Goal: Task Accomplishment & Management: Manage account settings

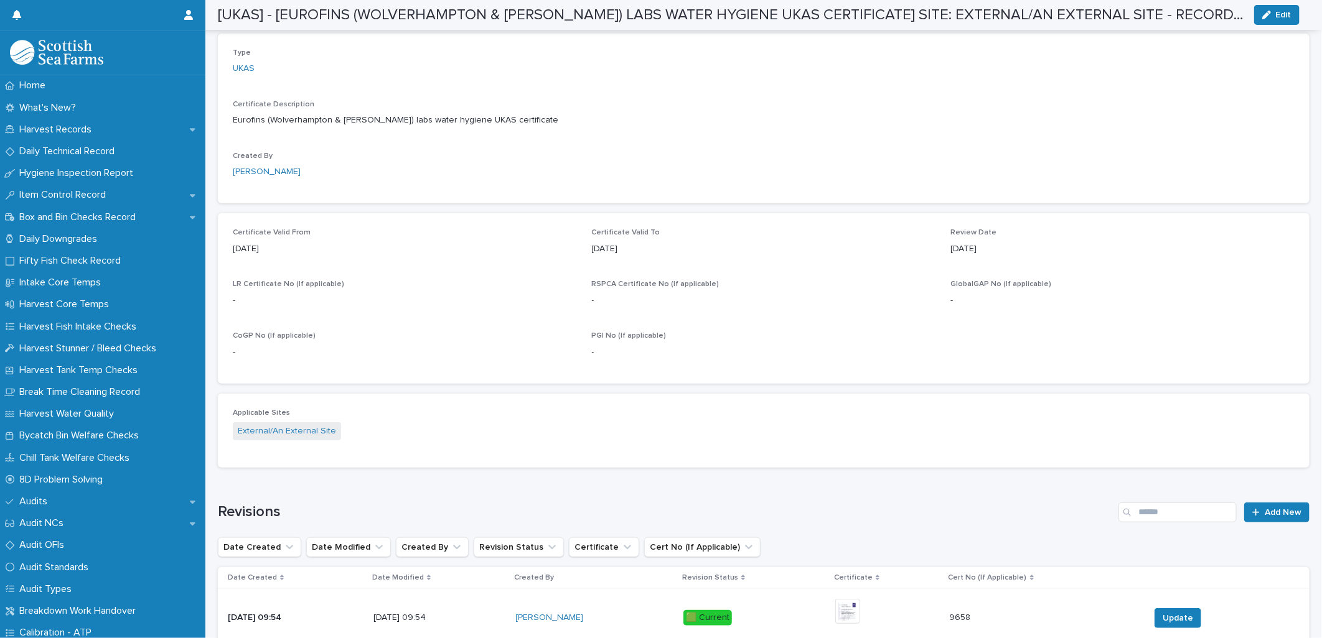
scroll to position [526, 0]
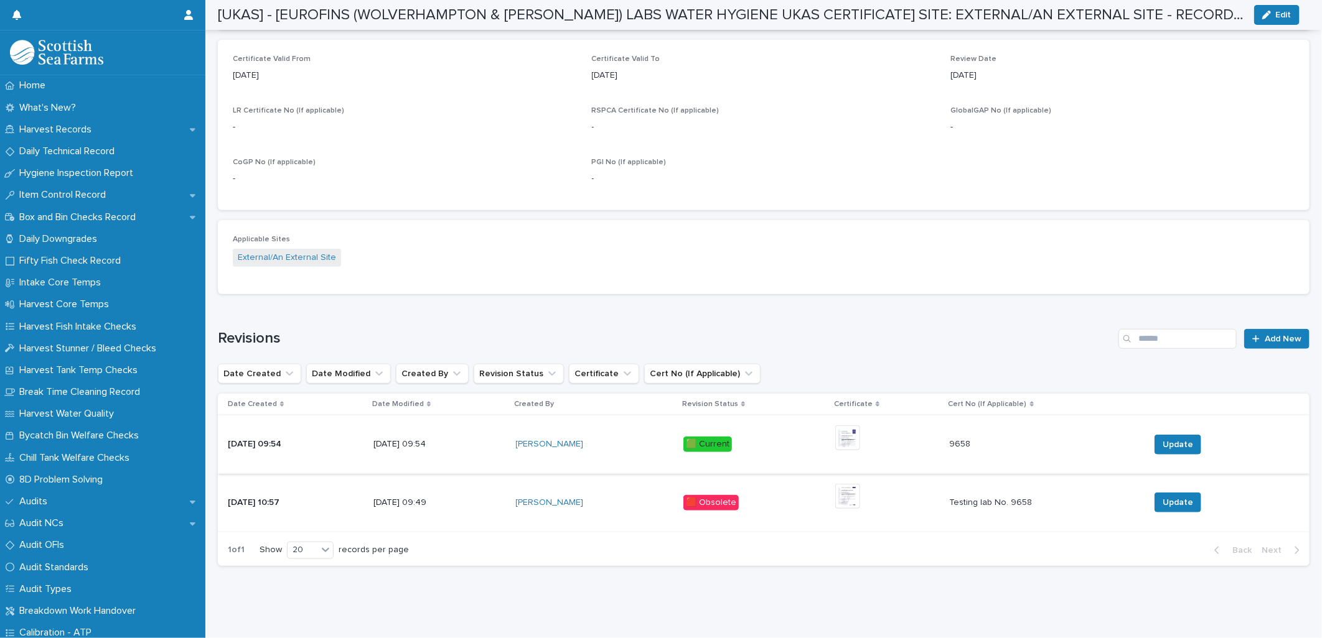
click at [854, 431] on img at bounding box center [847, 438] width 25 height 25
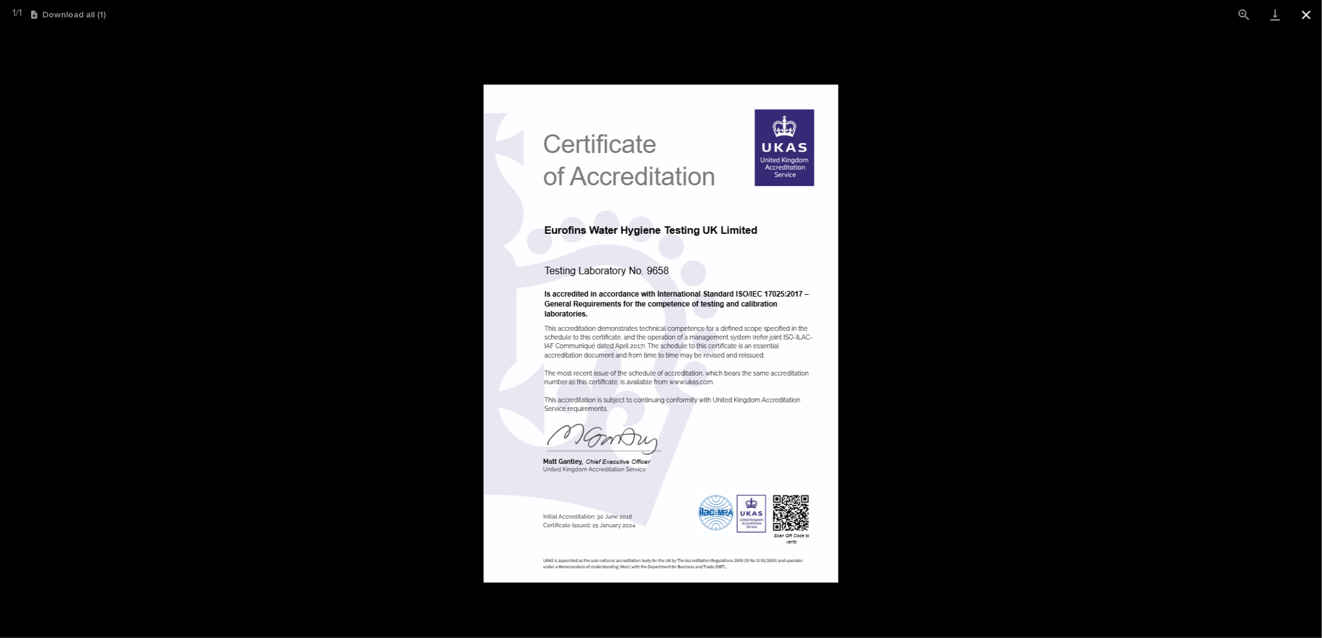
click at [1302, 21] on button "Close gallery" at bounding box center [1306, 14] width 31 height 29
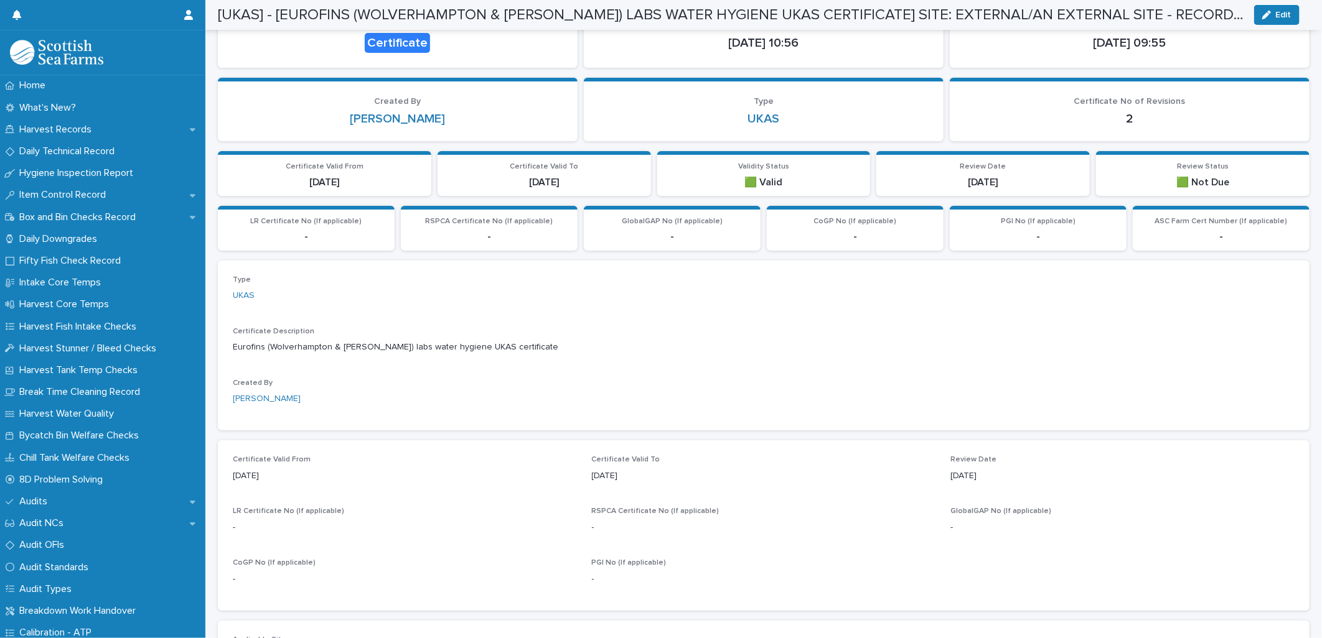
scroll to position [0, 0]
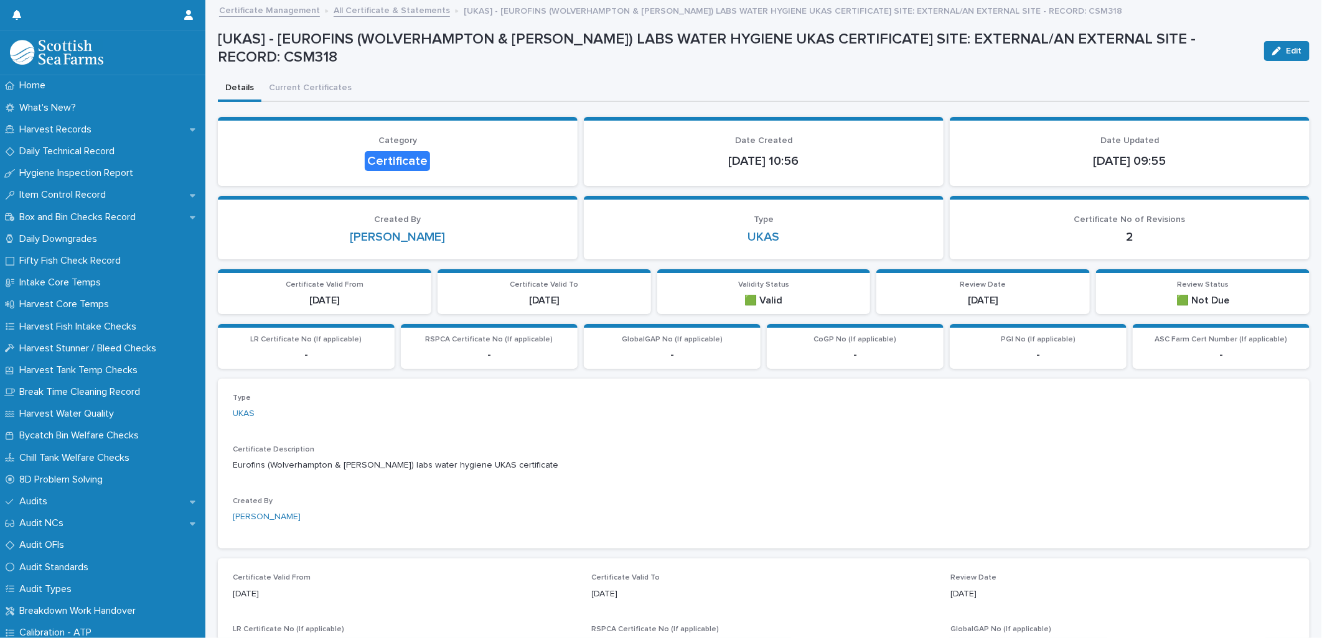
click at [396, 14] on link "All Certificate & Statements" at bounding box center [392, 9] width 116 height 14
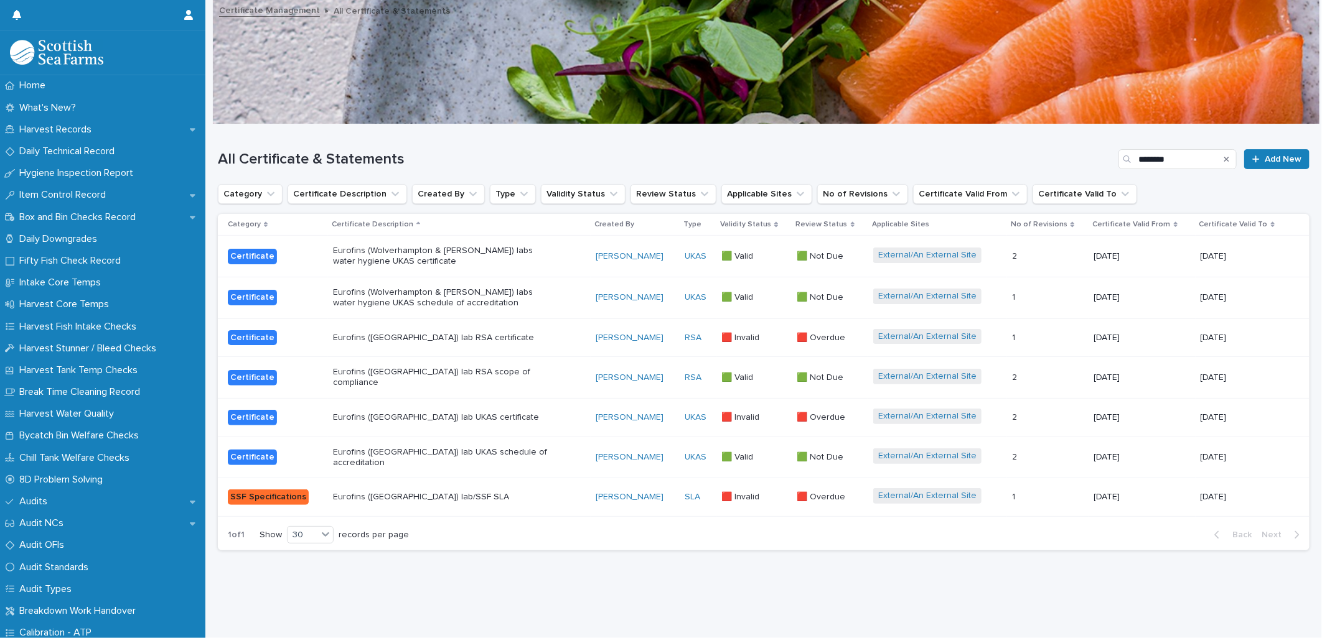
click at [568, 294] on div "Eurofins (Wolverhampton & [PERSON_NAME]) labs water hygiene UKAS schedule of ac…" at bounding box center [459, 298] width 252 height 31
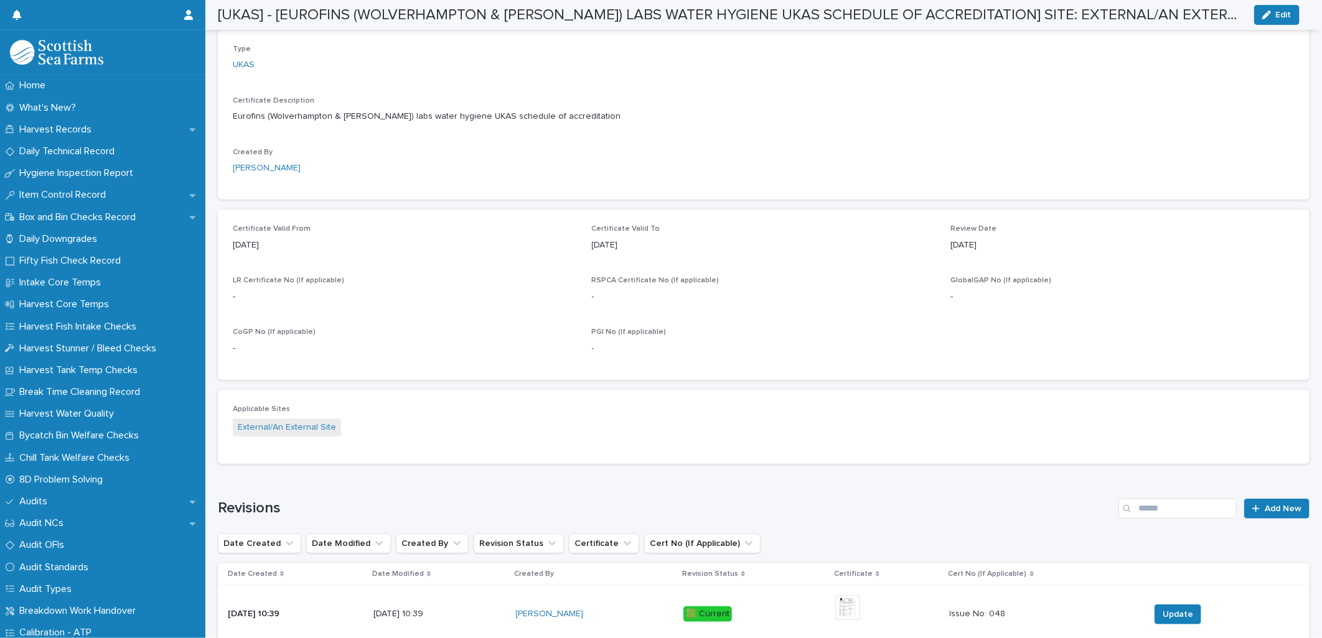
scroll to position [468, 0]
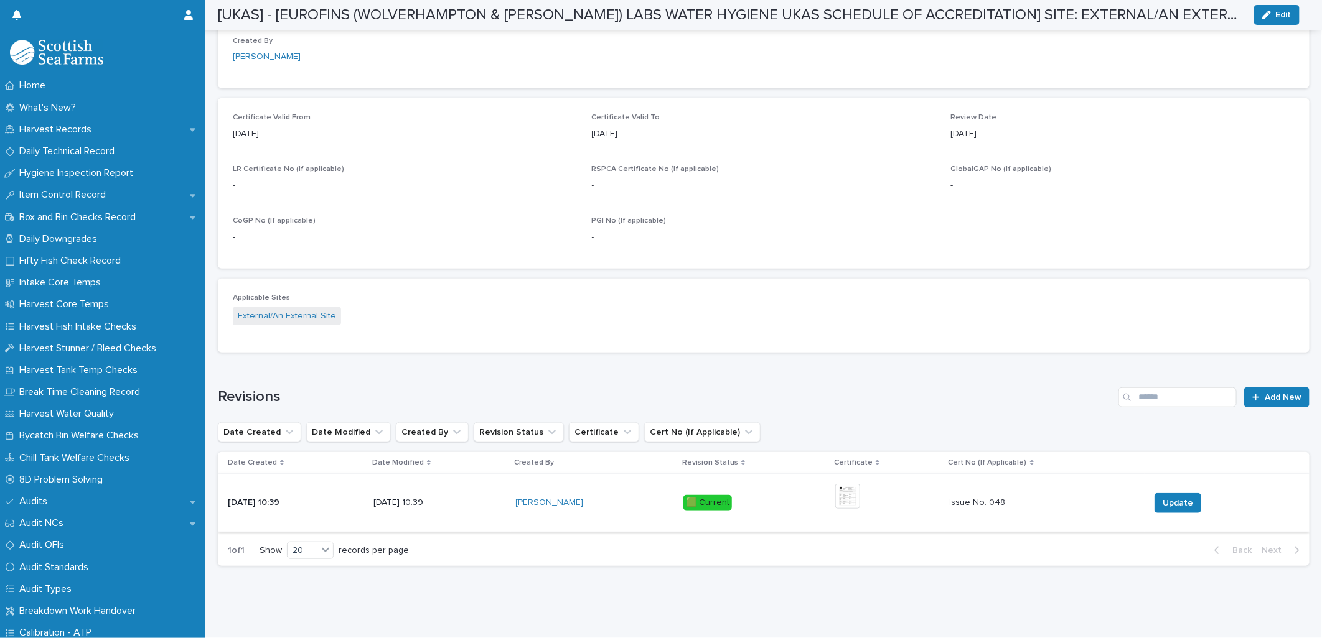
click at [854, 489] on img at bounding box center [847, 496] width 25 height 25
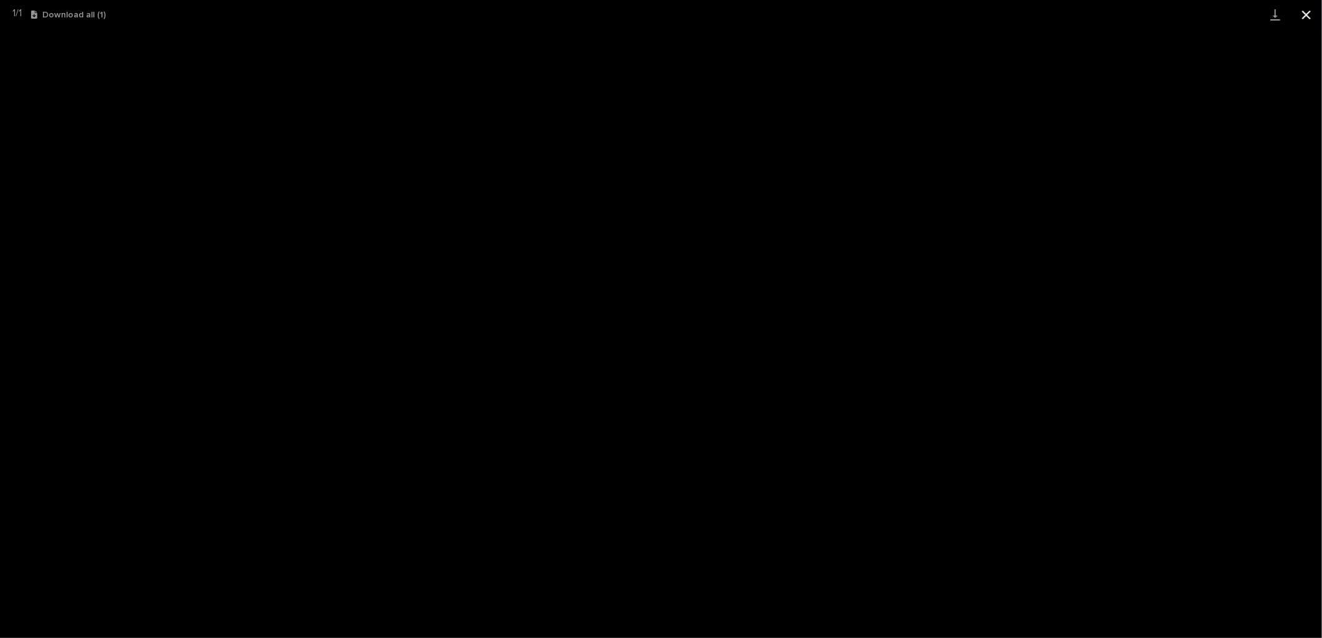
click at [1306, 21] on button "Close gallery" at bounding box center [1306, 14] width 31 height 29
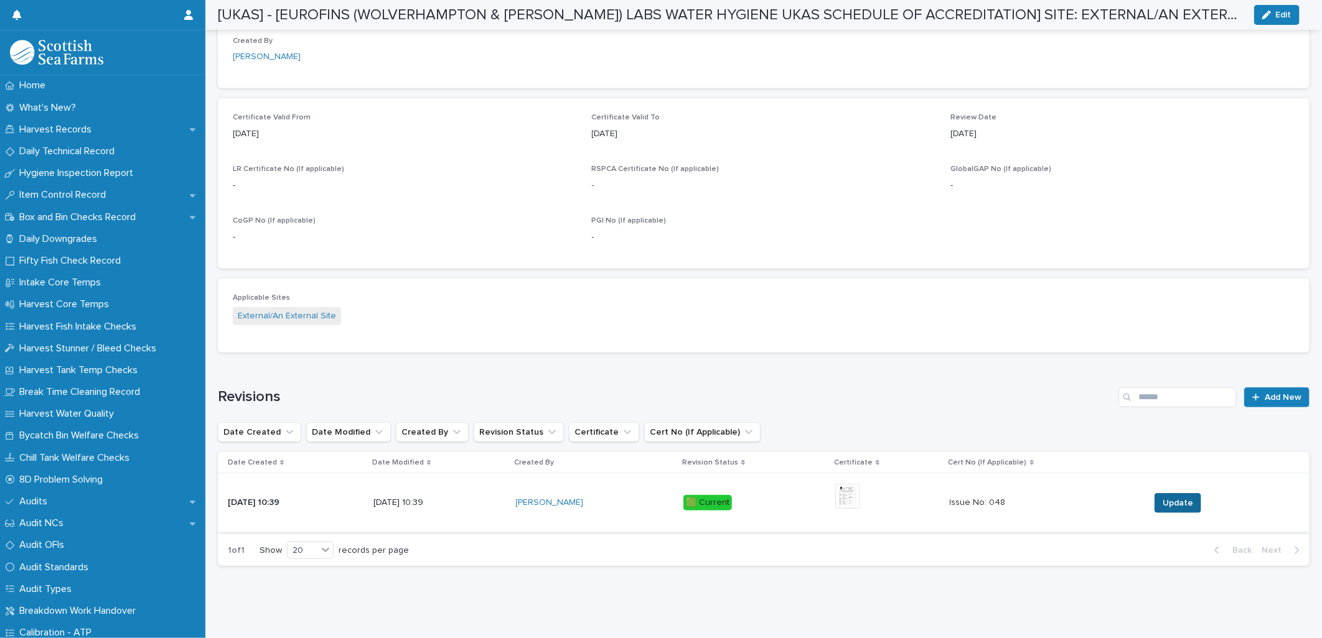
click at [1166, 497] on span "Update" at bounding box center [1177, 503] width 30 height 12
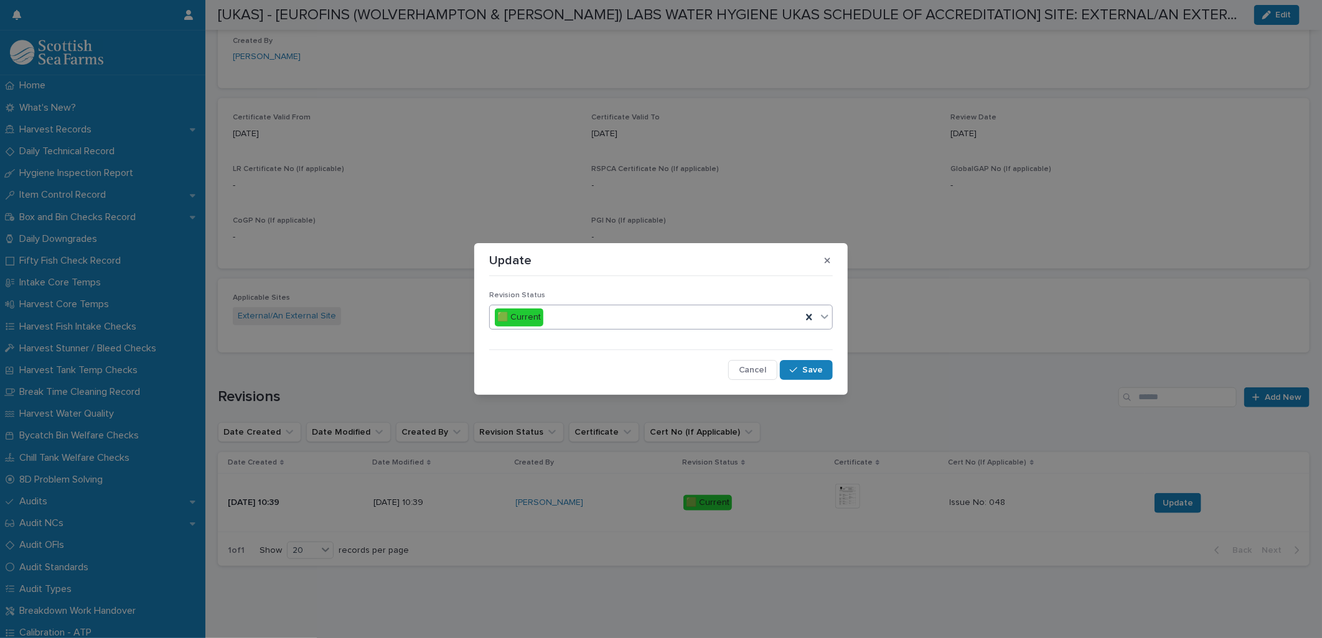
click at [666, 324] on div "🟩 Current" at bounding box center [646, 317] width 312 height 21
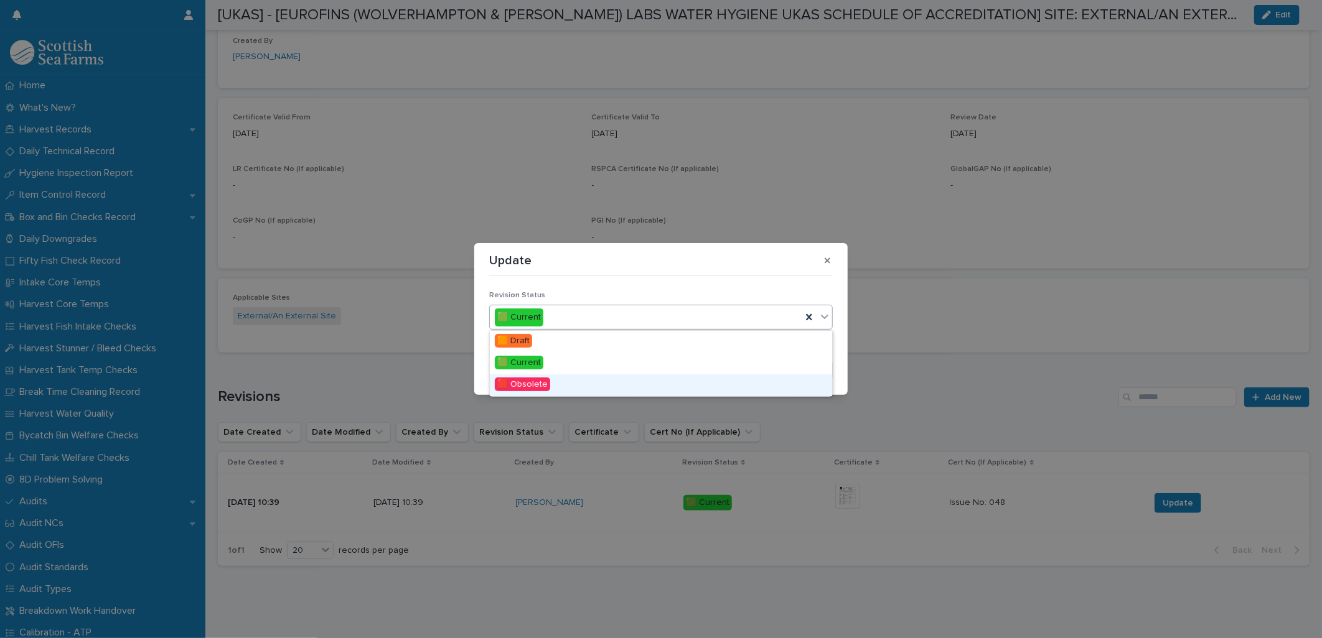
click at [650, 377] on div "🟥 Obsolete" at bounding box center [661, 386] width 342 height 22
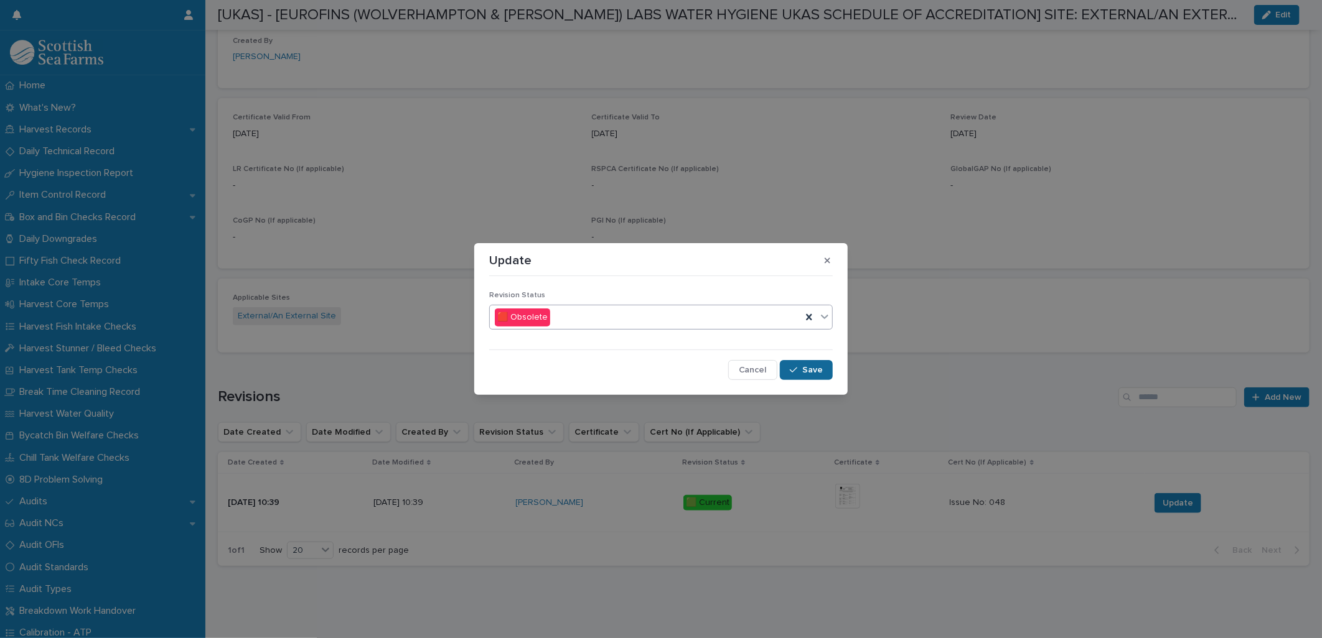
click at [804, 375] on button "Save" at bounding box center [806, 370] width 53 height 20
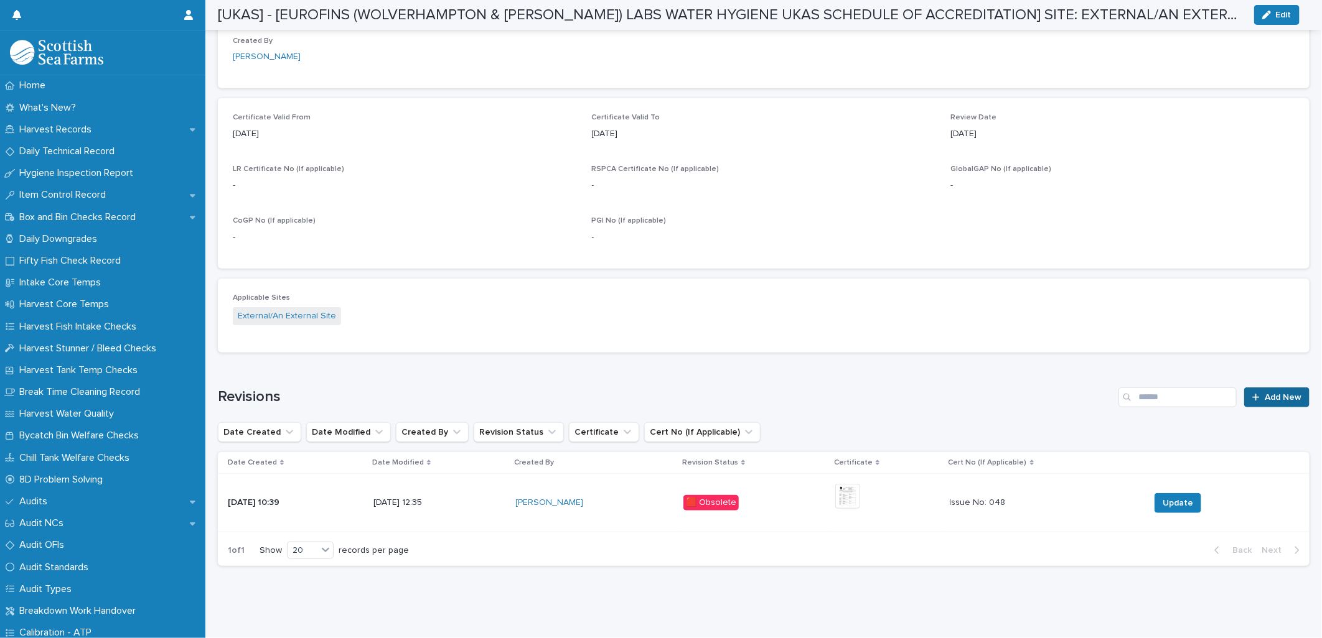
click at [1290, 393] on span "Add New" at bounding box center [1282, 397] width 37 height 9
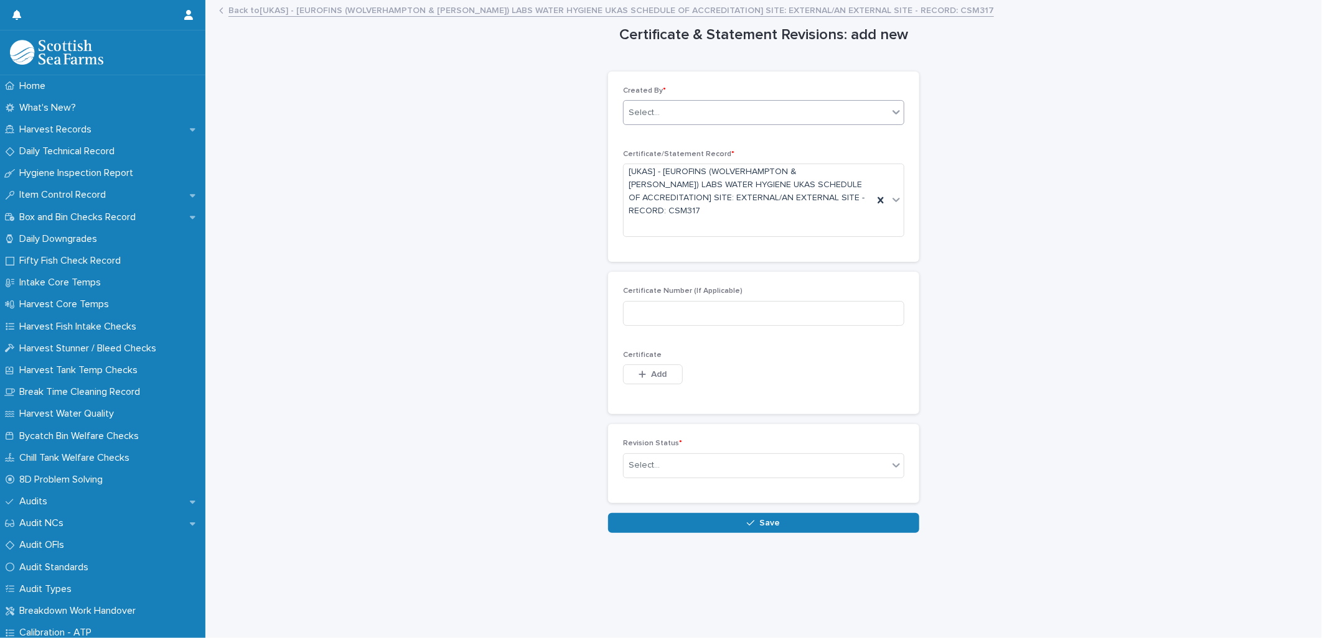
click at [657, 124] on div "Select..." at bounding box center [763, 112] width 281 height 25
type input "******"
click at [646, 136] on div "[PERSON_NAME]" at bounding box center [759, 137] width 280 height 22
click at [679, 376] on div "This file cannot be opened Download File Add" at bounding box center [763, 377] width 281 height 25
click at [676, 376] on button "Add" at bounding box center [653, 375] width 60 height 20
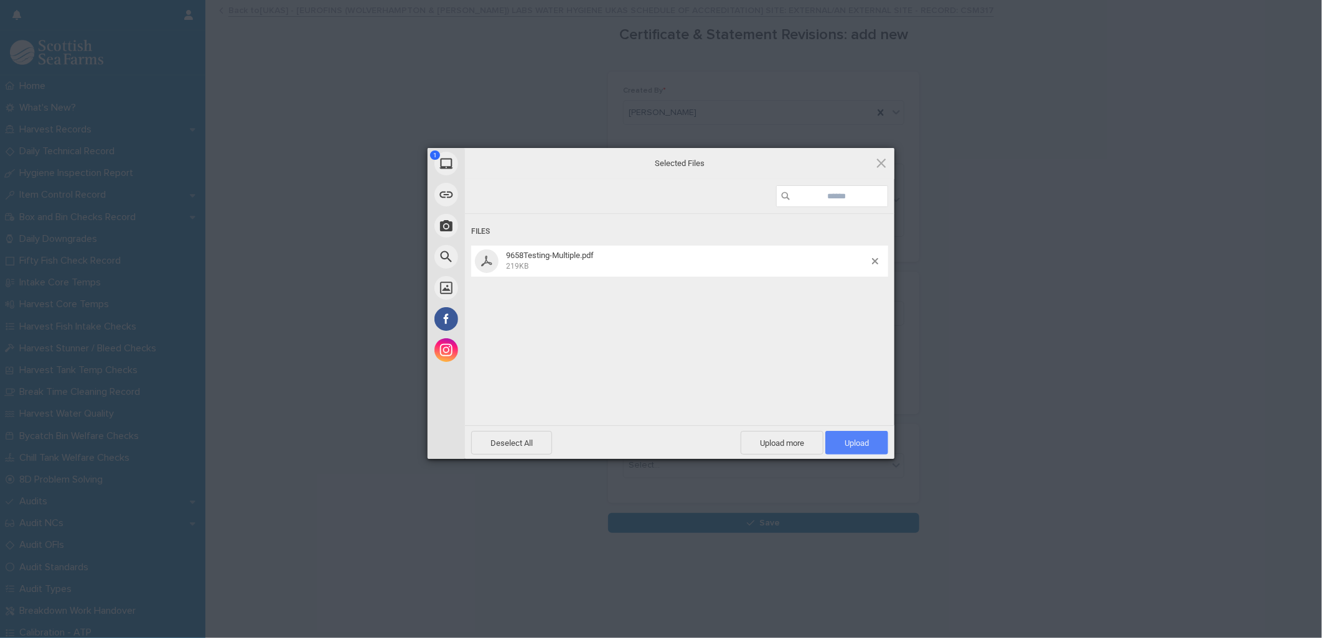
click at [867, 439] on span "Upload 1" at bounding box center [856, 443] width 24 height 9
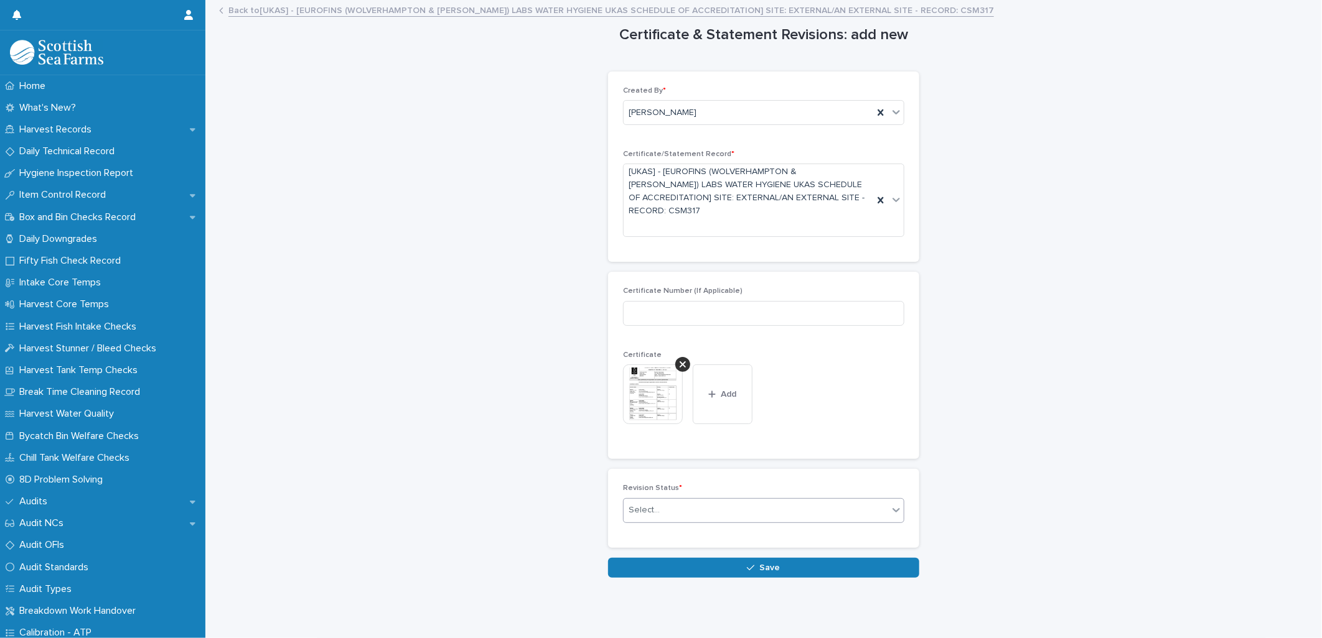
click at [757, 508] on div "Select..." at bounding box center [756, 510] width 264 height 21
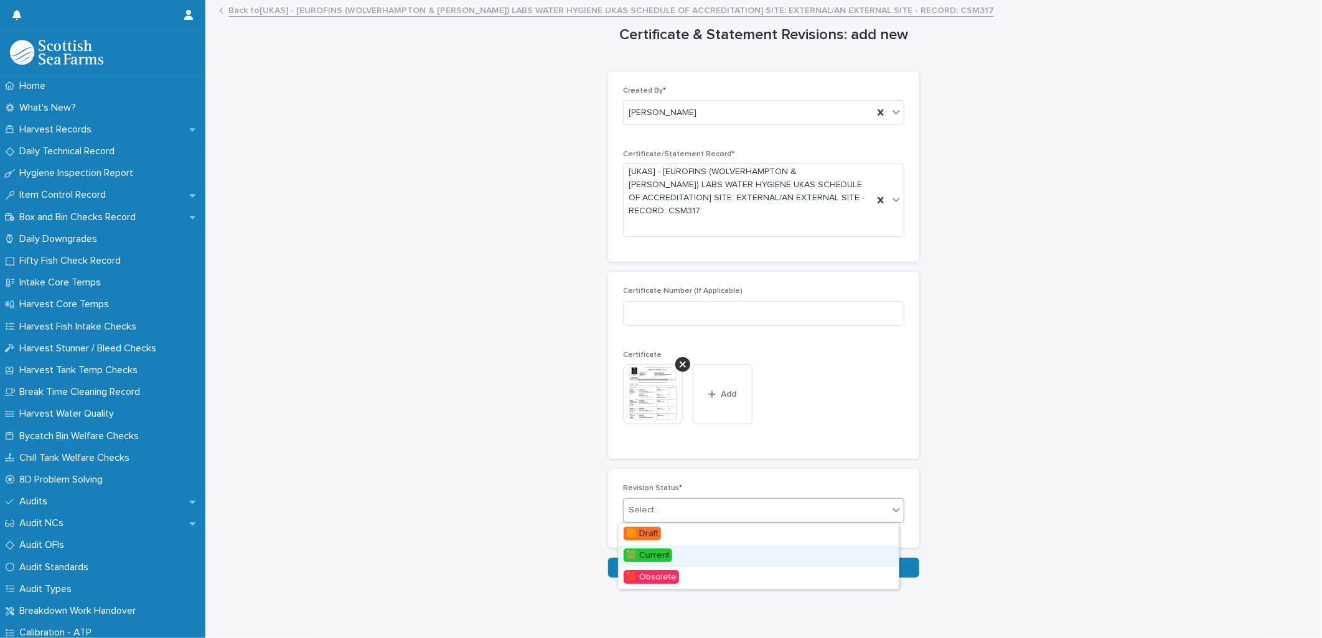
click at [658, 551] on span "🟩 Current" at bounding box center [648, 556] width 49 height 14
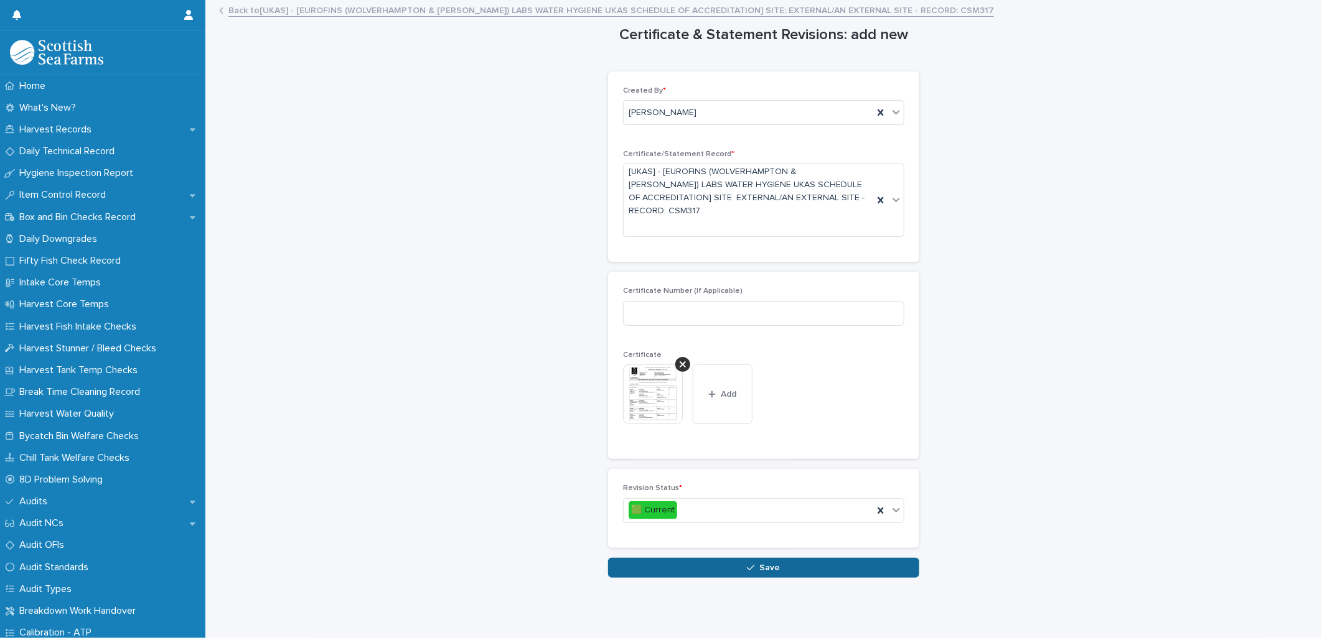
click at [661, 566] on button "Save" at bounding box center [763, 568] width 311 height 20
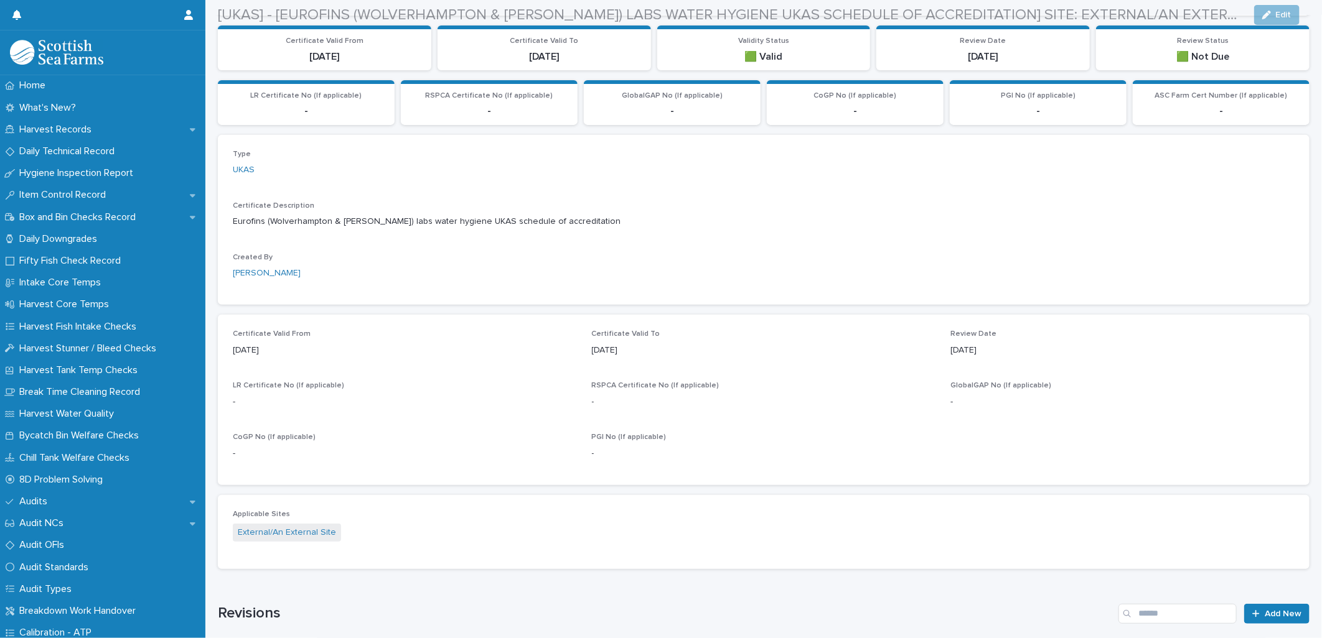
scroll to position [276, 0]
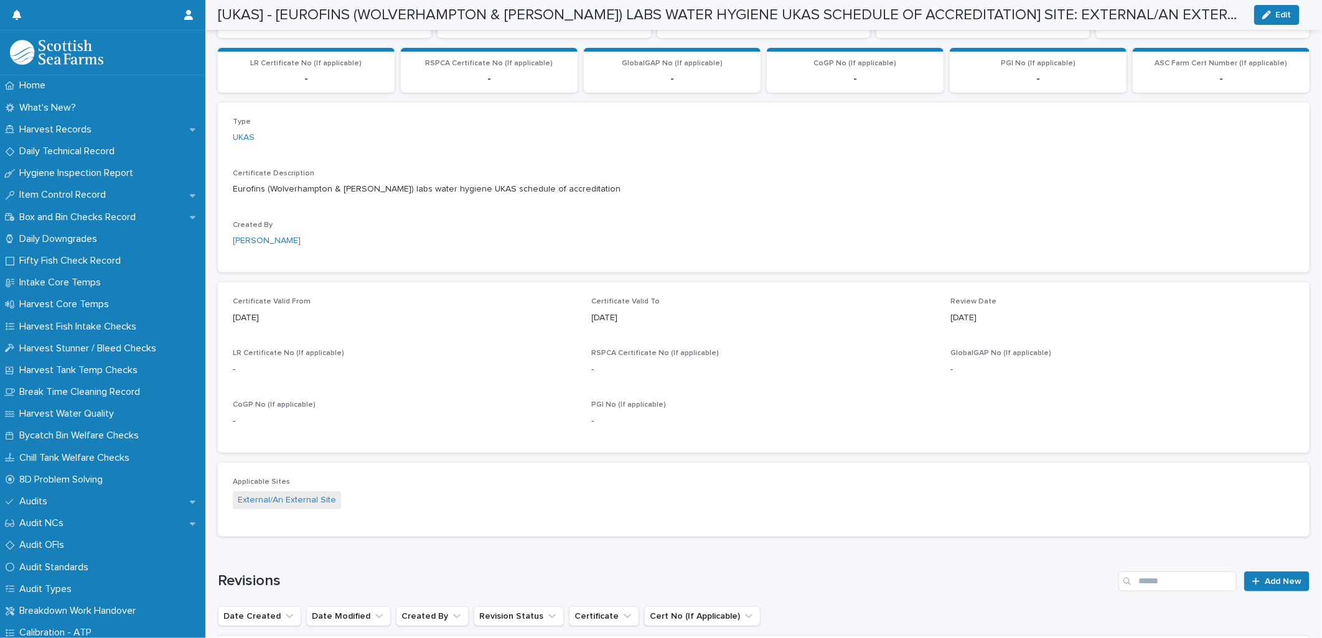
drag, startPoint x: 1274, startPoint y: 19, endPoint x: 809, endPoint y: 309, distance: 548.4
click at [1274, 19] on button "Edit" at bounding box center [1276, 15] width 45 height 20
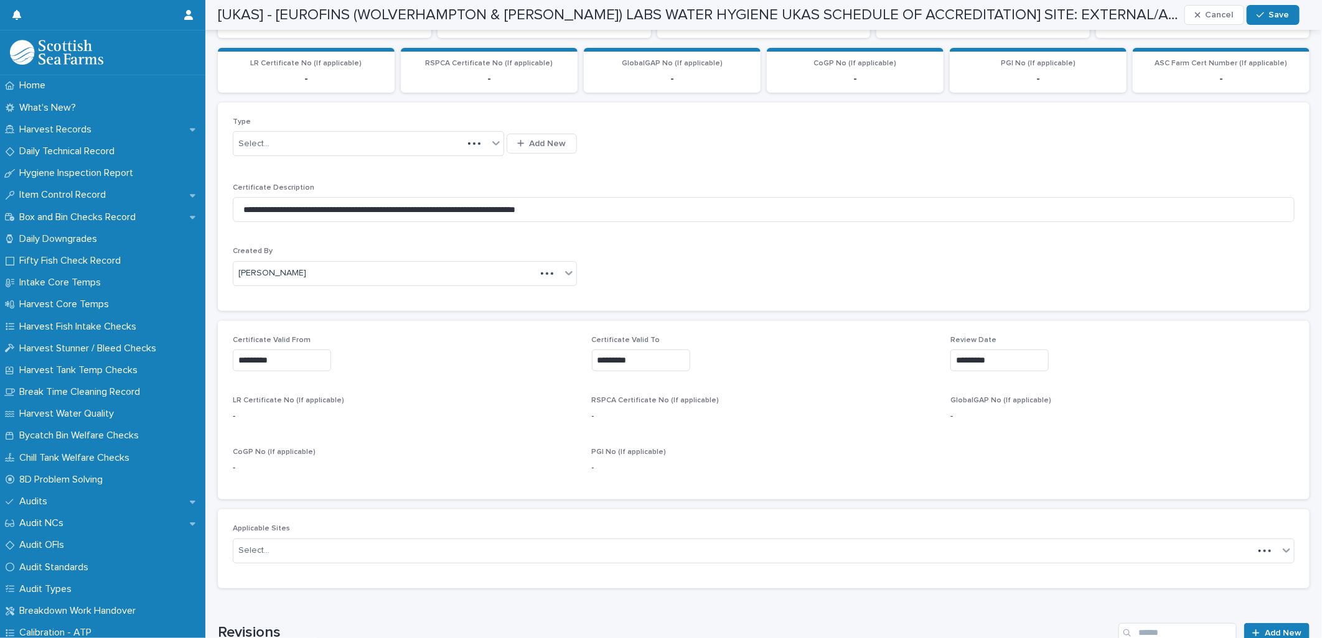
scroll to position [302, 0]
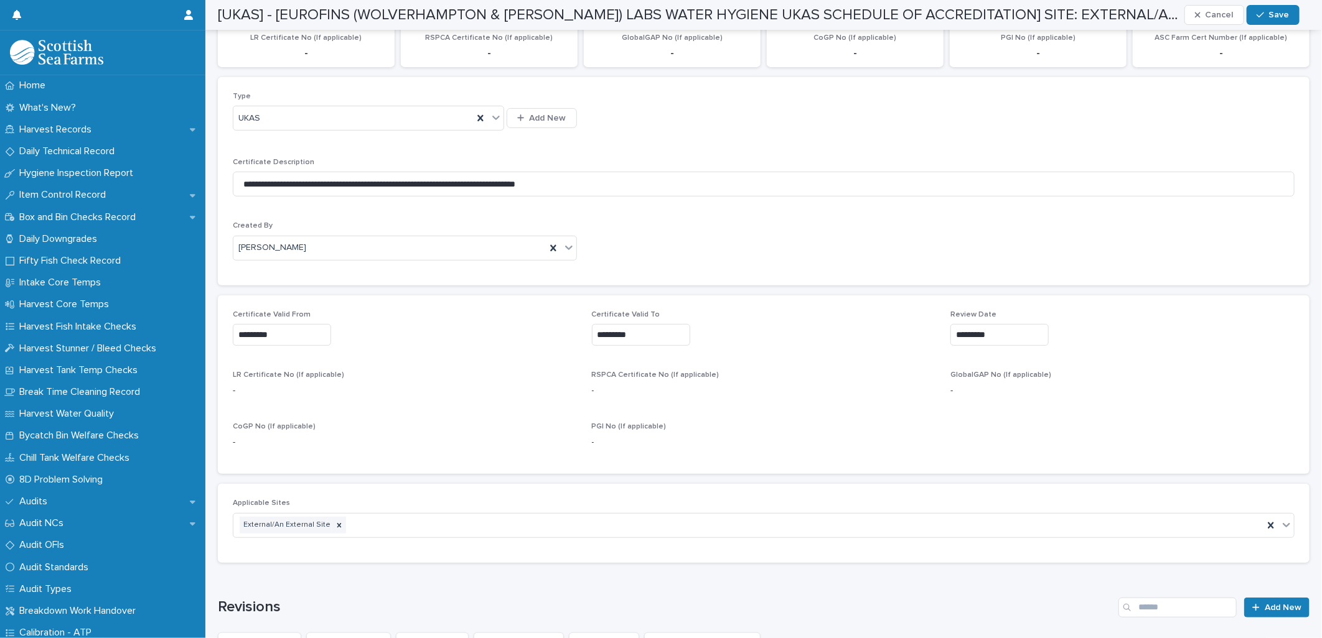
click at [258, 334] on input "*********" at bounding box center [282, 335] width 98 height 22
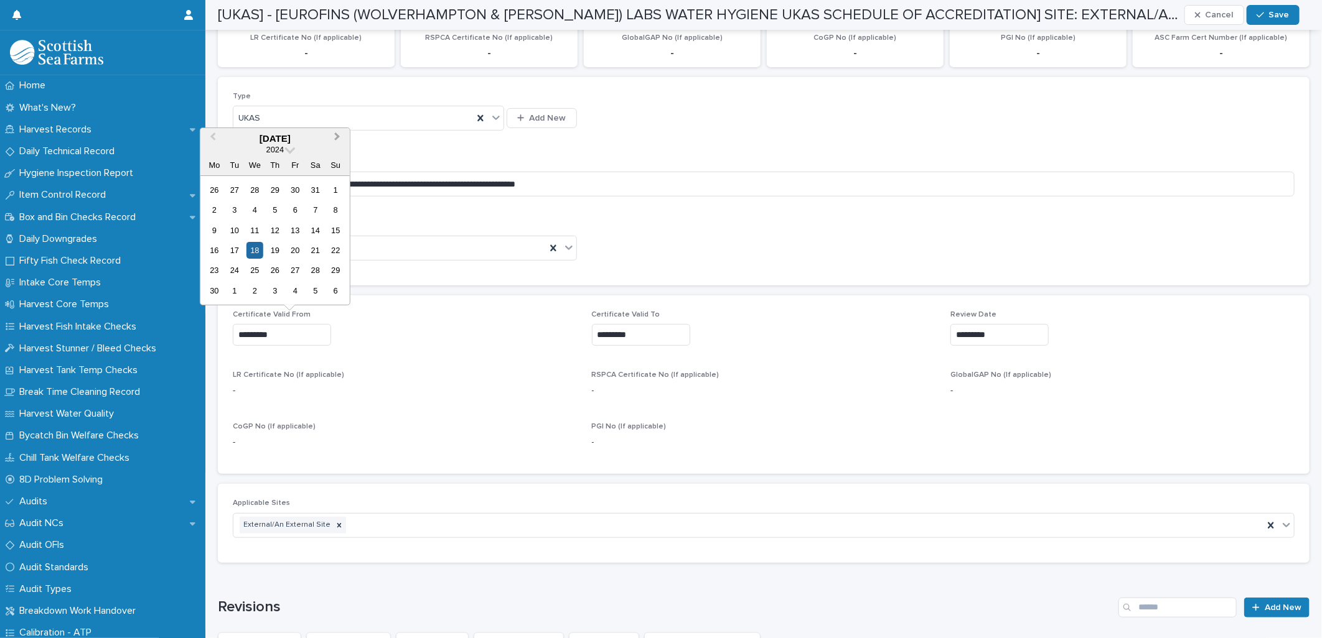
click at [337, 137] on span "Next Month" at bounding box center [337, 138] width 0 height 17
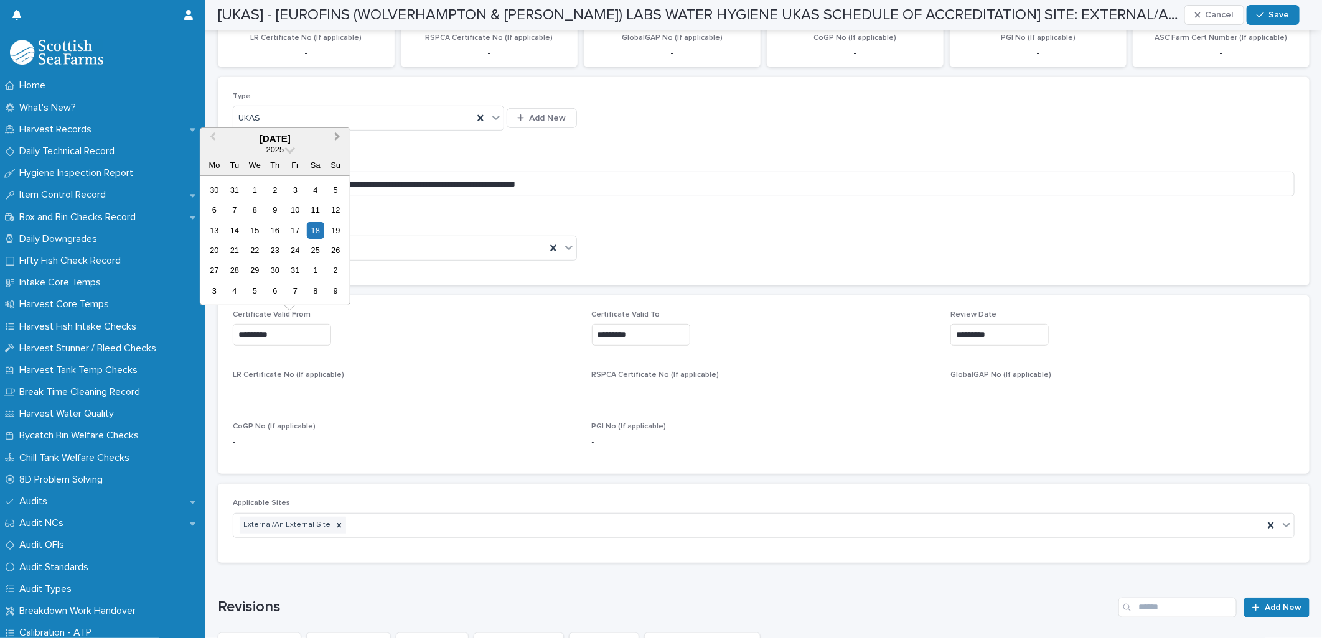
click at [337, 137] on span "Next Month" at bounding box center [337, 138] width 0 height 17
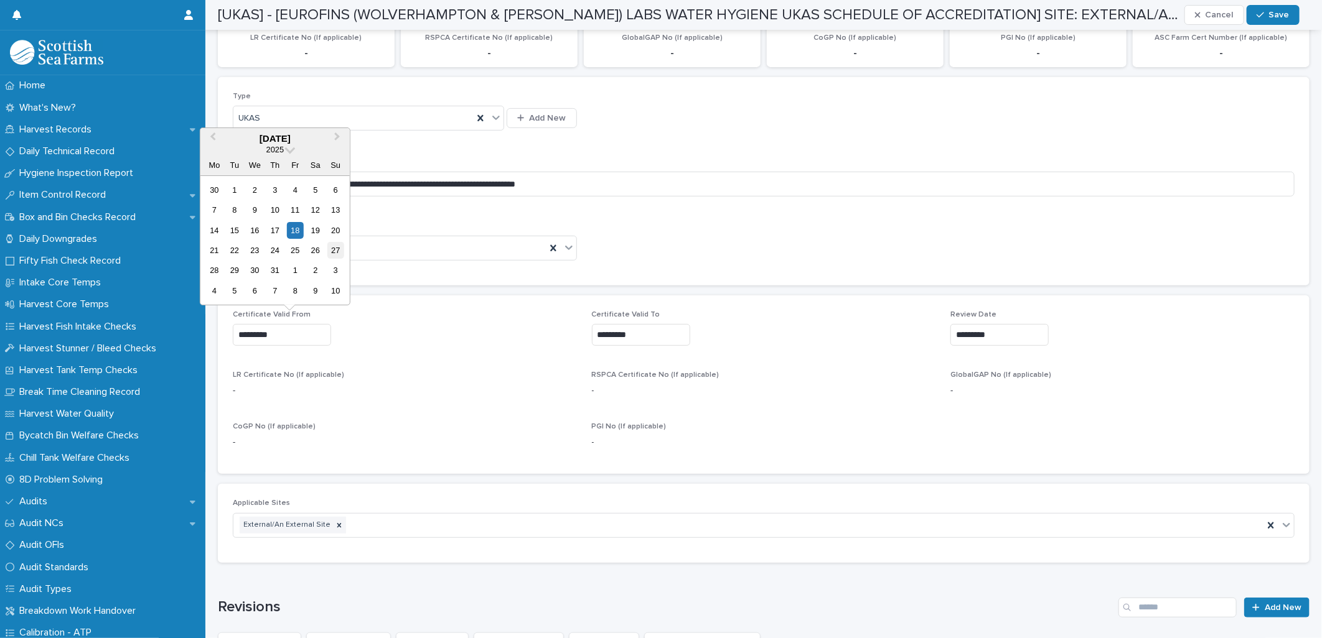
click at [334, 246] on div "27" at bounding box center [335, 250] width 17 height 17
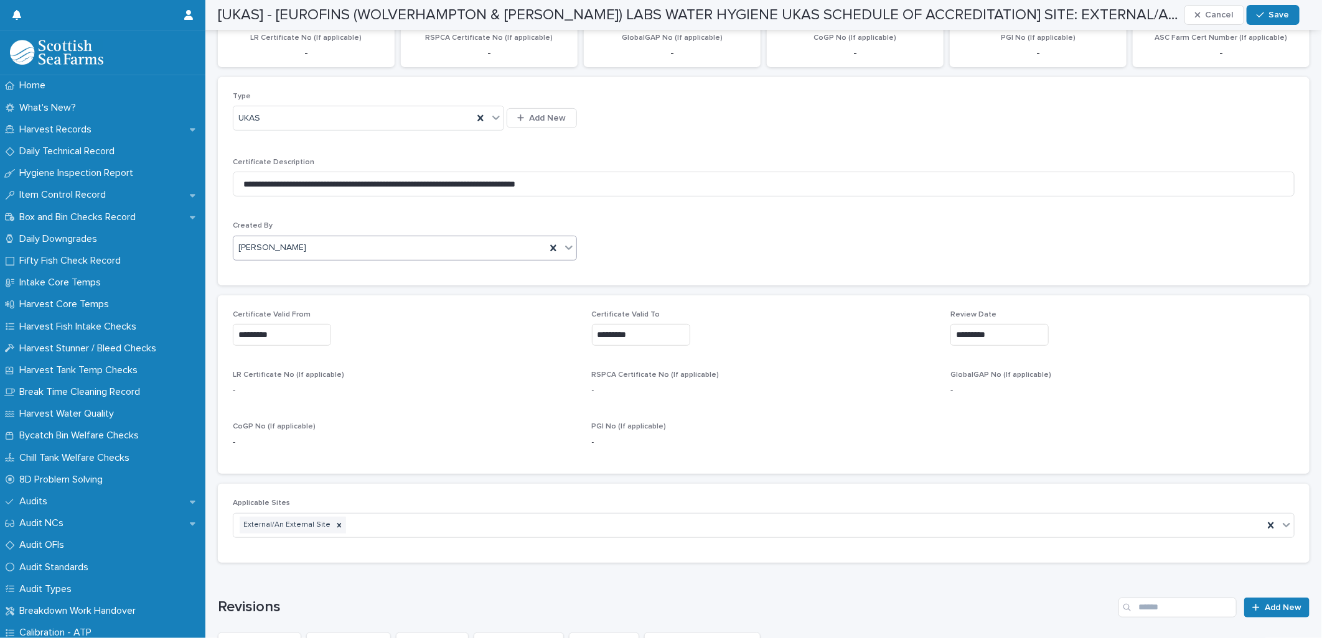
type input "*********"
click at [601, 335] on input "*********" at bounding box center [641, 335] width 98 height 22
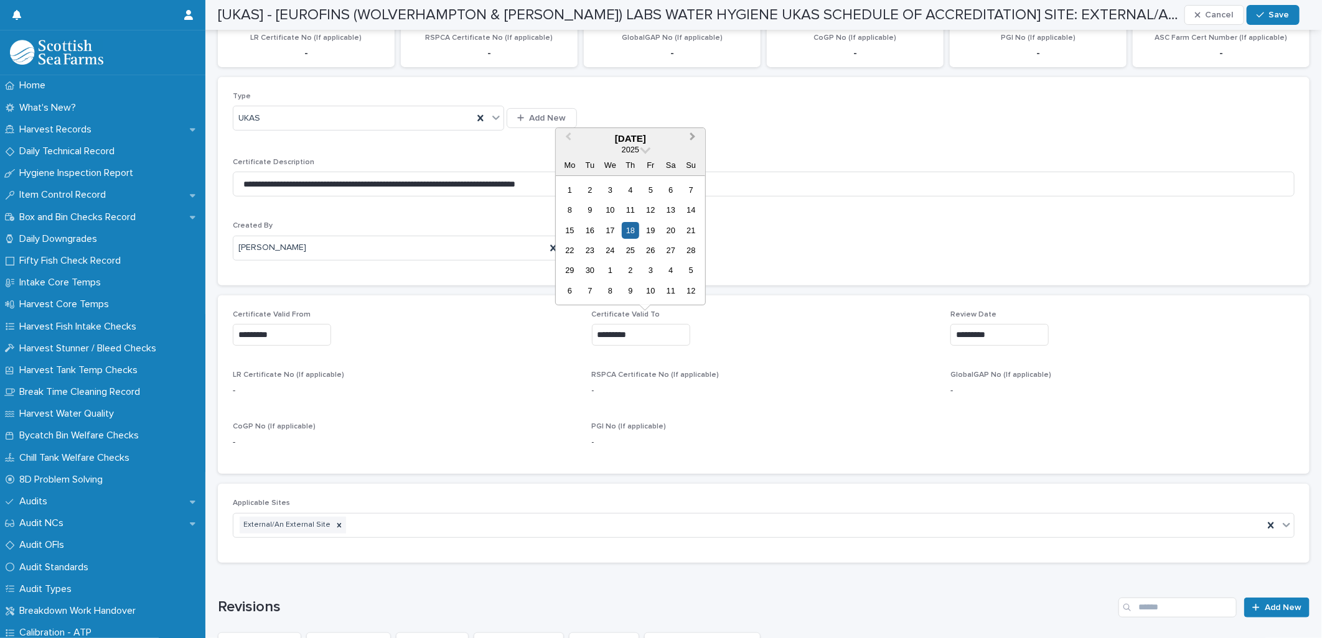
click at [693, 138] on span "Next Month" at bounding box center [693, 138] width 0 height 17
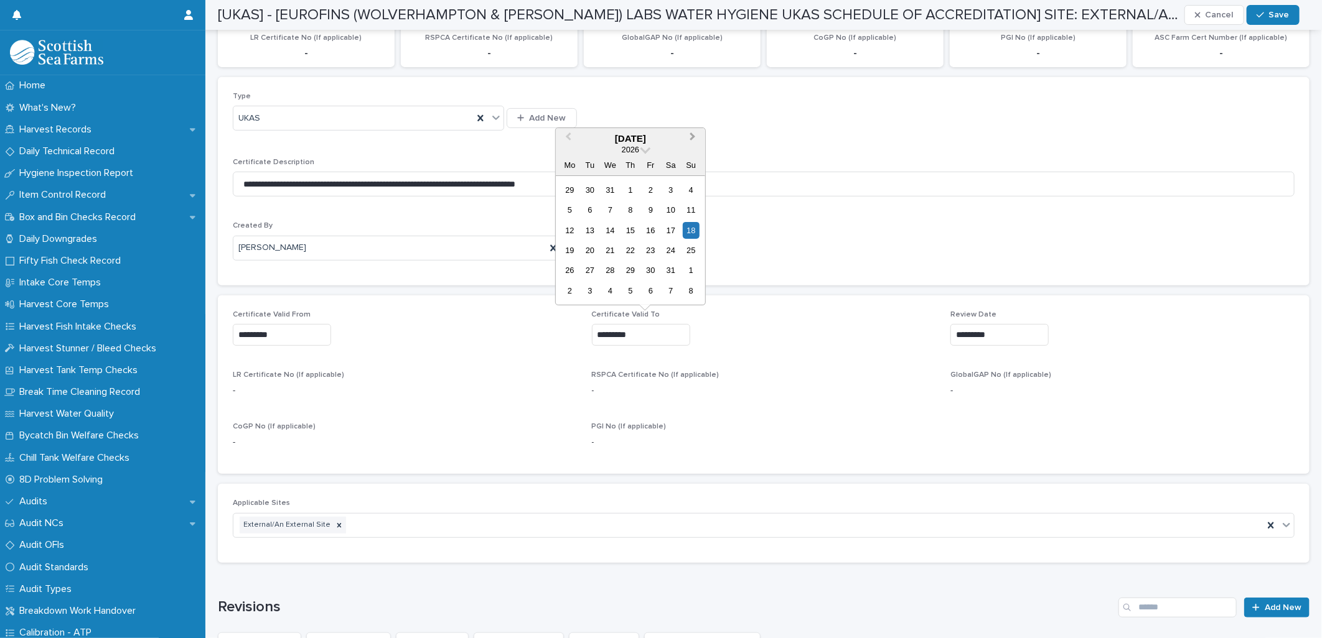
click at [693, 138] on span "Next Month" at bounding box center [693, 138] width 0 height 17
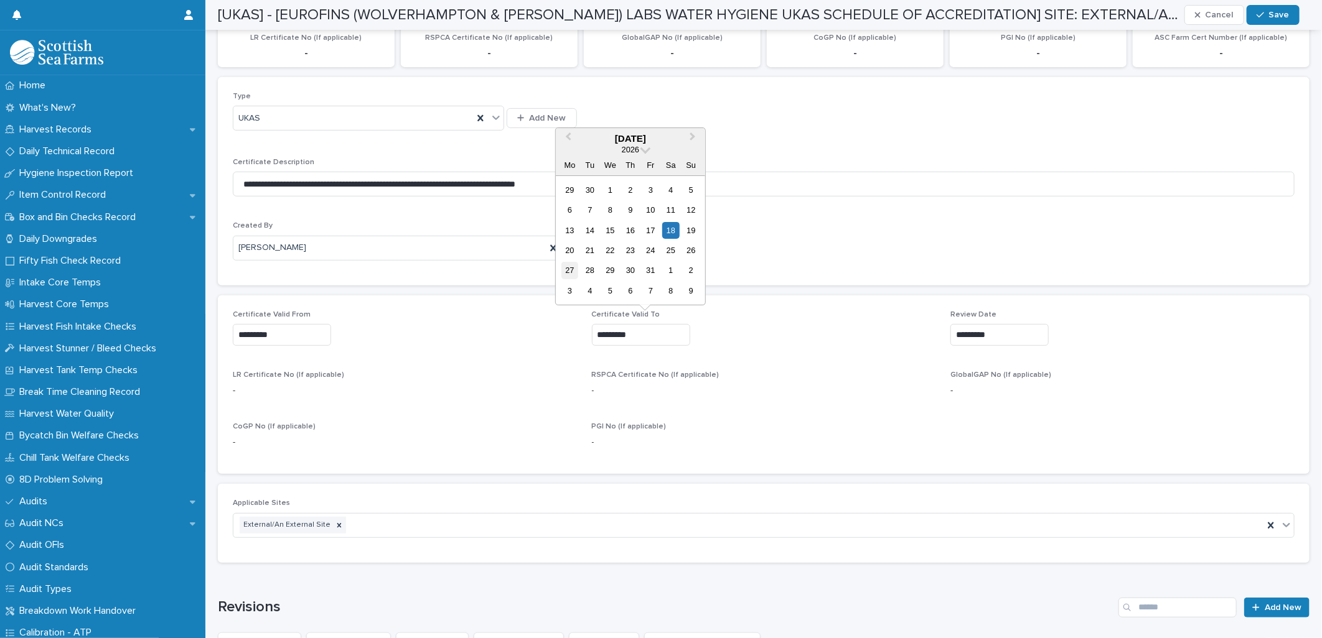
click at [564, 269] on div "27" at bounding box center [569, 270] width 17 height 17
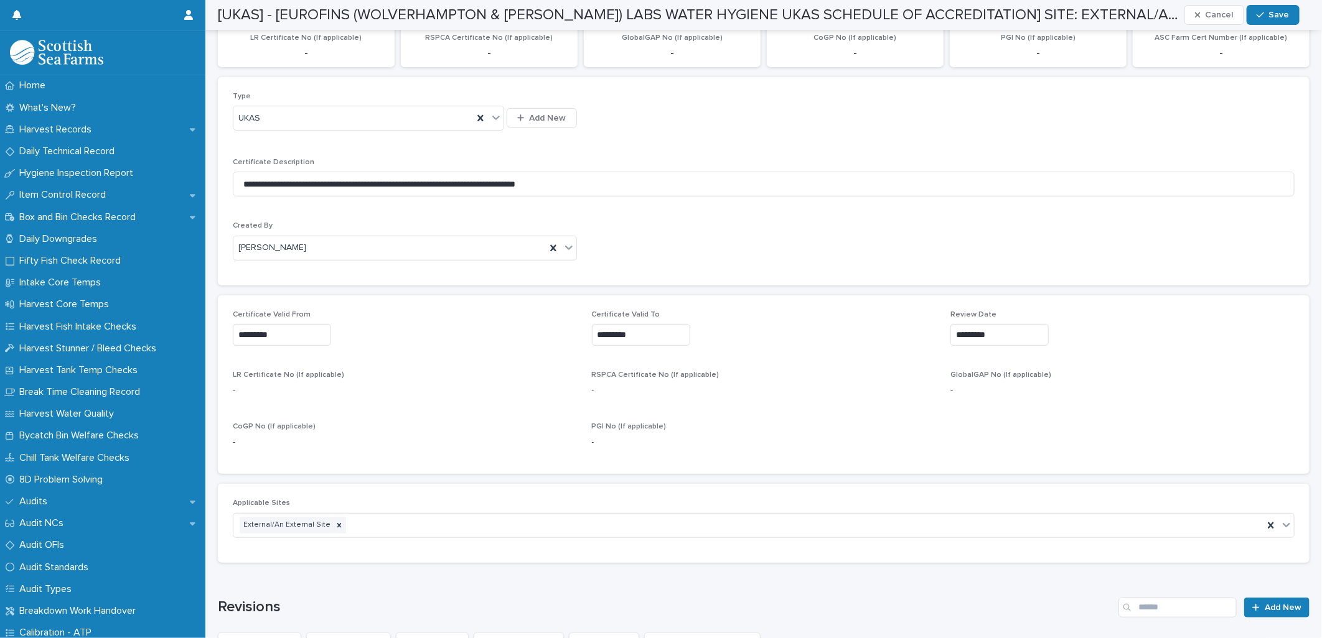
type input "*********"
click at [996, 328] on input "*********" at bounding box center [999, 335] width 98 height 22
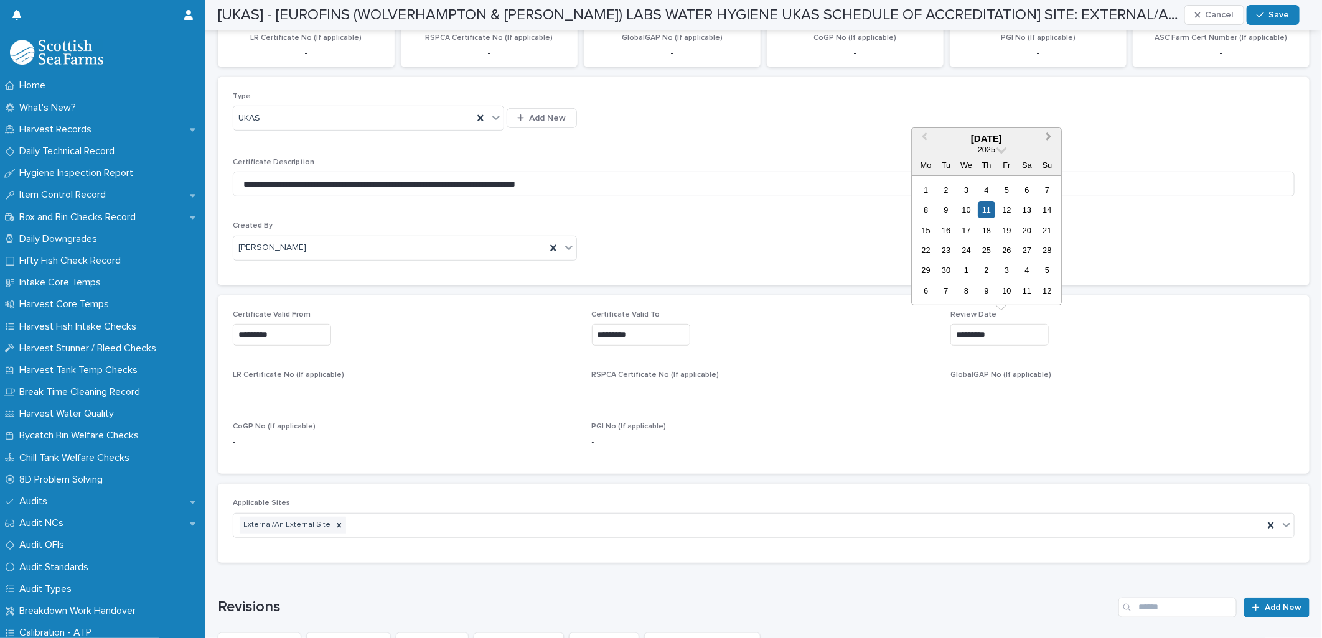
click at [1047, 146] on button "Next Month" at bounding box center [1050, 139] width 20 height 20
click at [1047, 145] on button "Next Month" at bounding box center [1050, 139] width 20 height 20
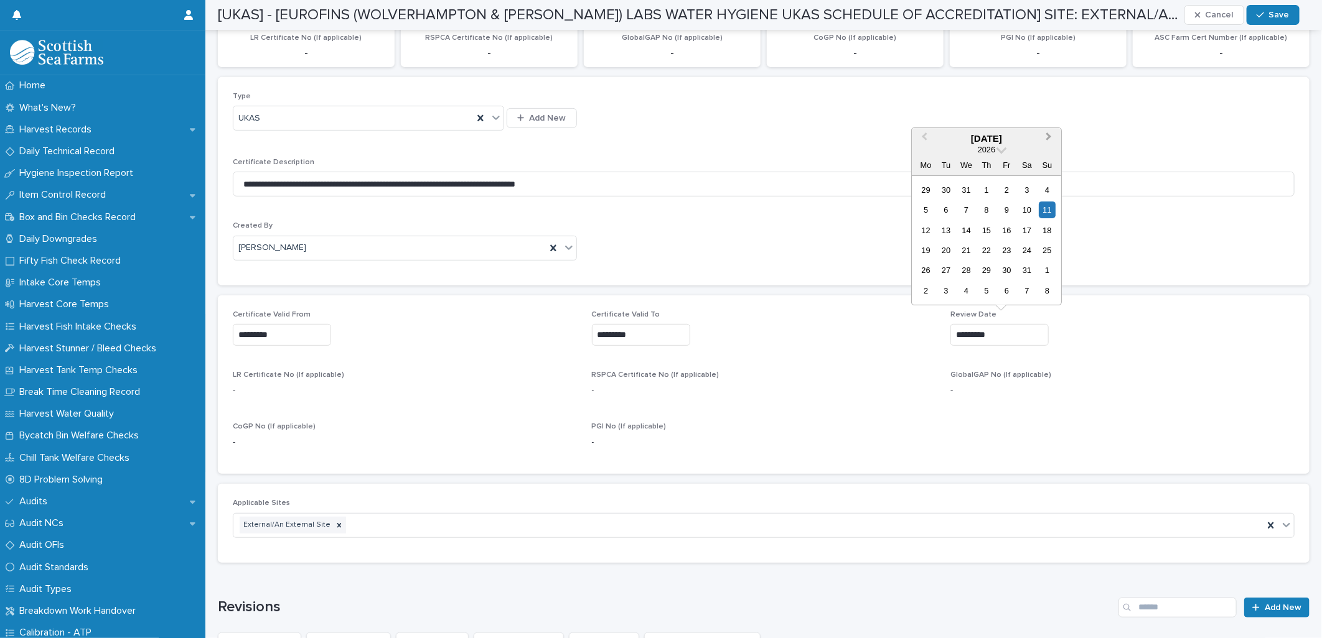
click at [1047, 145] on button "Next Month" at bounding box center [1050, 139] width 20 height 20
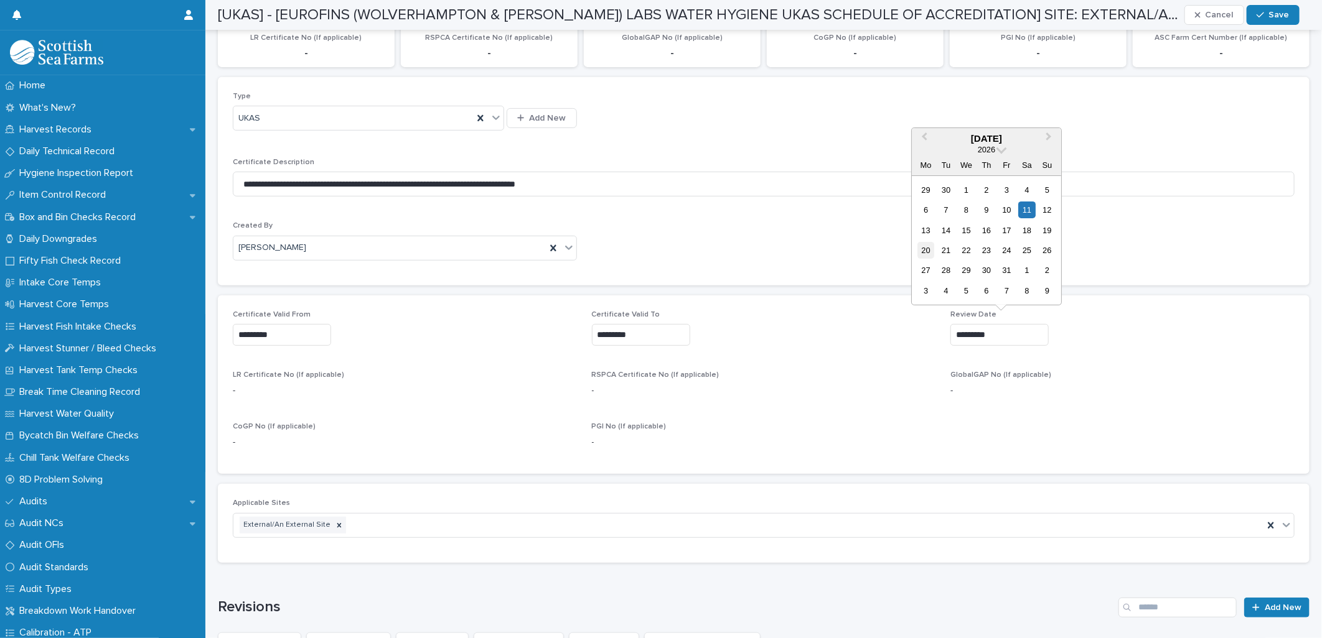
click at [918, 252] on div "20" at bounding box center [925, 250] width 17 height 17
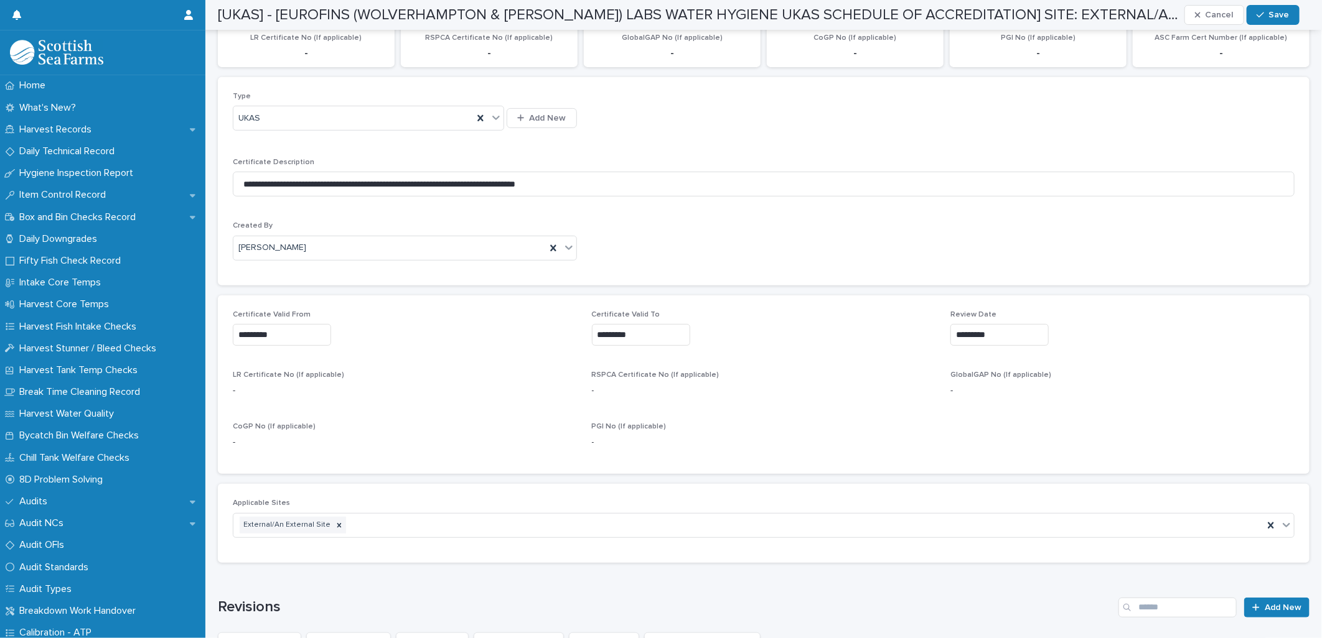
type input "*********"
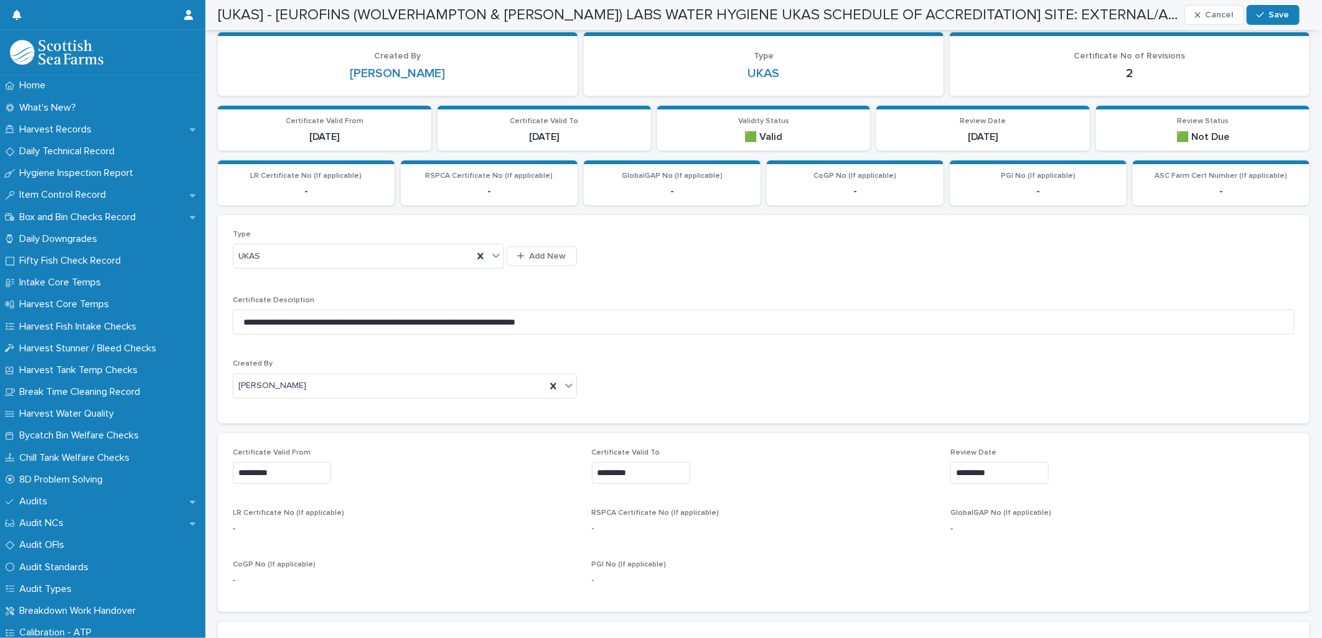
scroll to position [0, 0]
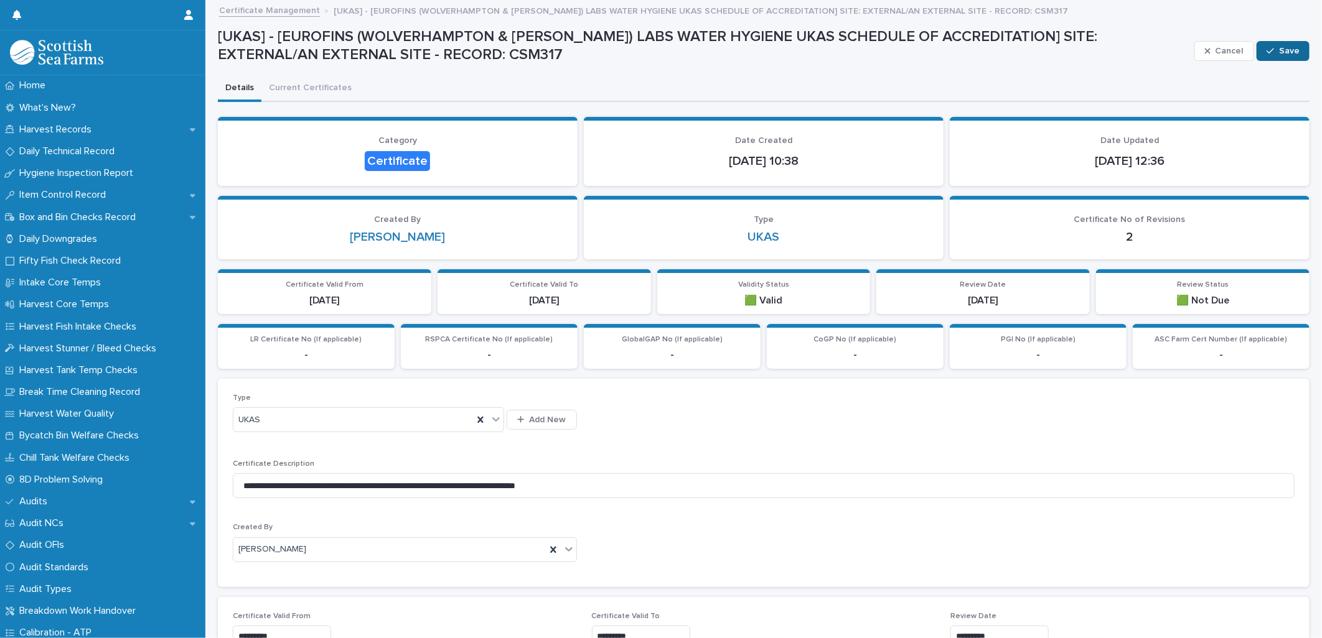
click at [1256, 50] on button "Save" at bounding box center [1282, 51] width 53 height 20
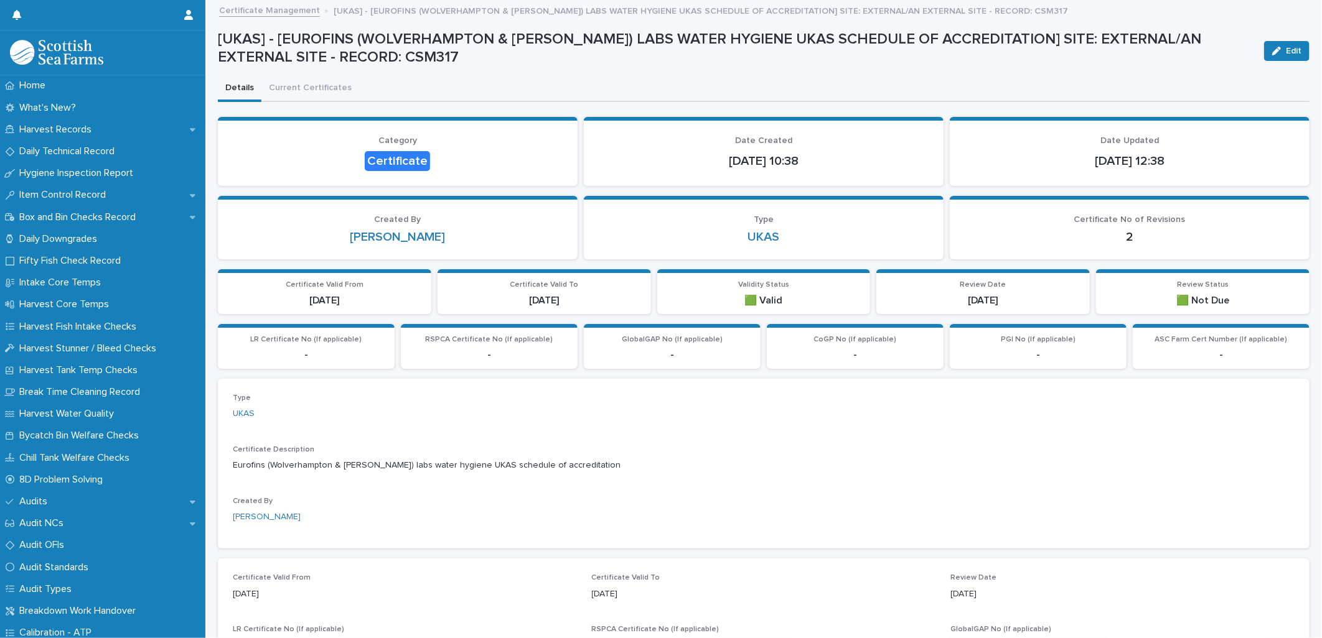
click at [279, 11] on link "Certificate Management" at bounding box center [269, 9] width 101 height 14
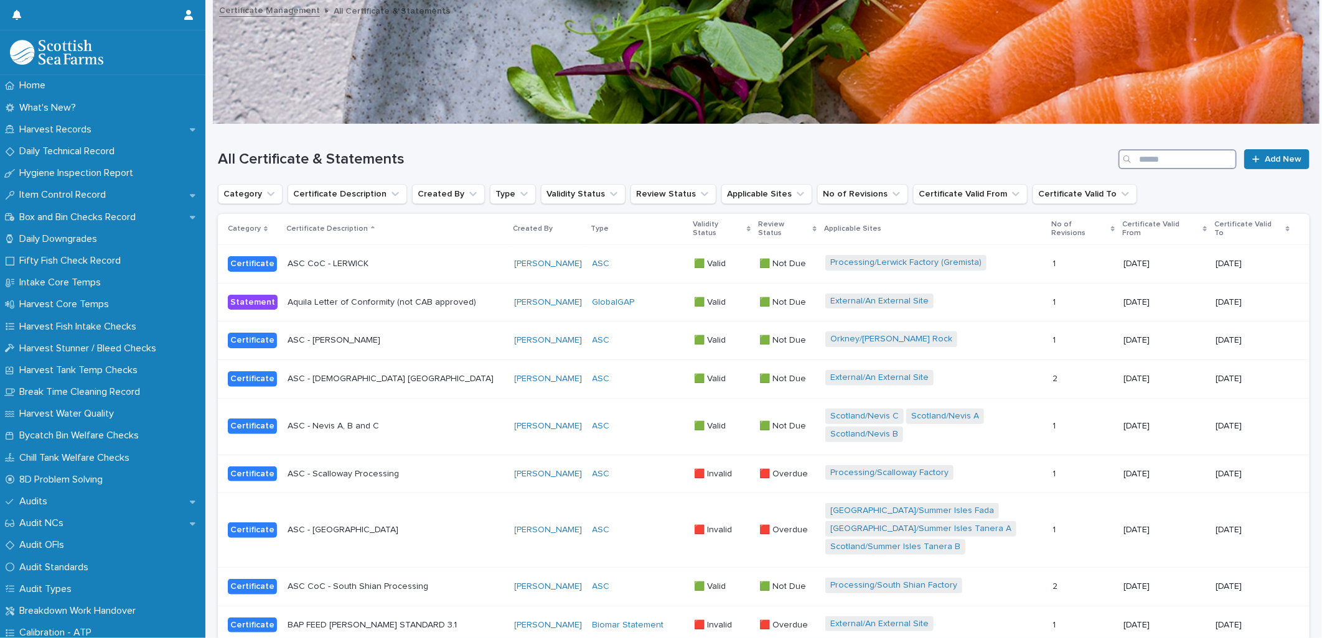
click at [1152, 157] on input "Search" at bounding box center [1177, 159] width 118 height 20
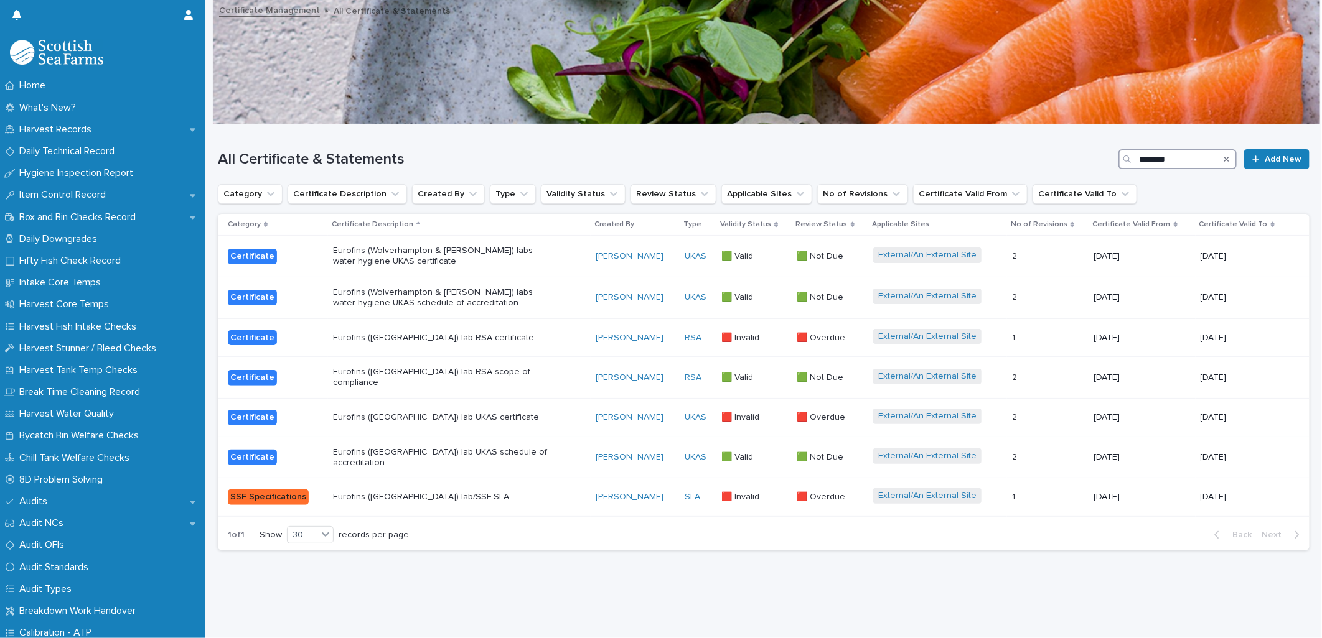
drag, startPoint x: 1161, startPoint y: 162, endPoint x: 1135, endPoint y: 163, distance: 26.2
click at [1135, 163] on input "********" at bounding box center [1177, 159] width 118 height 20
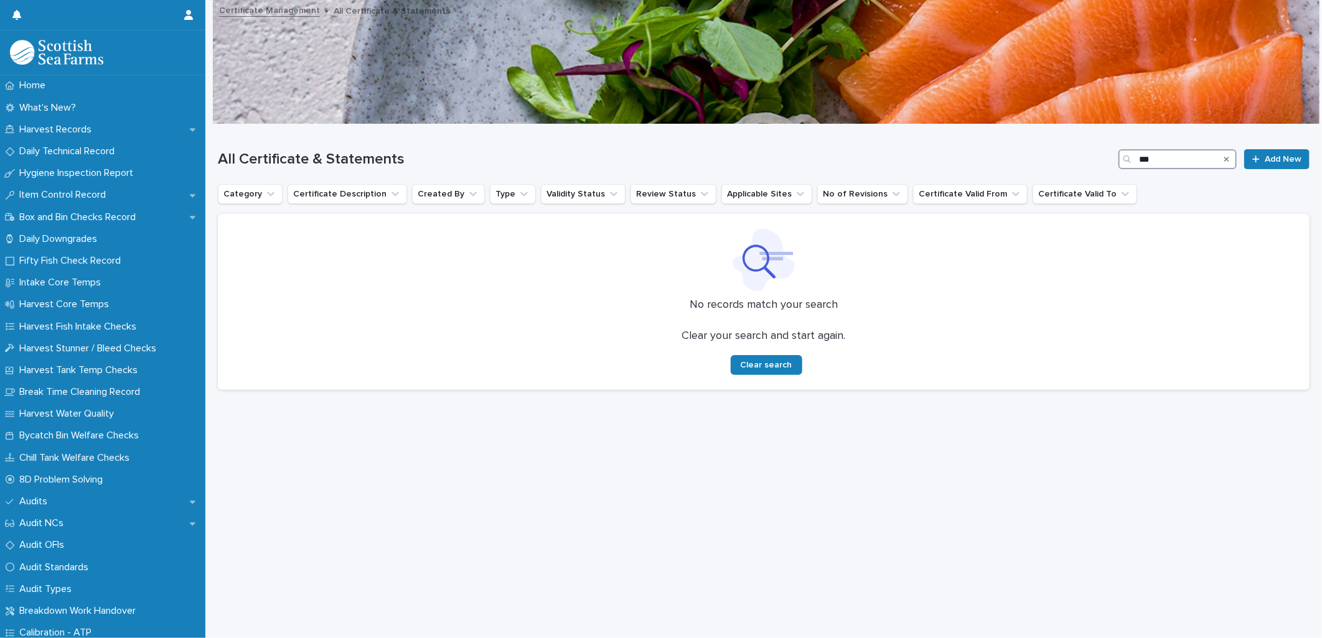
drag, startPoint x: 1154, startPoint y: 158, endPoint x: 1135, endPoint y: 157, distance: 19.3
click at [1135, 157] on input "***" at bounding box center [1177, 159] width 118 height 20
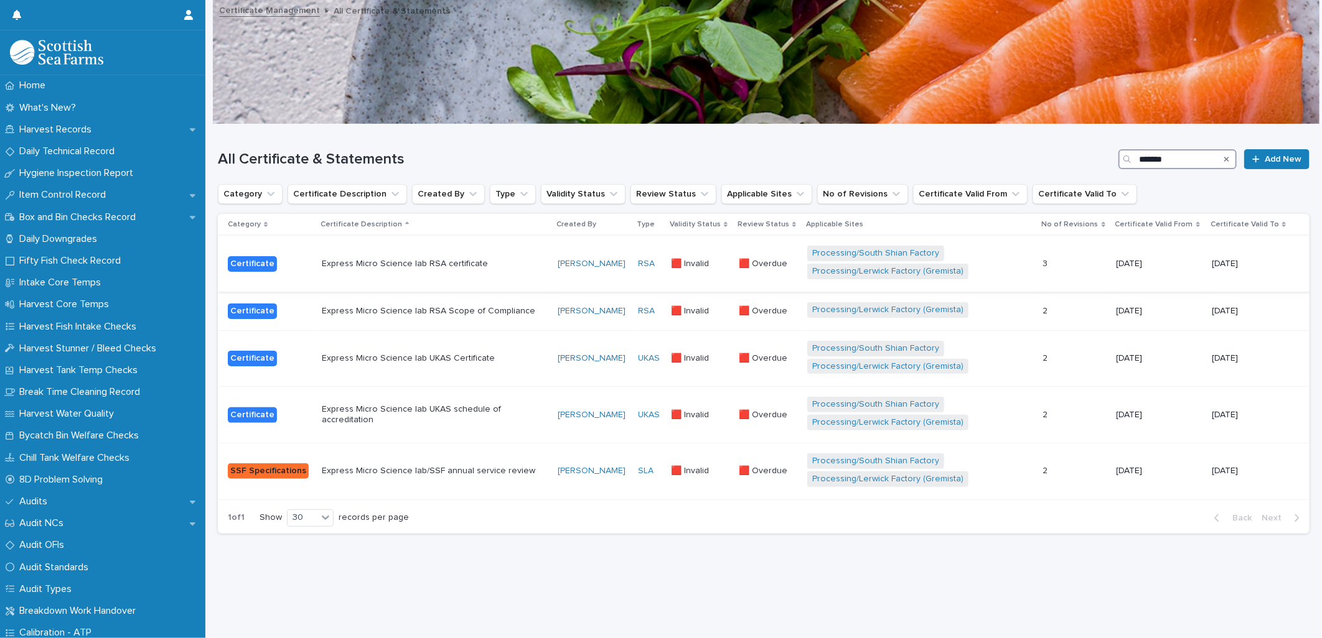
type input "*******"
click at [515, 259] on p "Express Micro Science lab RSA certificate" at bounding box center [431, 264] width 218 height 11
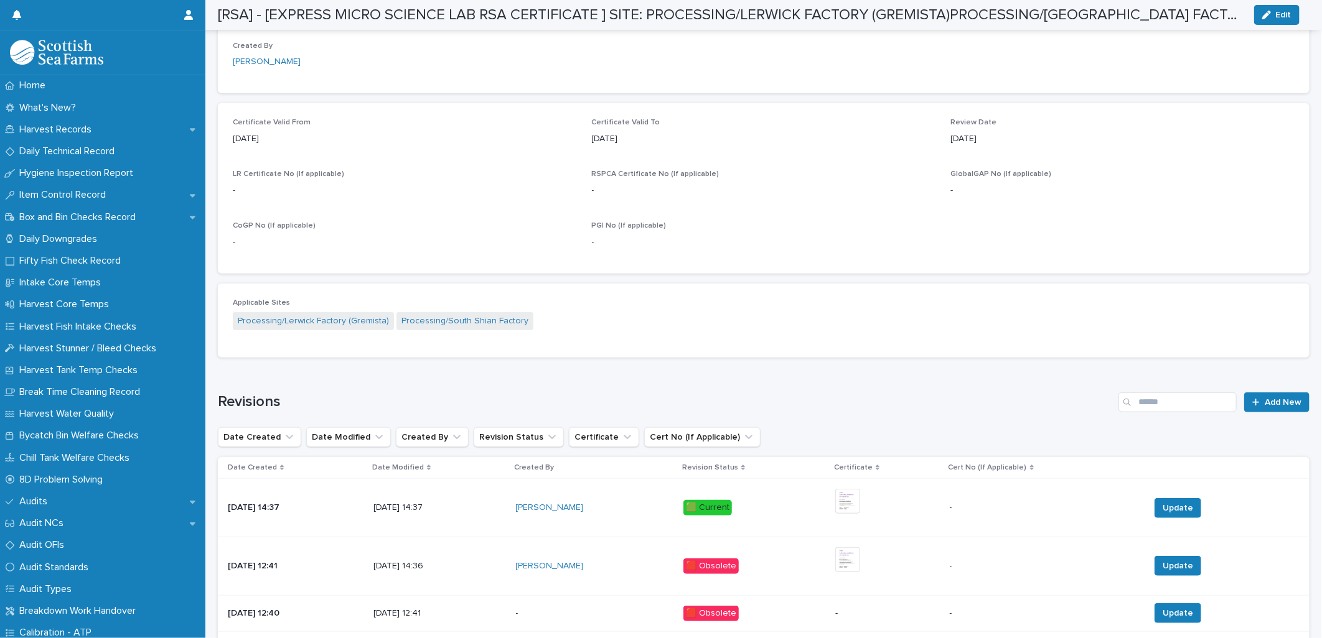
scroll to position [553, 0]
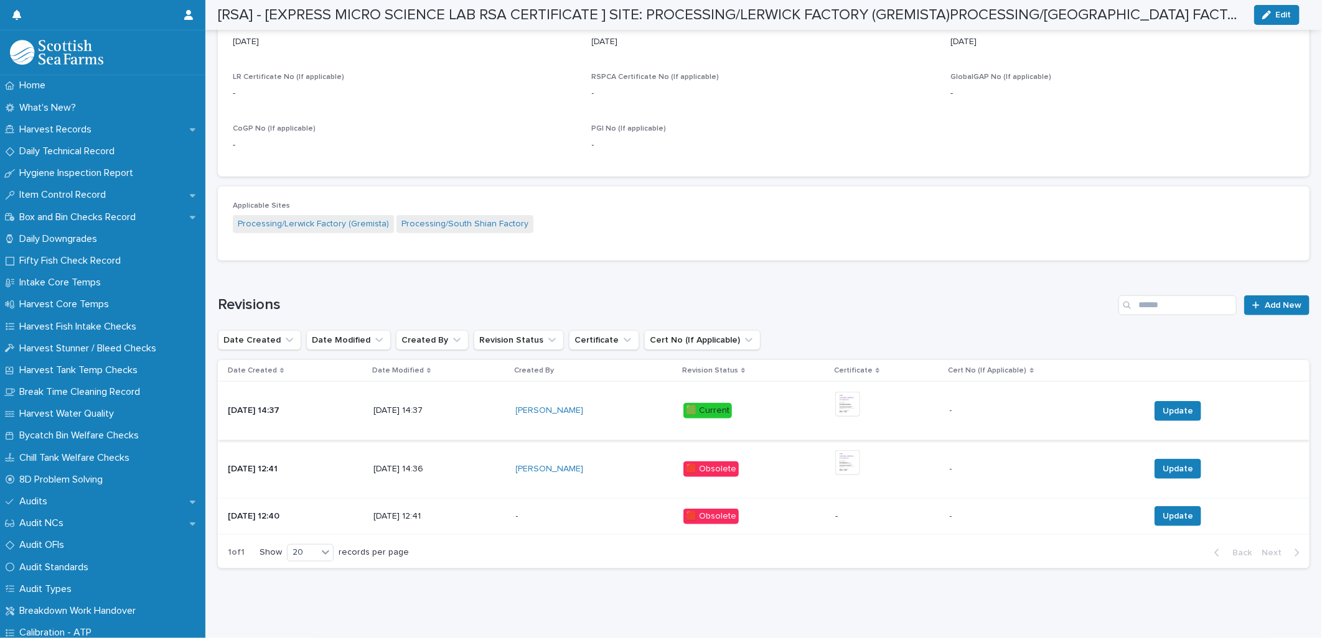
click at [845, 397] on img at bounding box center [847, 404] width 25 height 25
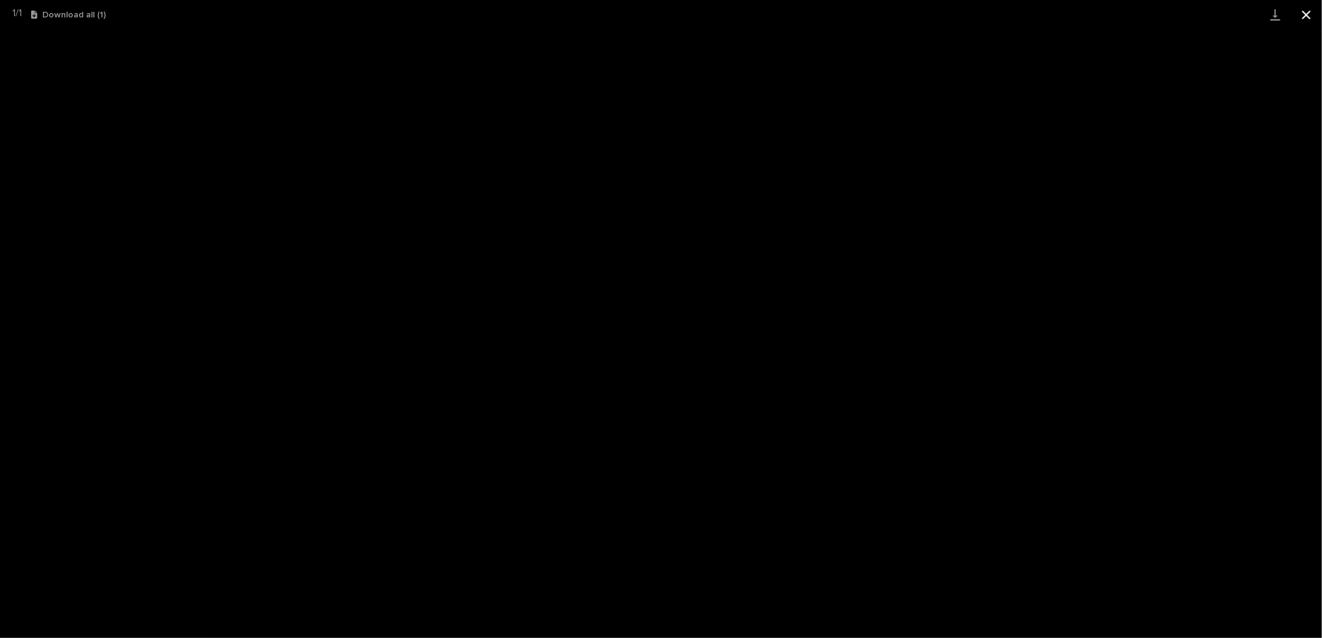
click at [1304, 13] on button "Close gallery" at bounding box center [1306, 14] width 31 height 29
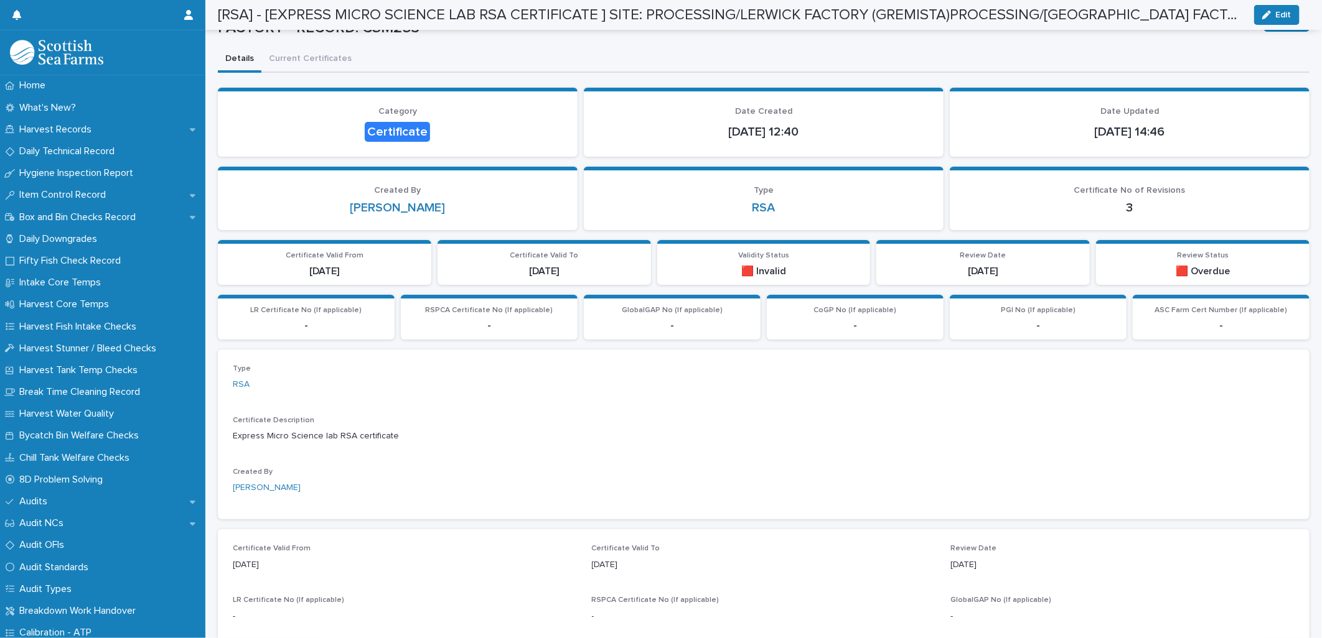
scroll to position [0, 0]
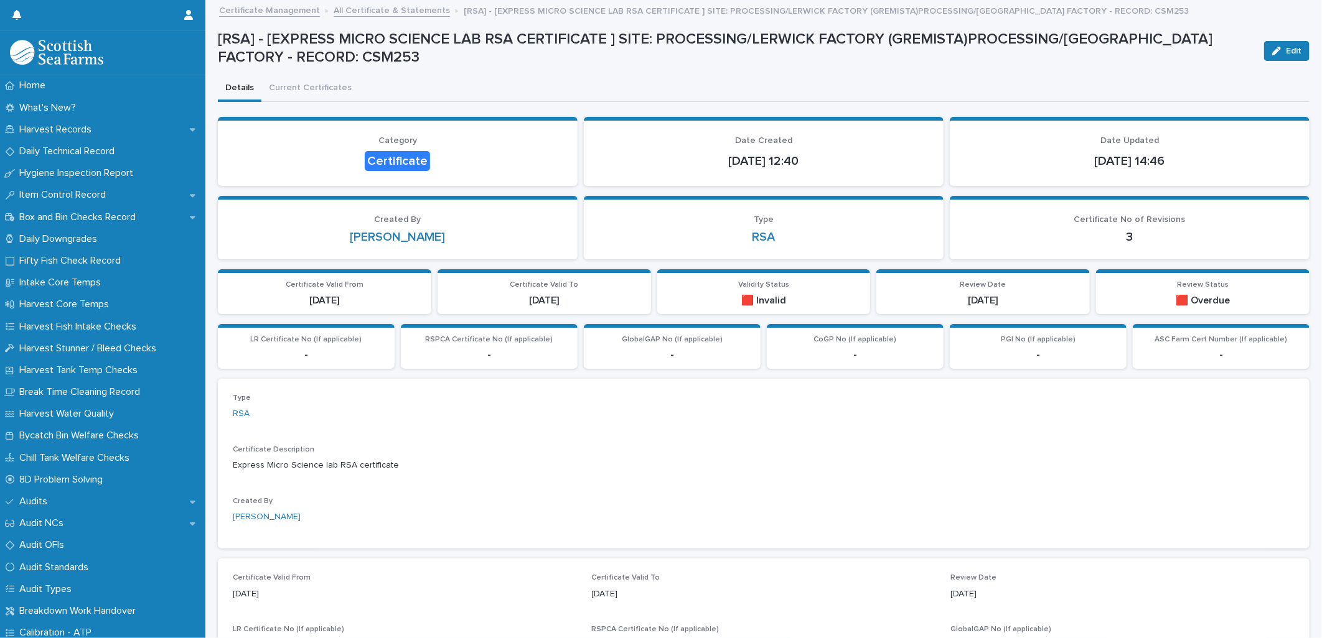
click at [337, 15] on link "All Certificate & Statements" at bounding box center [392, 9] width 116 height 14
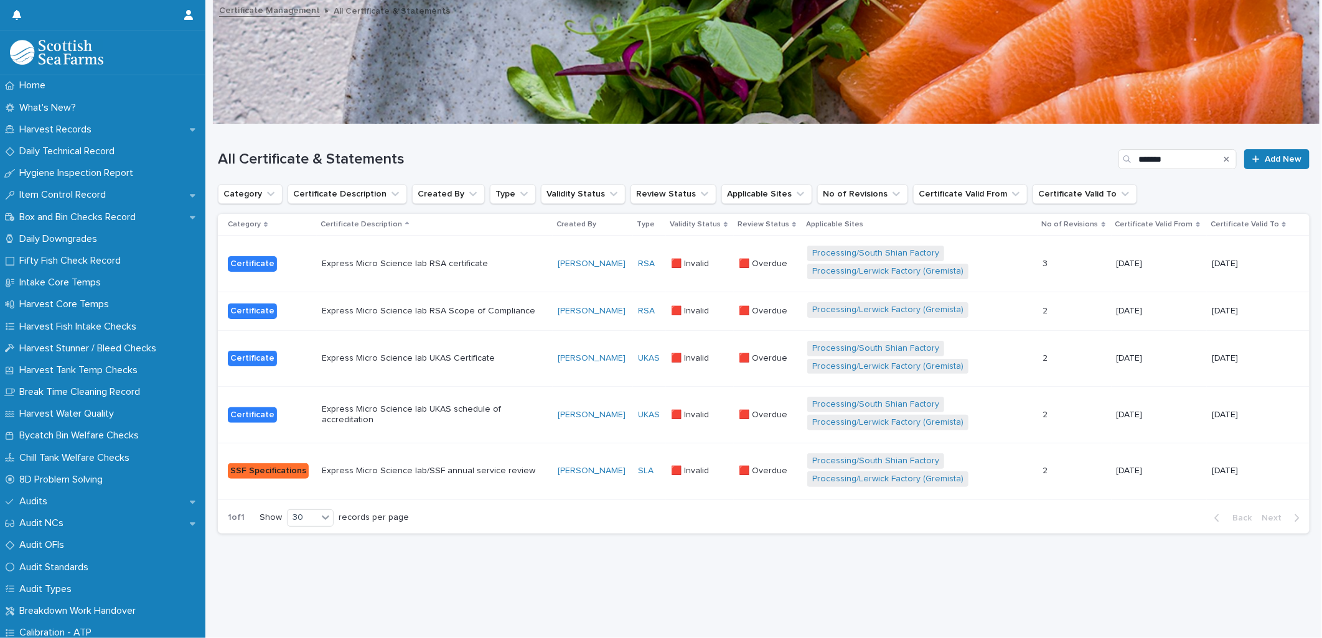
click at [509, 365] on div "Express Micro Science lab UKAS Certificate" at bounding box center [435, 358] width 226 height 21
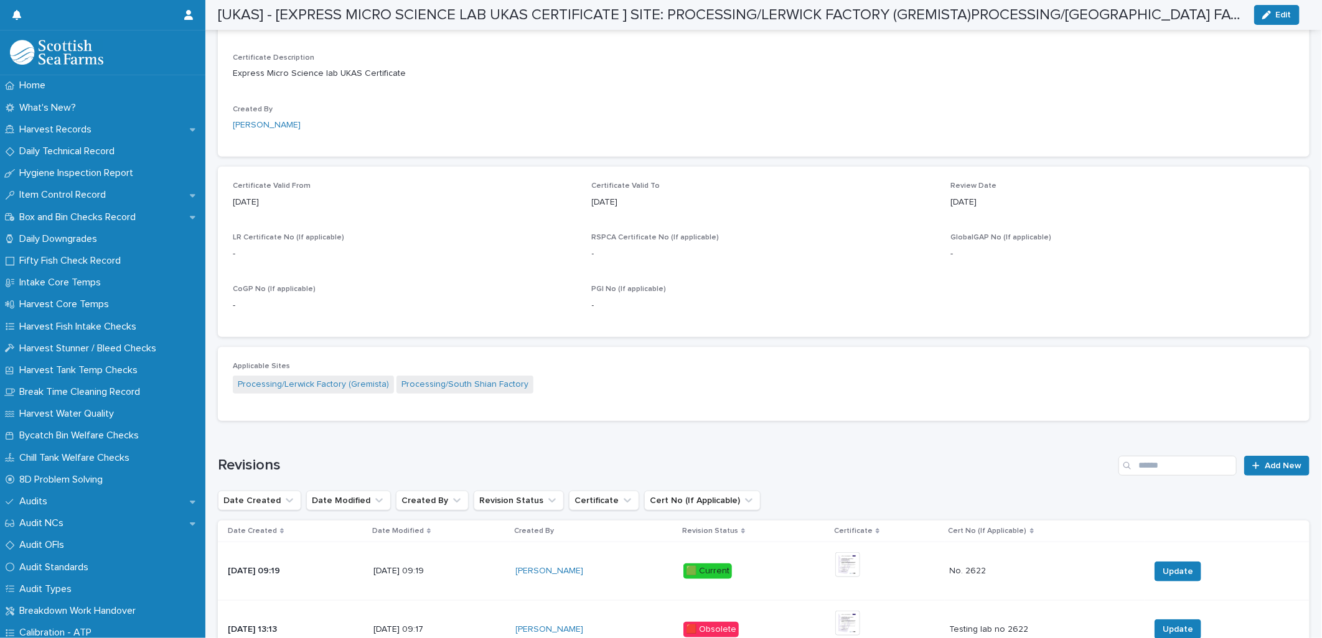
scroll to position [414, 0]
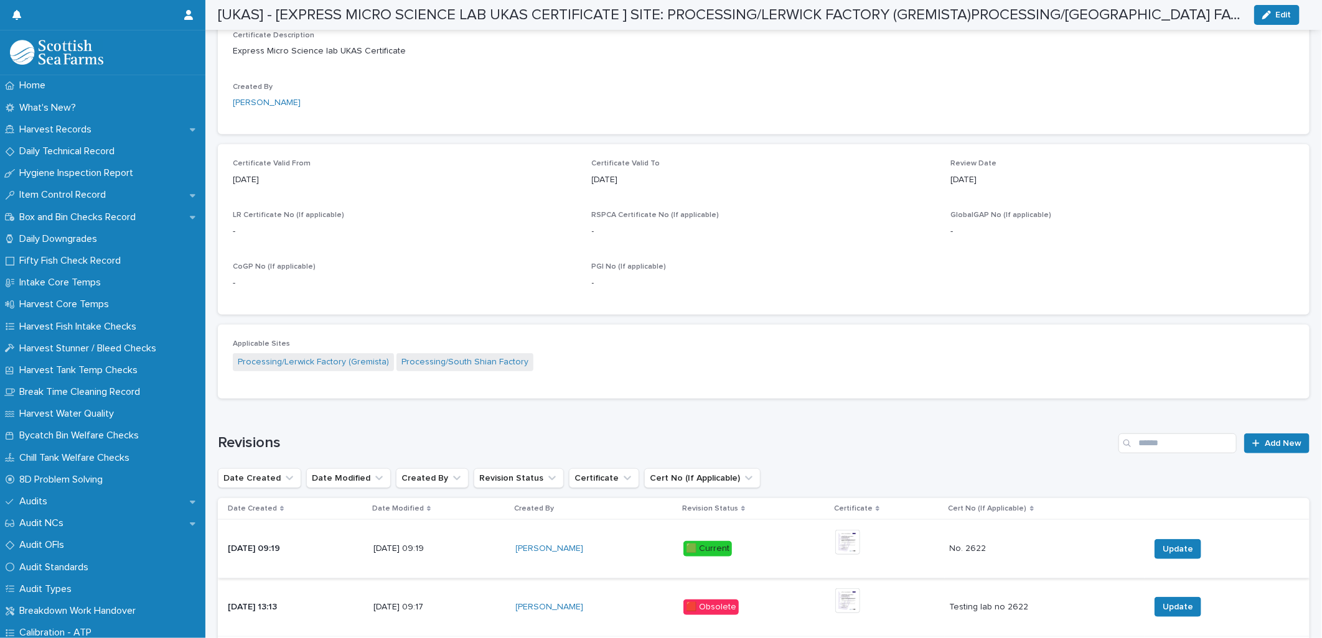
click at [860, 537] on img at bounding box center [847, 542] width 25 height 25
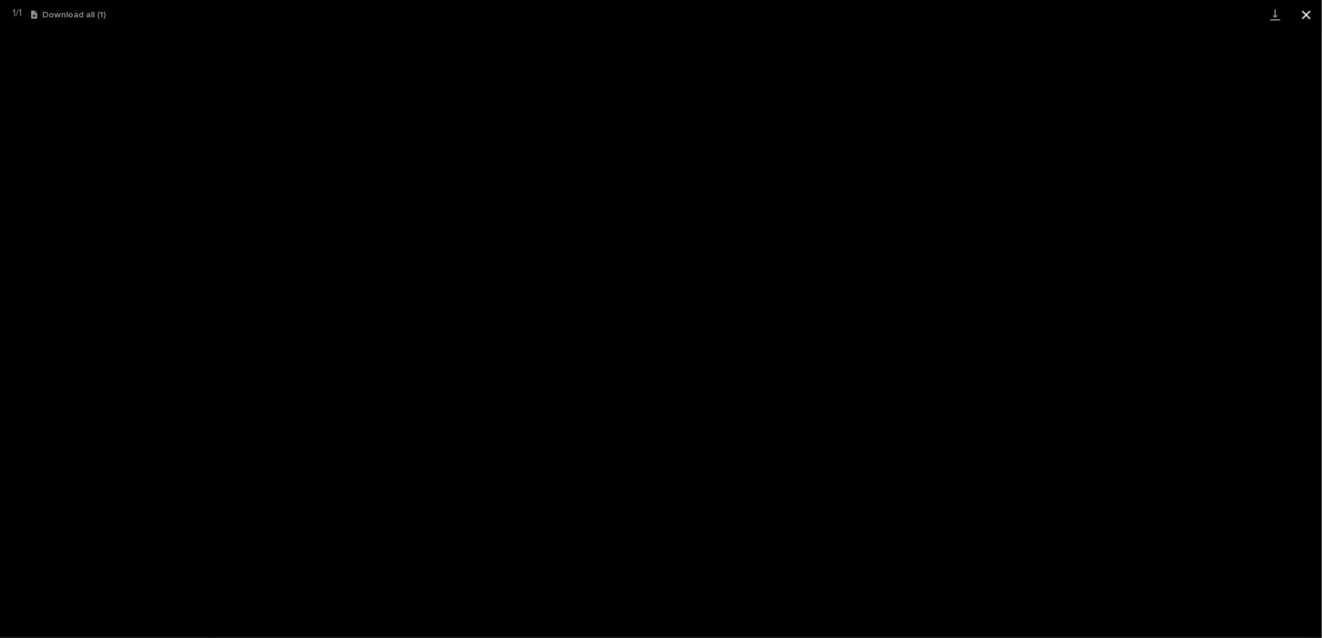
click at [1301, 7] on button "Close gallery" at bounding box center [1306, 14] width 31 height 29
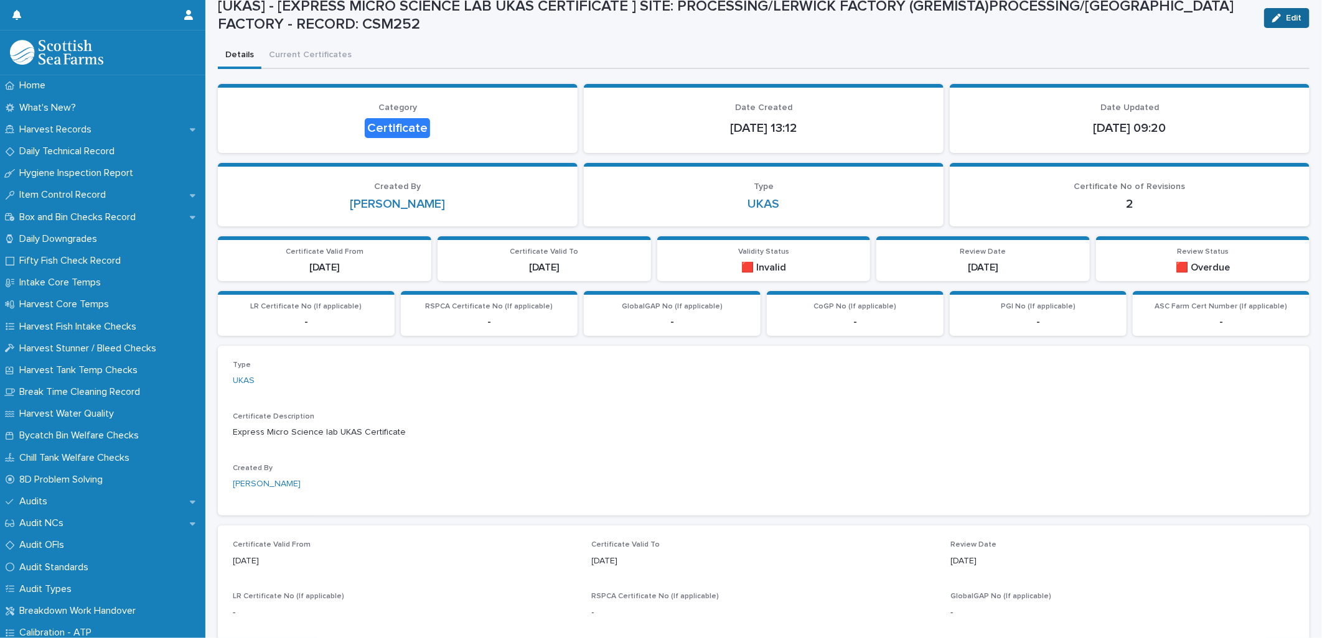
scroll to position [0, 0]
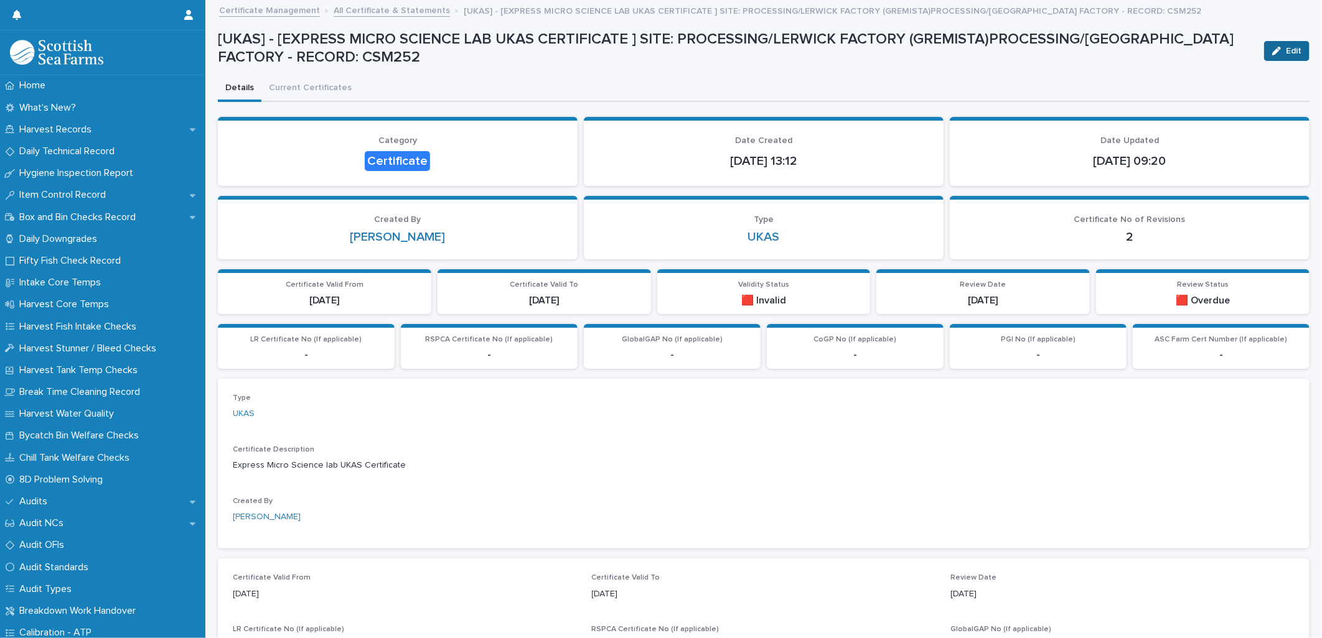
click at [1276, 41] on button "Edit" at bounding box center [1286, 51] width 45 height 20
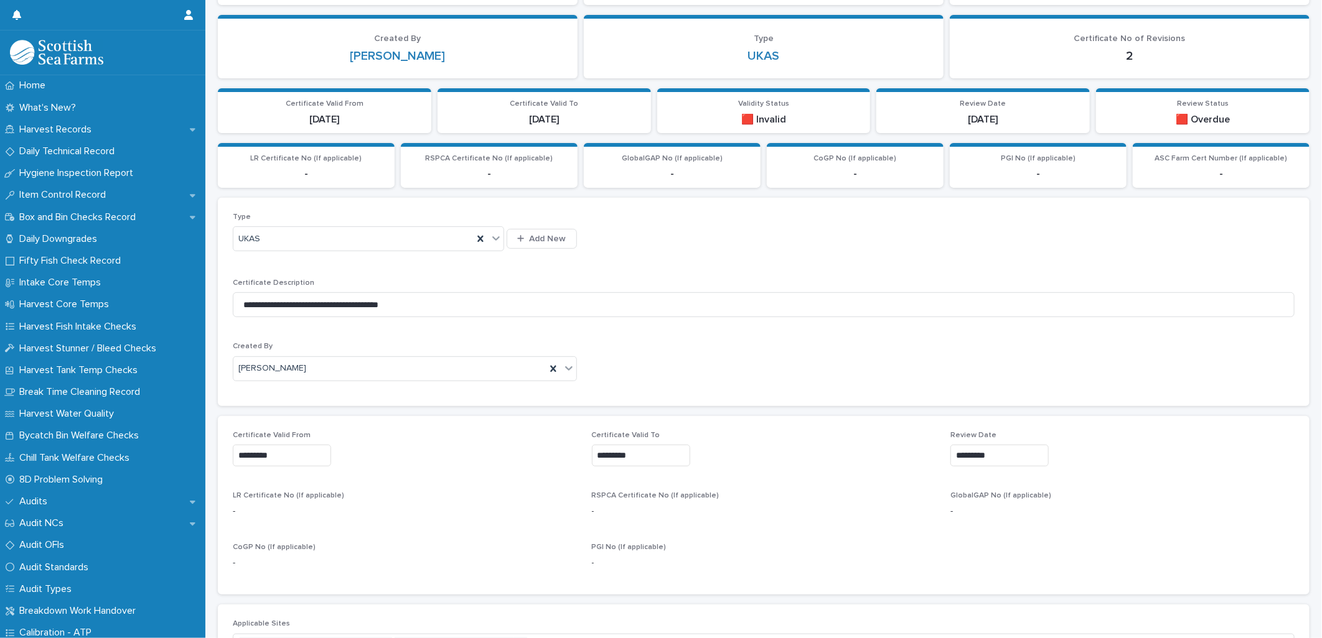
scroll to position [207, 0]
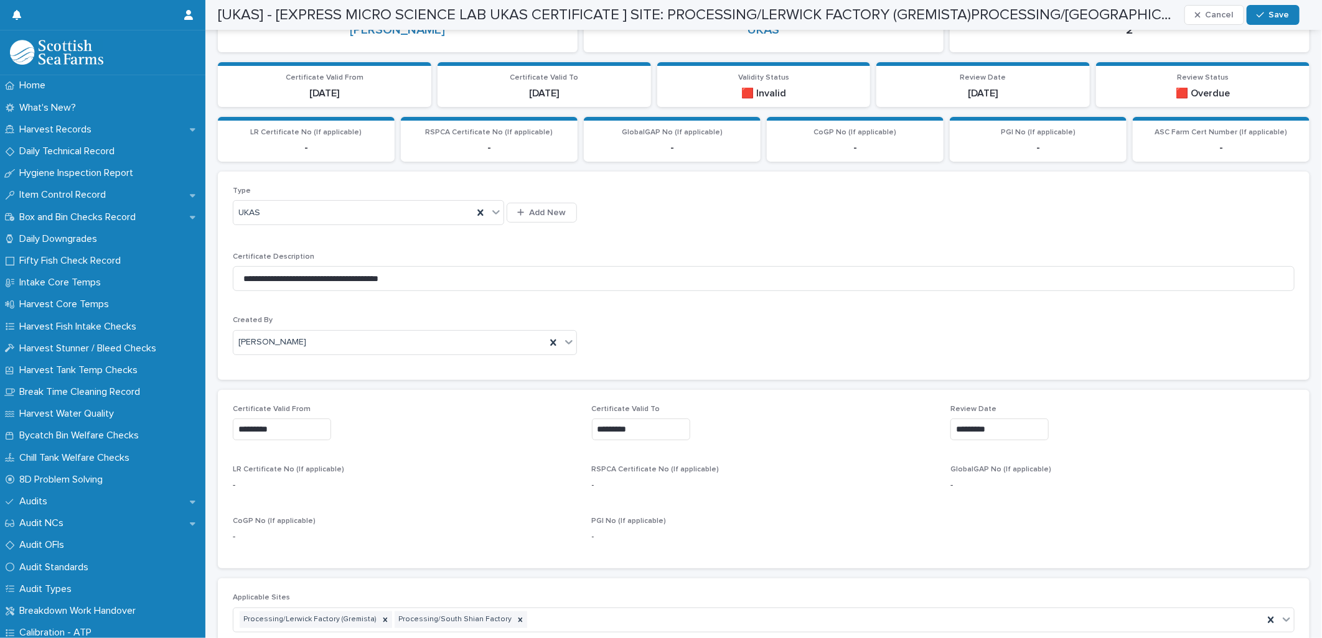
click at [640, 434] on input "*********" at bounding box center [641, 430] width 98 height 22
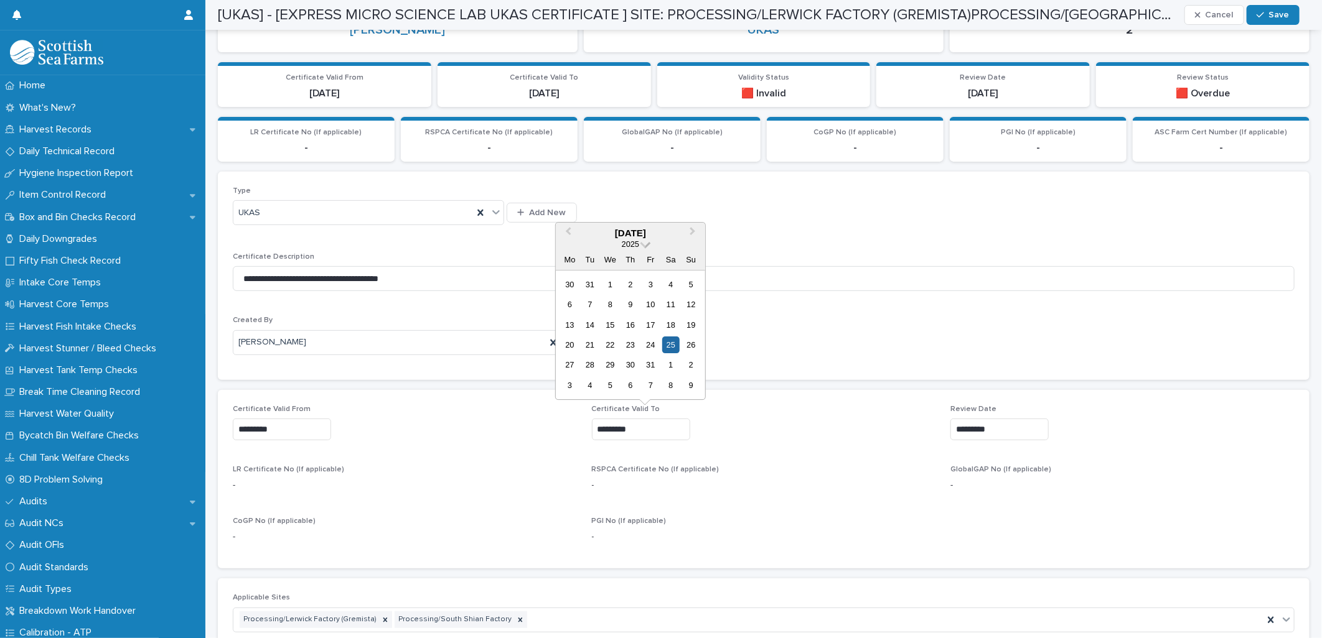
click at [646, 246] on span at bounding box center [645, 243] width 11 height 11
click at [630, 306] on div "2027" at bounding box center [630, 305] width 73 height 12
click at [698, 229] on button "Next Month" at bounding box center [694, 234] width 20 height 20
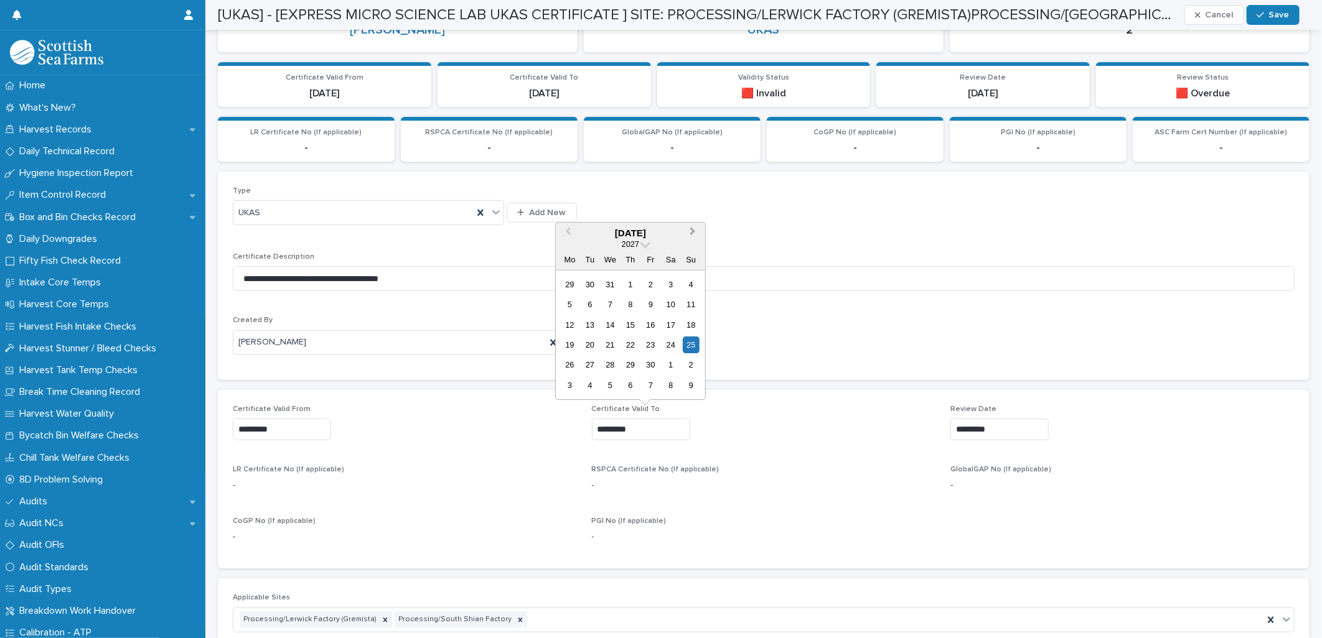
click at [698, 229] on button "Next Month" at bounding box center [694, 234] width 20 height 20
click at [571, 385] on div "31" at bounding box center [569, 385] width 17 height 17
type input "*********"
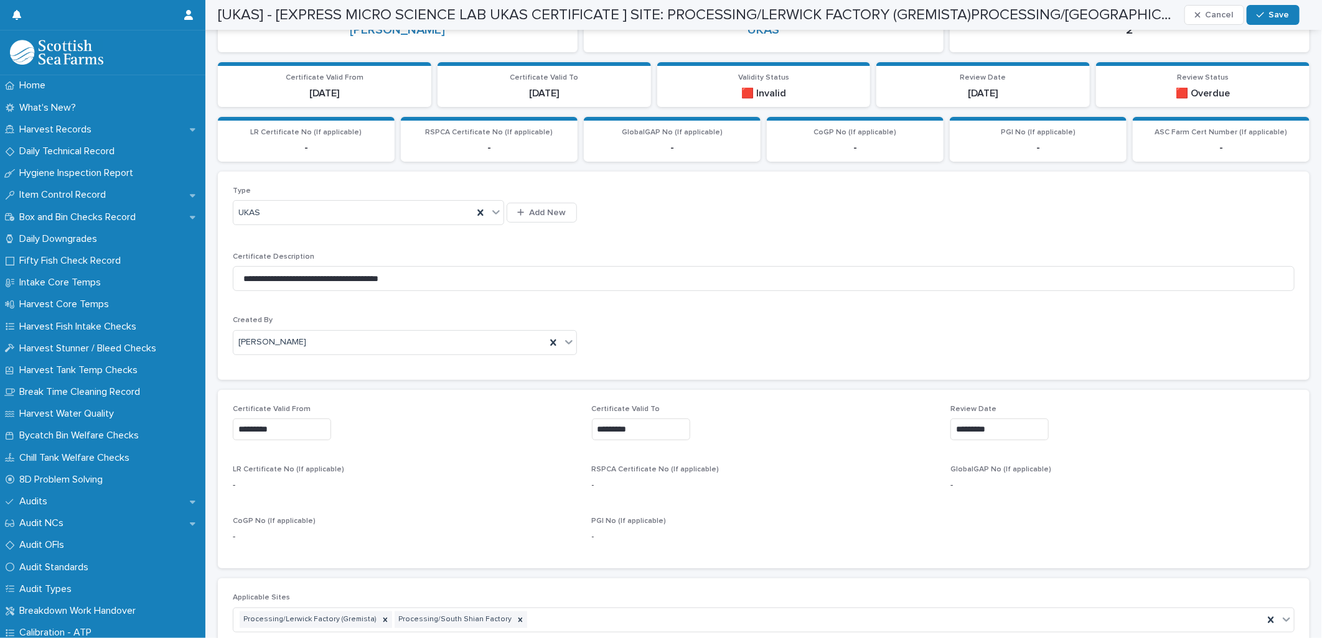
click at [978, 428] on input "*********" at bounding box center [999, 430] width 98 height 22
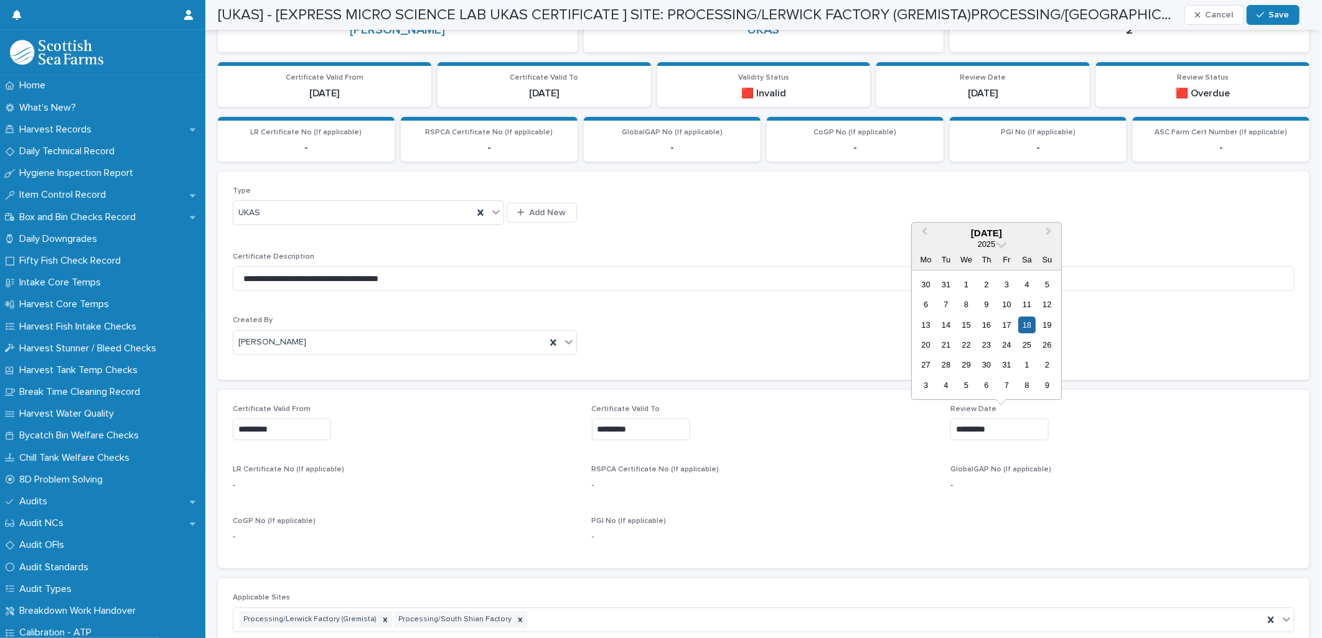
click at [1005, 245] on div "2025" at bounding box center [986, 244] width 149 height 11
click at [999, 241] on span at bounding box center [1001, 243] width 11 height 11
click at [985, 302] on div "2027" at bounding box center [986, 305] width 73 height 12
click at [1049, 230] on span "Next Month" at bounding box center [1049, 233] width 0 height 17
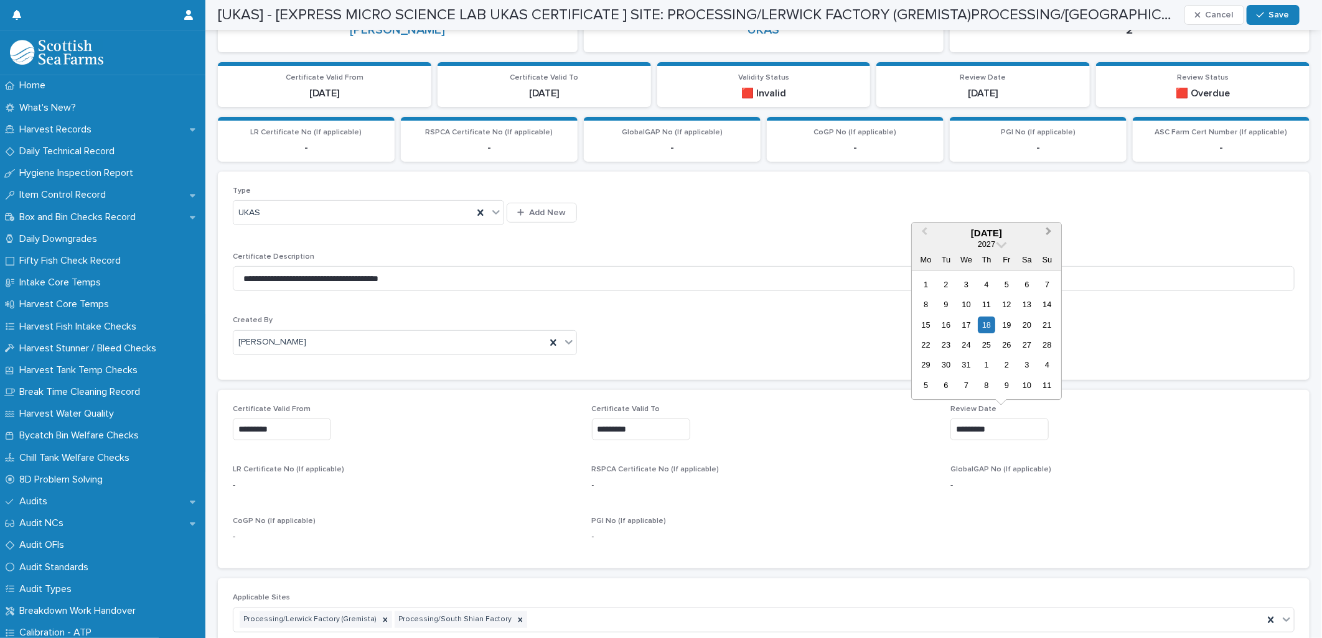
click at [1049, 230] on span "Next Month" at bounding box center [1049, 233] width 0 height 17
click at [929, 383] on div "31" at bounding box center [925, 385] width 17 height 17
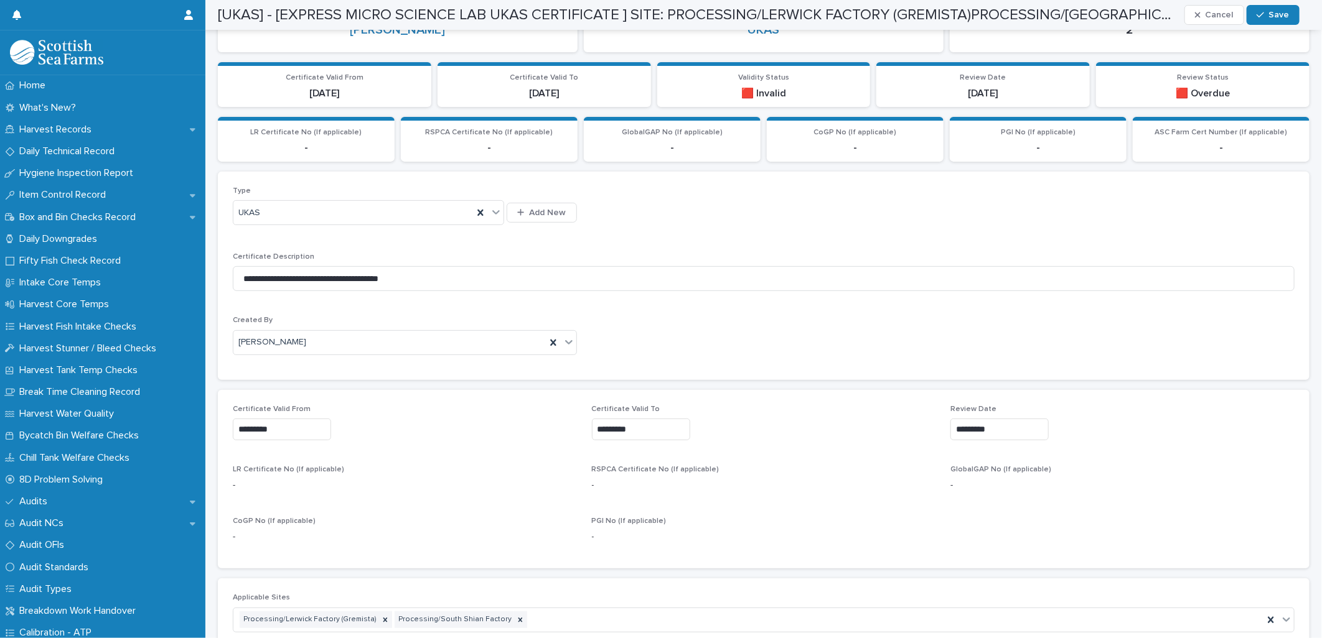
click at [961, 424] on input "*********" at bounding box center [999, 430] width 98 height 22
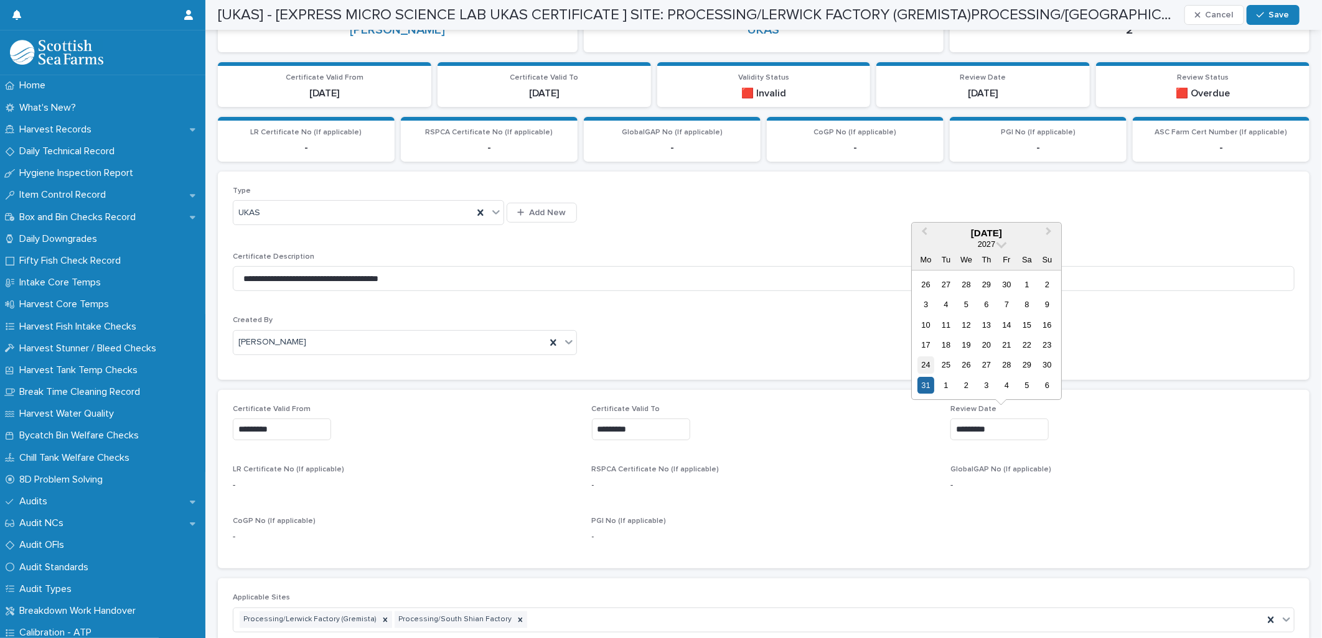
click at [922, 361] on div "24" at bounding box center [925, 365] width 17 height 17
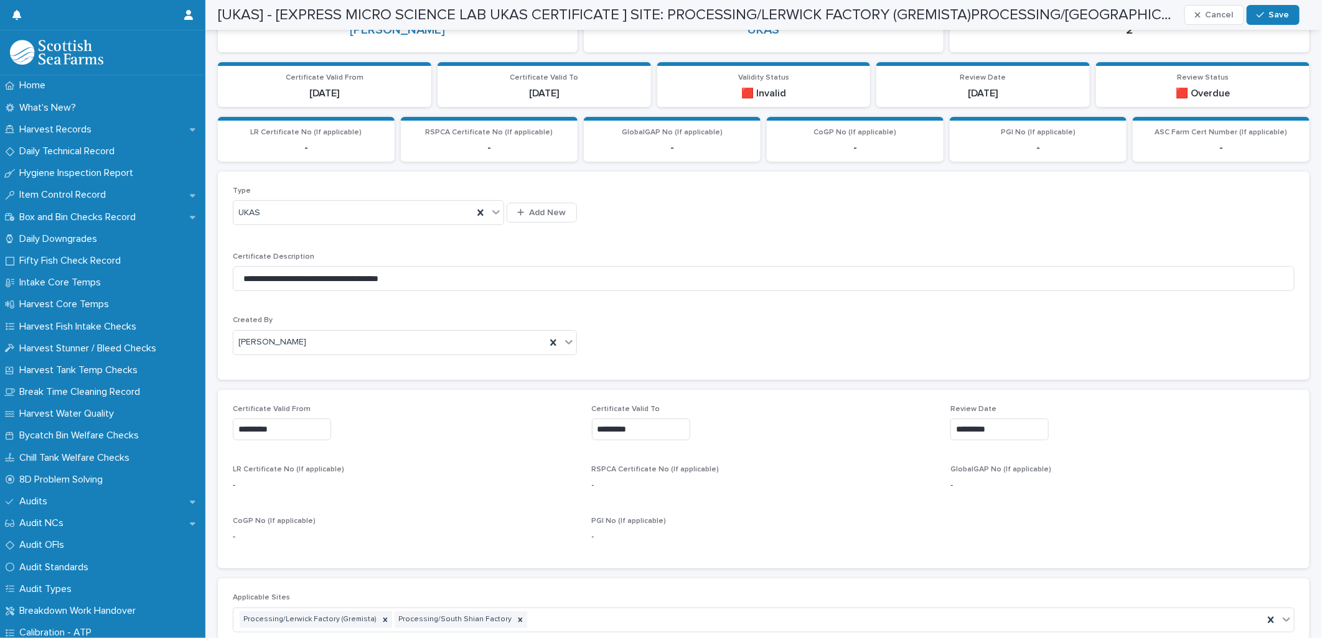
type input "*********"
click at [1261, 19] on icon "button" at bounding box center [1259, 15] width 7 height 9
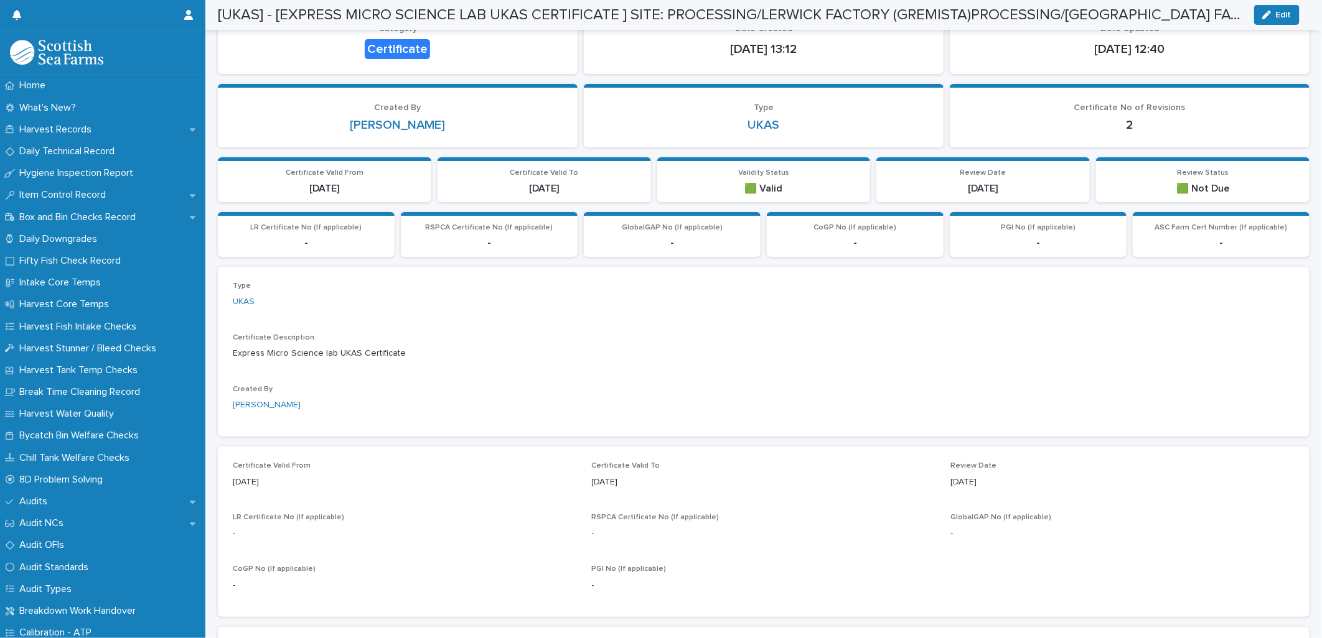
scroll to position [0, 0]
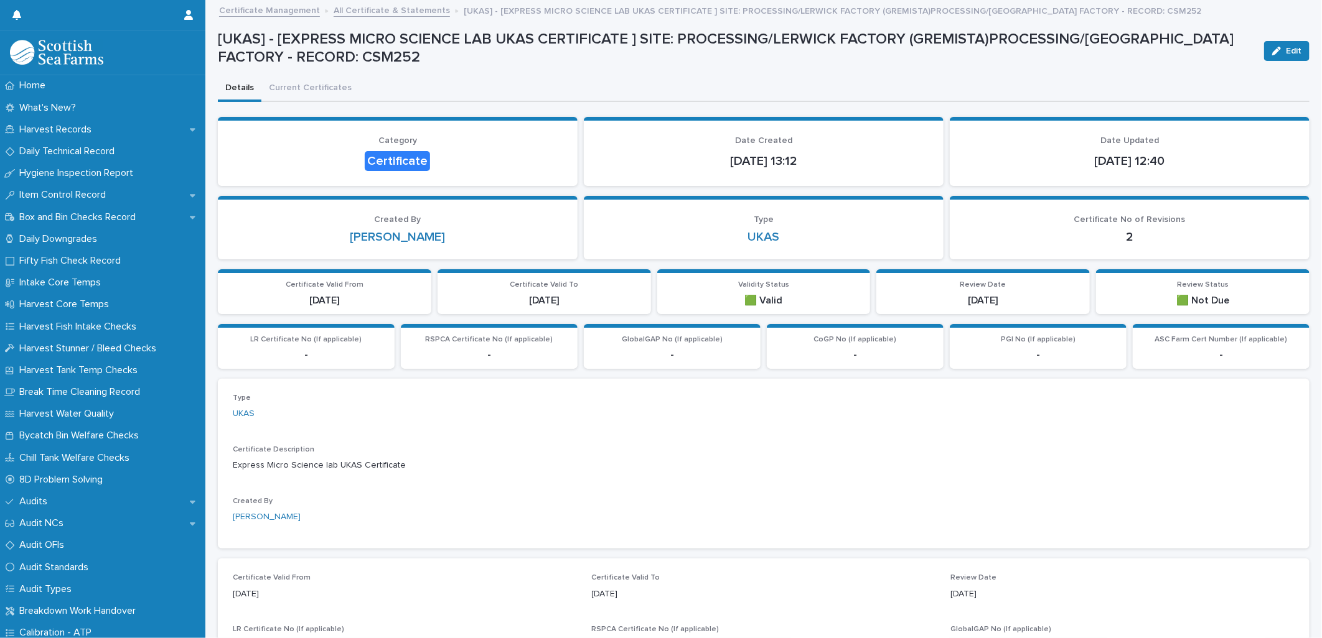
click at [355, 5] on link "All Certificate & Statements" at bounding box center [392, 9] width 116 height 14
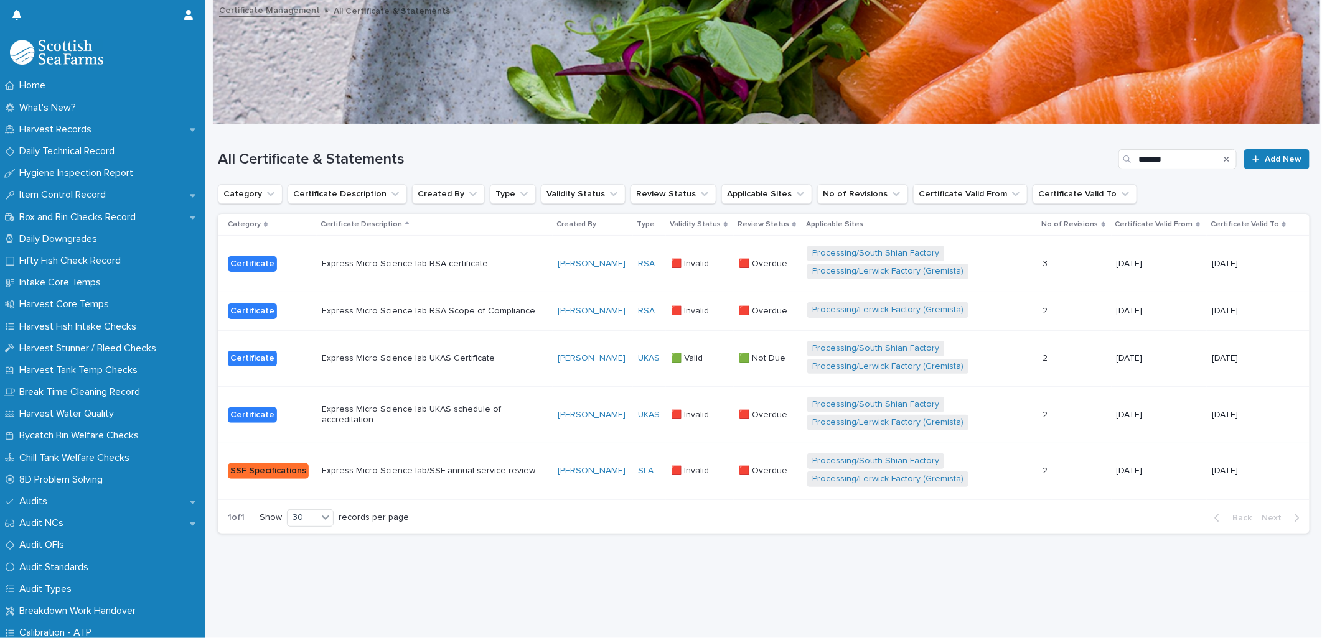
click at [520, 404] on p "Express Micro Science lab UKAS schedule of accreditation" at bounding box center [431, 414] width 218 height 21
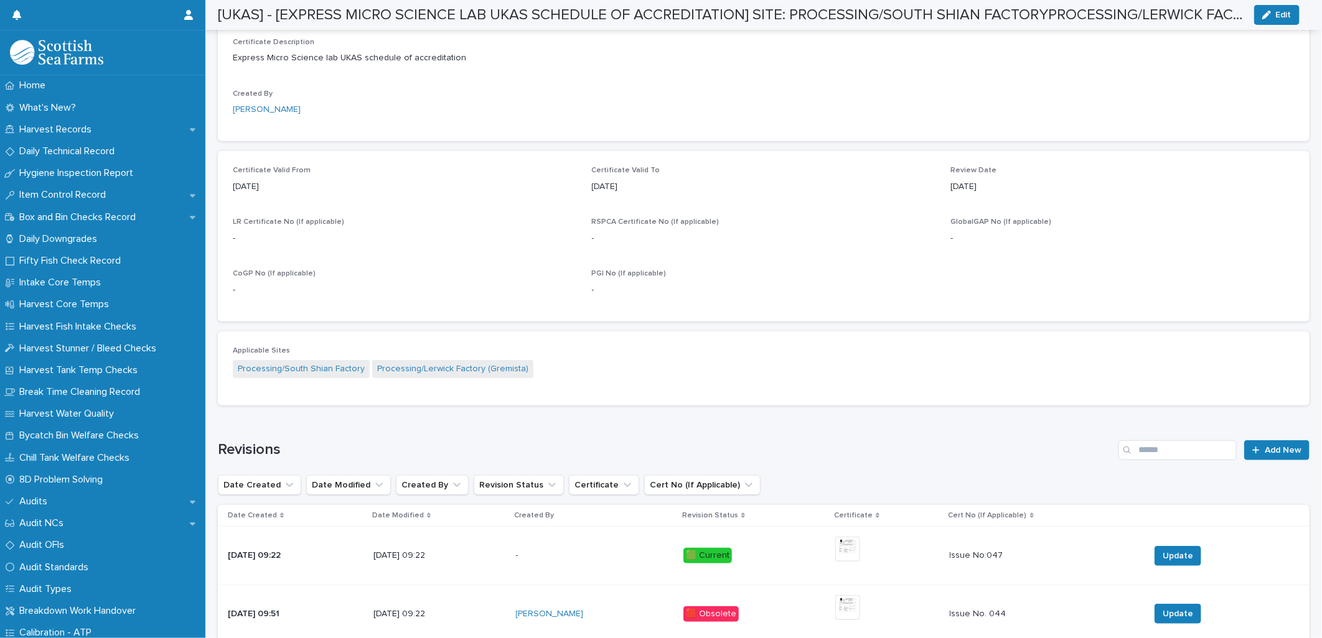
scroll to position [526, 0]
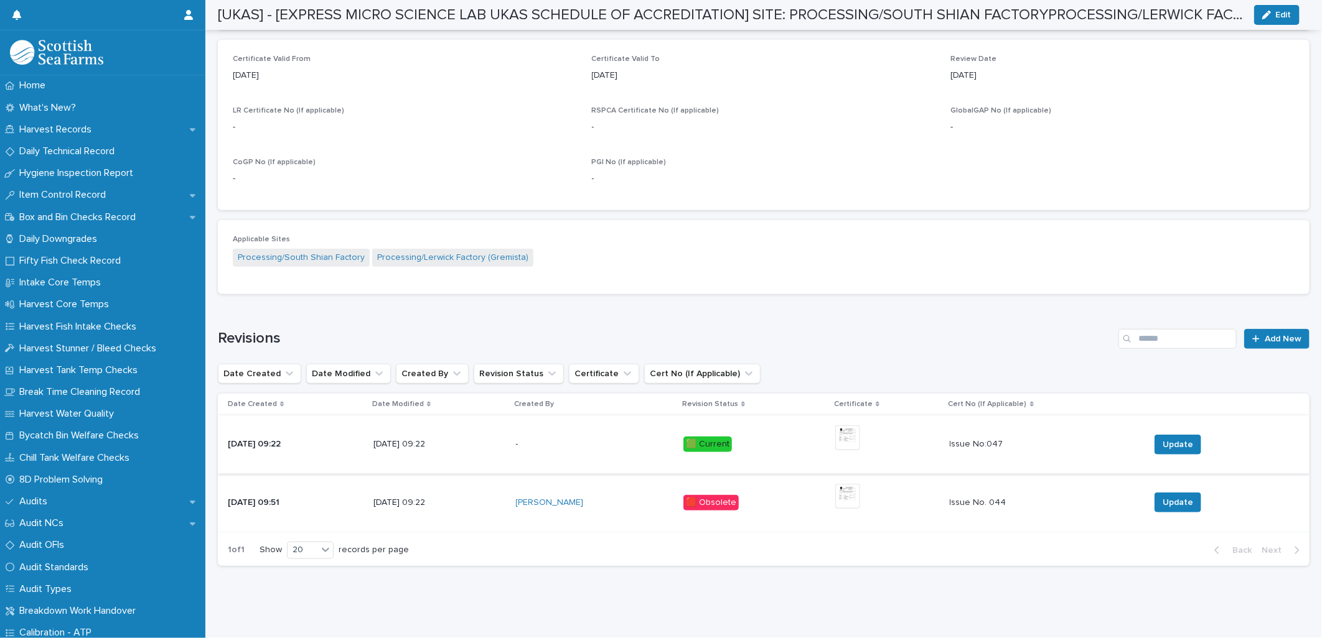
click at [854, 430] on img at bounding box center [847, 438] width 25 height 25
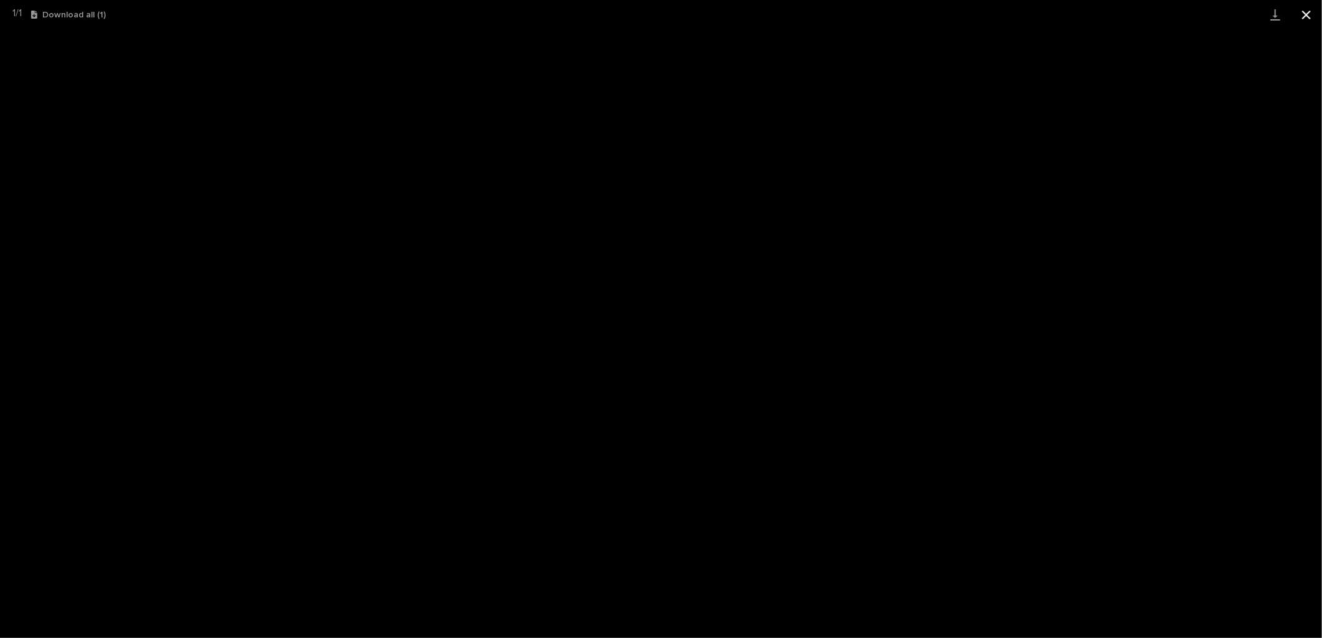
click at [1301, 12] on button "Close gallery" at bounding box center [1306, 14] width 31 height 29
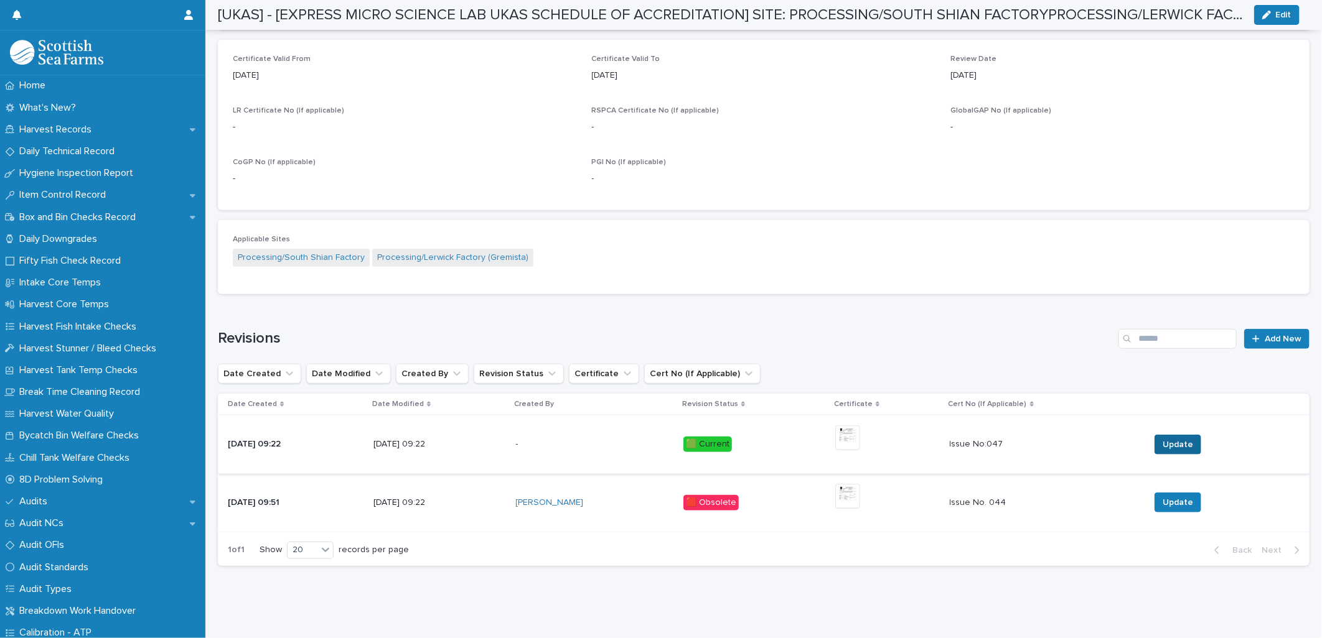
click at [1162, 439] on span "Update" at bounding box center [1177, 445] width 30 height 12
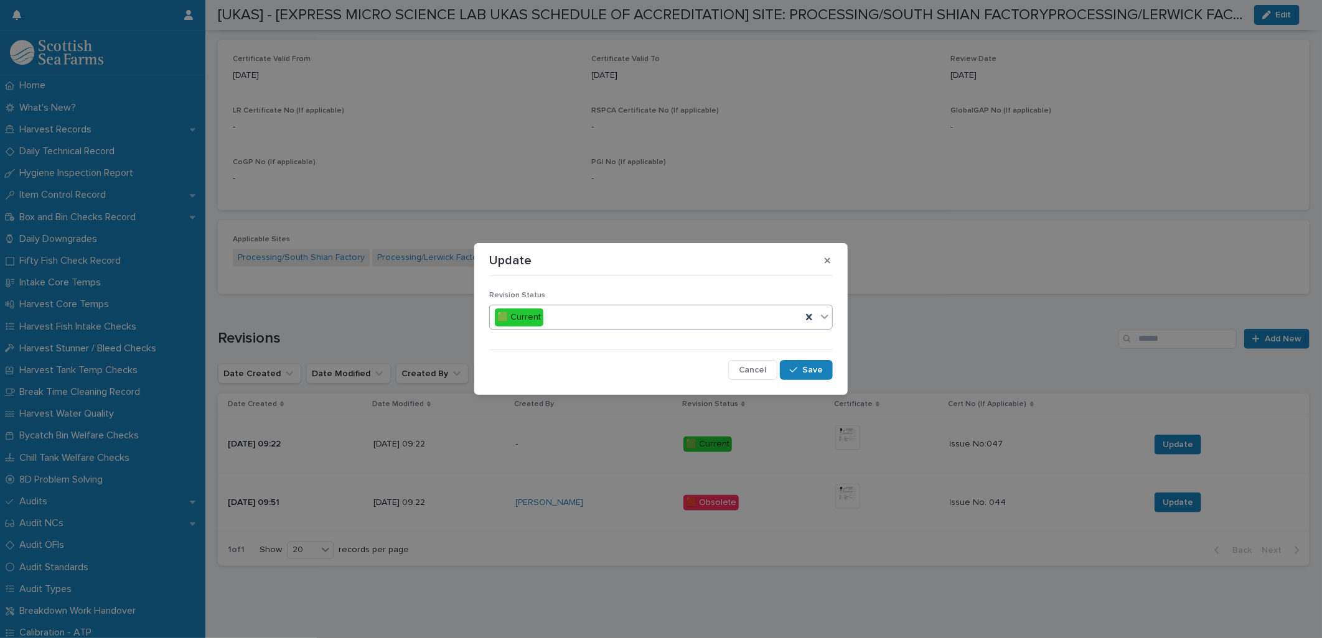
click at [686, 315] on div "🟩 Current" at bounding box center [646, 317] width 312 height 21
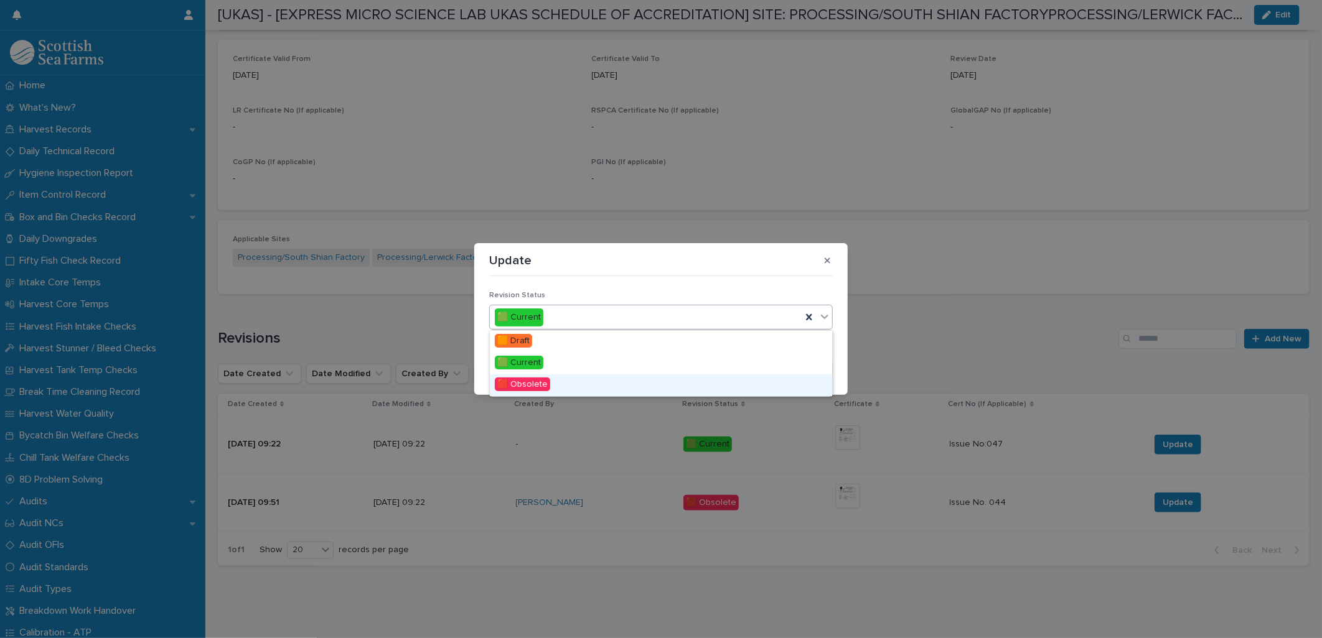
click at [533, 388] on span "🟥 Obsolete" at bounding box center [522, 385] width 55 height 14
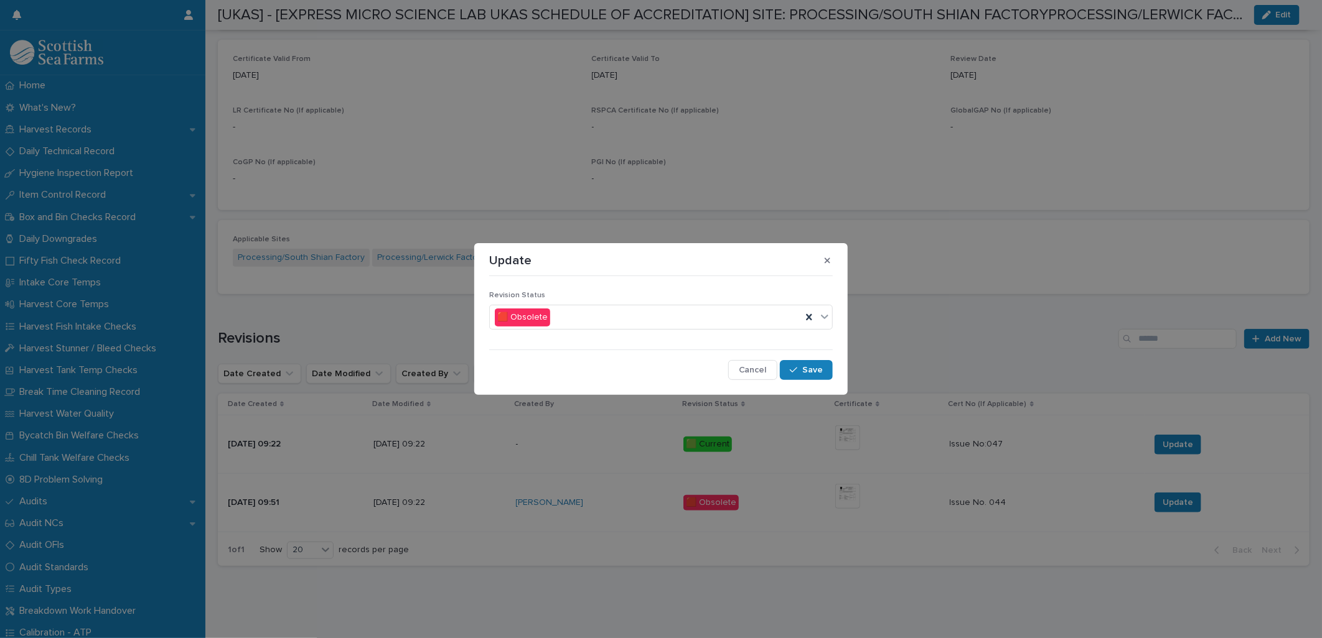
click at [836, 370] on section "Update Revision Status 🟥 Obsolete Cancel Save" at bounding box center [660, 319] width 373 height 152
click at [822, 372] on span "Save" at bounding box center [812, 370] width 21 height 9
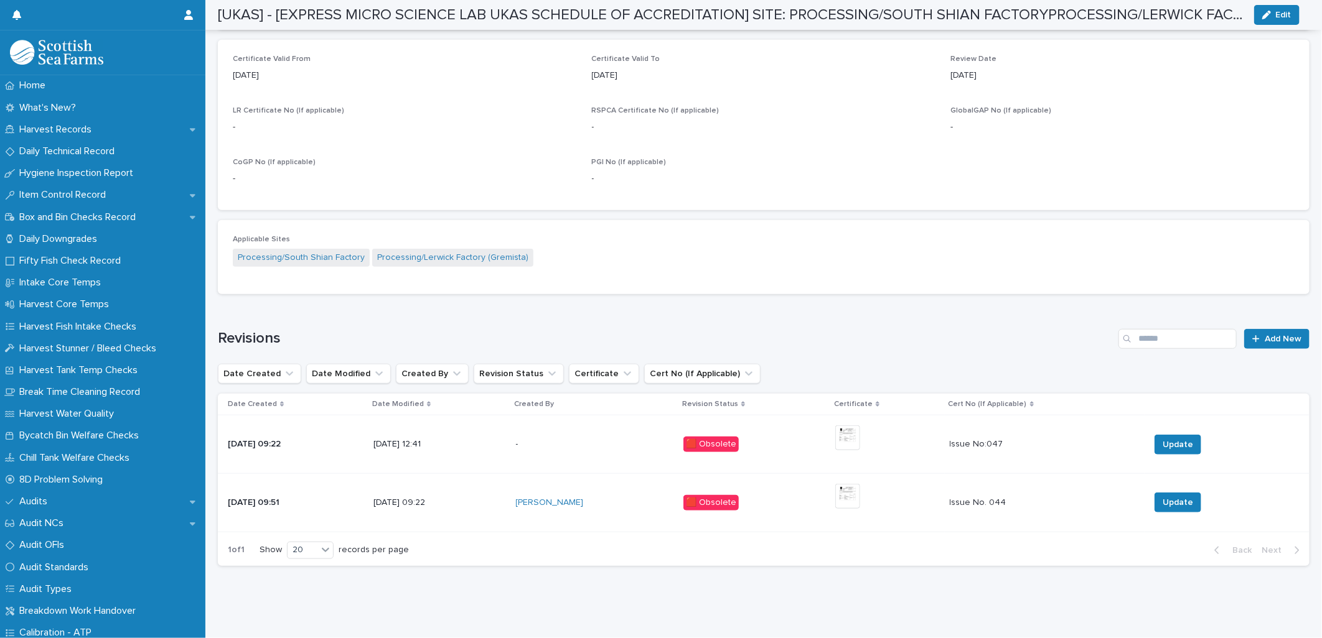
click at [1264, 335] on span "Add New" at bounding box center [1282, 339] width 37 height 9
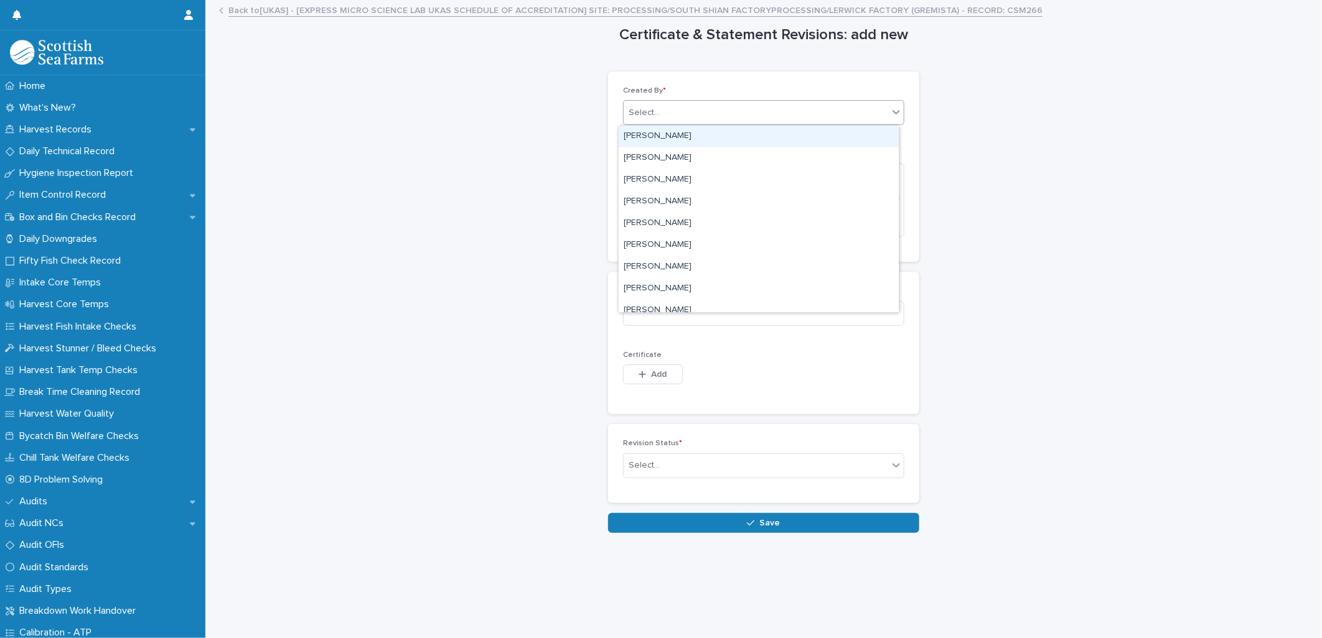
click at [708, 108] on div "Select..." at bounding box center [756, 113] width 264 height 21
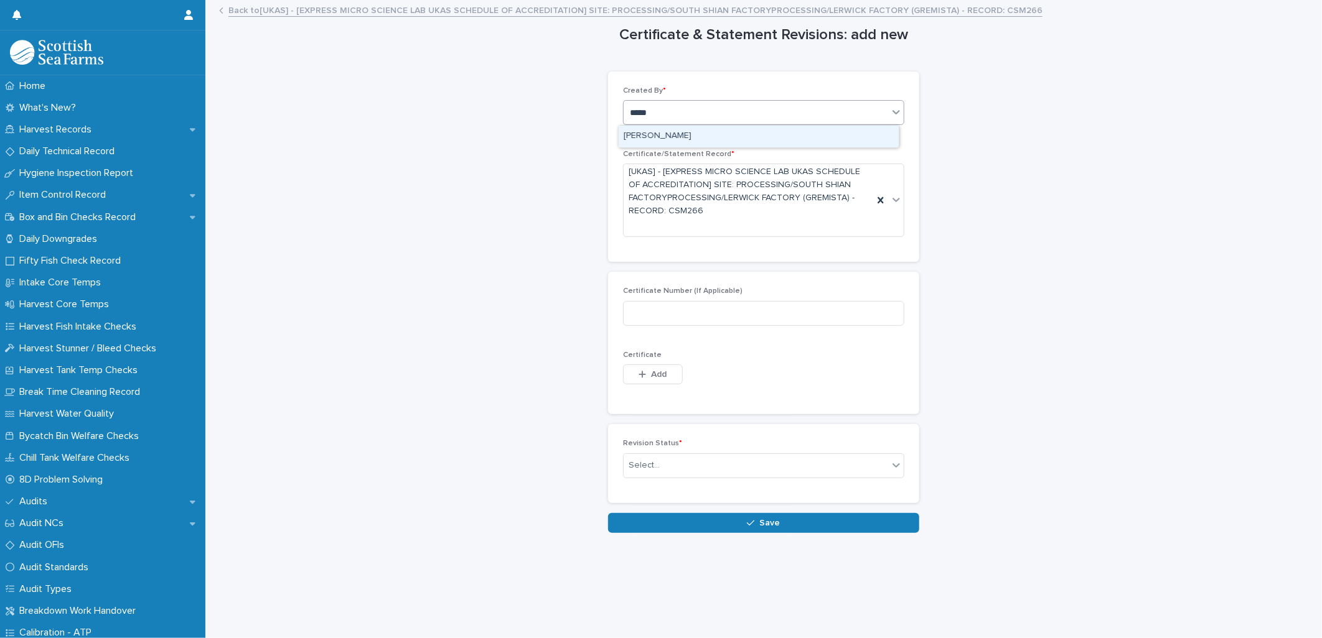
type input "******"
click at [627, 133] on div "[PERSON_NAME]" at bounding box center [759, 137] width 280 height 22
drag, startPoint x: 639, startPoint y: 376, endPoint x: 844, endPoint y: 345, distance: 207.7
click at [639, 376] on icon "button" at bounding box center [641, 374] width 7 height 9
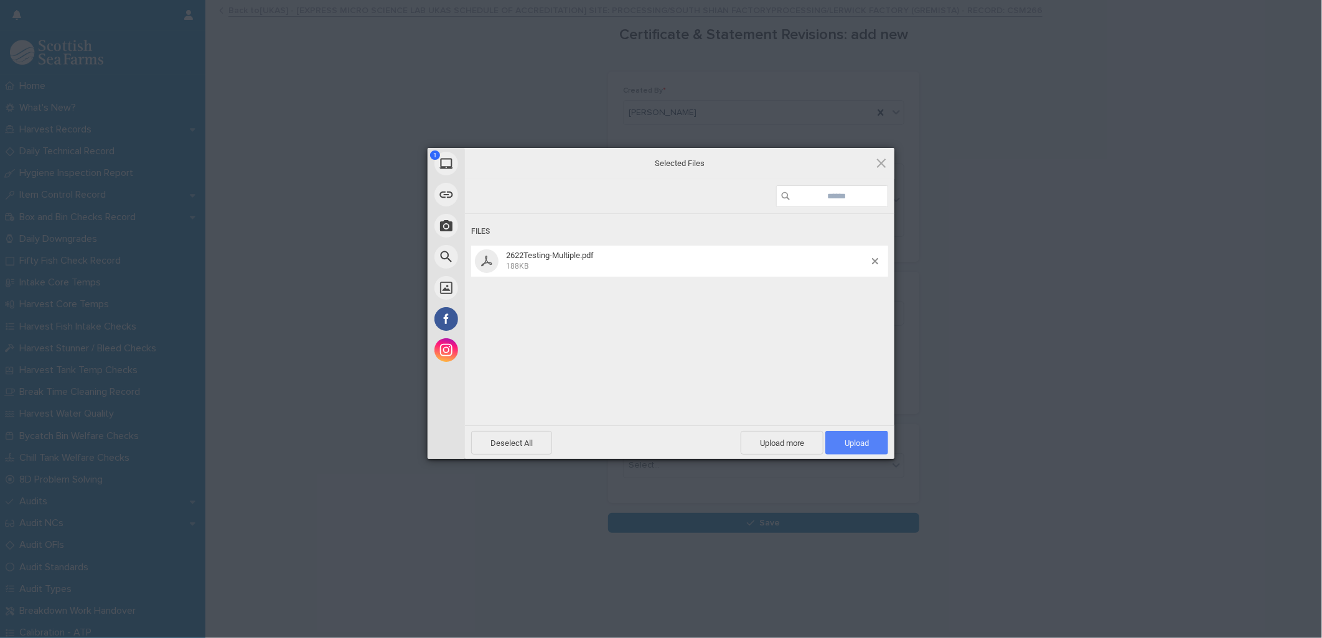
click at [853, 445] on span "Upload 1" at bounding box center [856, 443] width 24 height 9
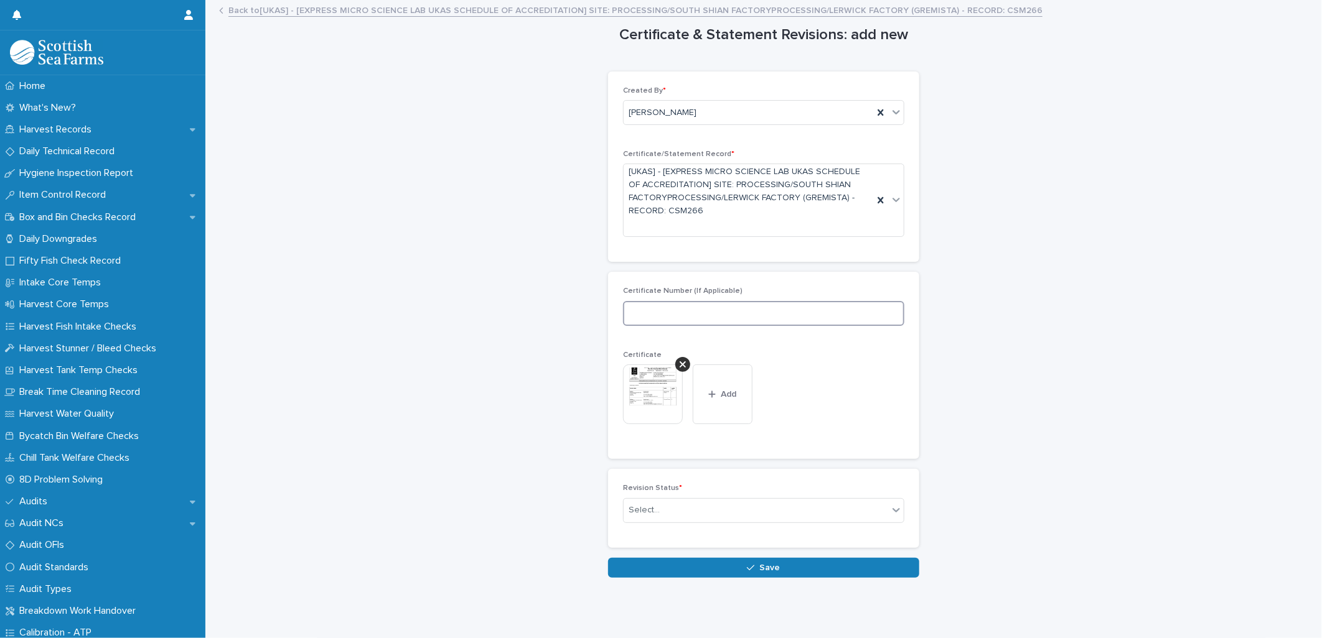
click at [643, 316] on input at bounding box center [763, 313] width 281 height 25
type input "*"
type input "***"
click at [660, 519] on div "Select..." at bounding box center [756, 510] width 264 height 21
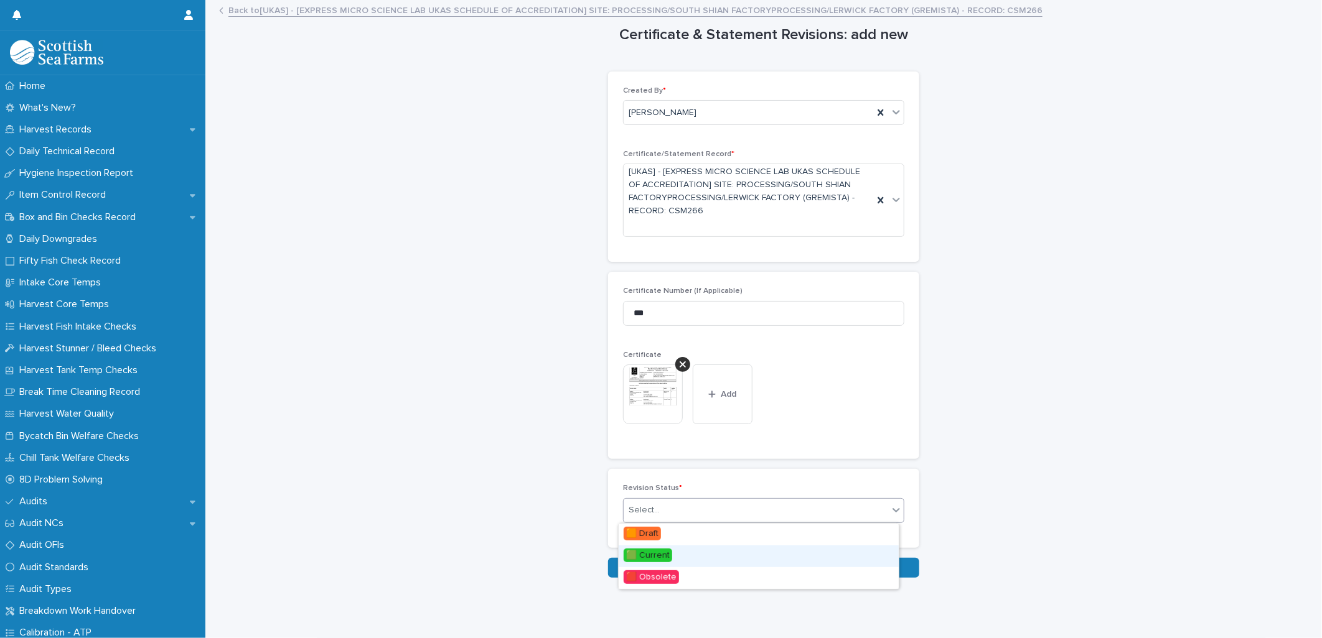
click at [654, 550] on span "🟩 Current" at bounding box center [648, 556] width 49 height 14
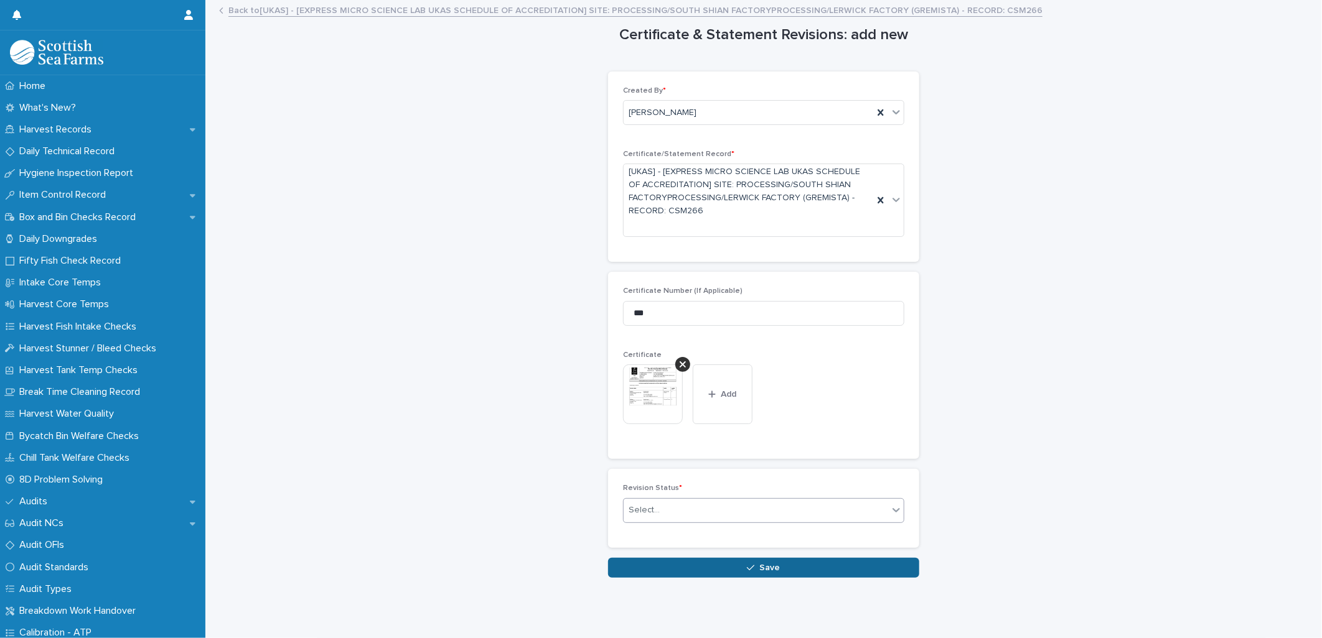
click at [670, 566] on button "Save" at bounding box center [763, 568] width 311 height 20
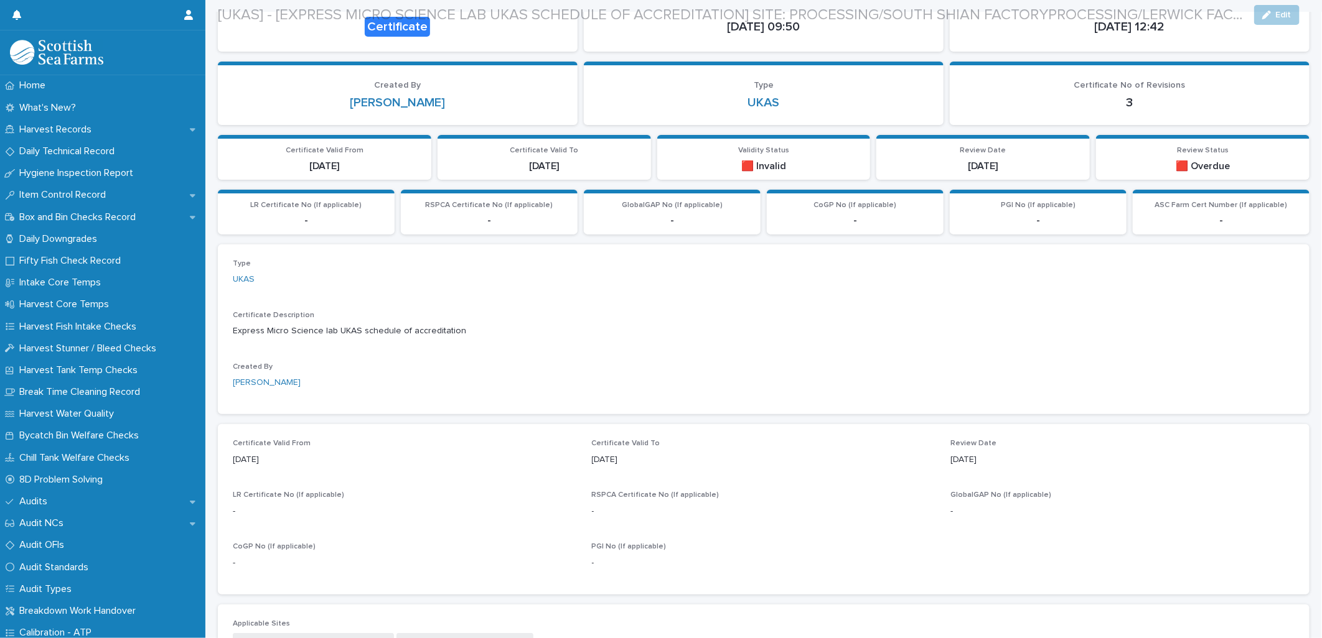
scroll to position [138, 0]
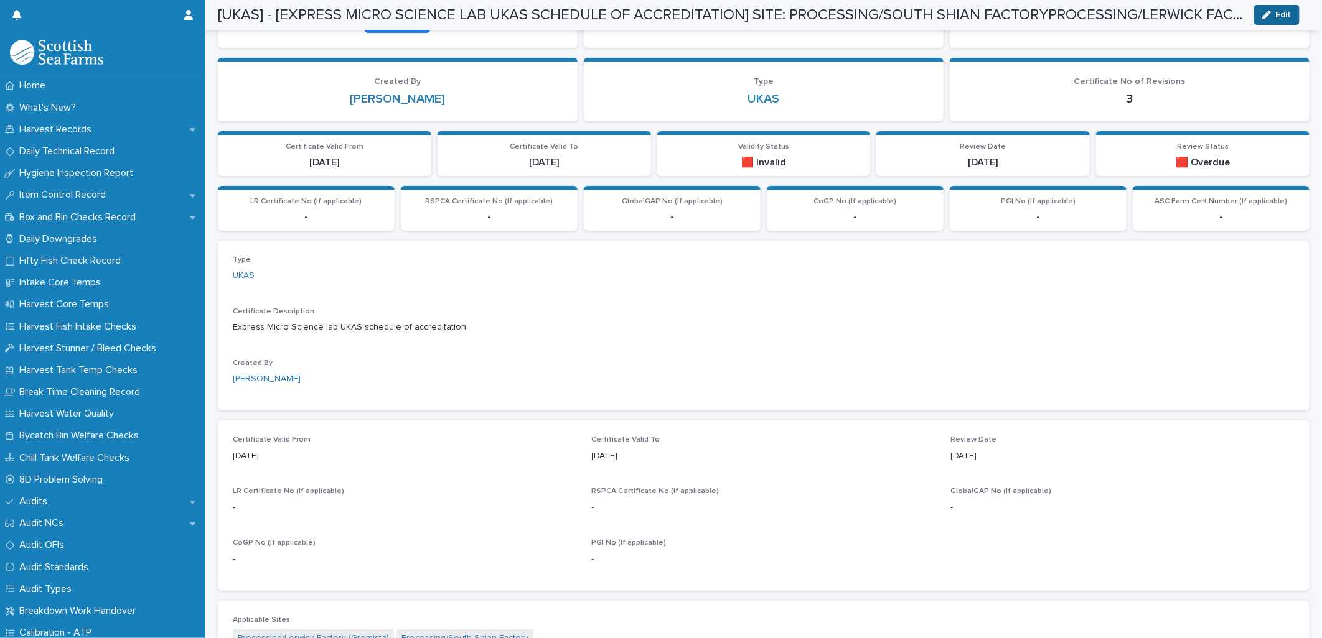
click at [1274, 19] on button "Edit" at bounding box center [1276, 15] width 45 height 20
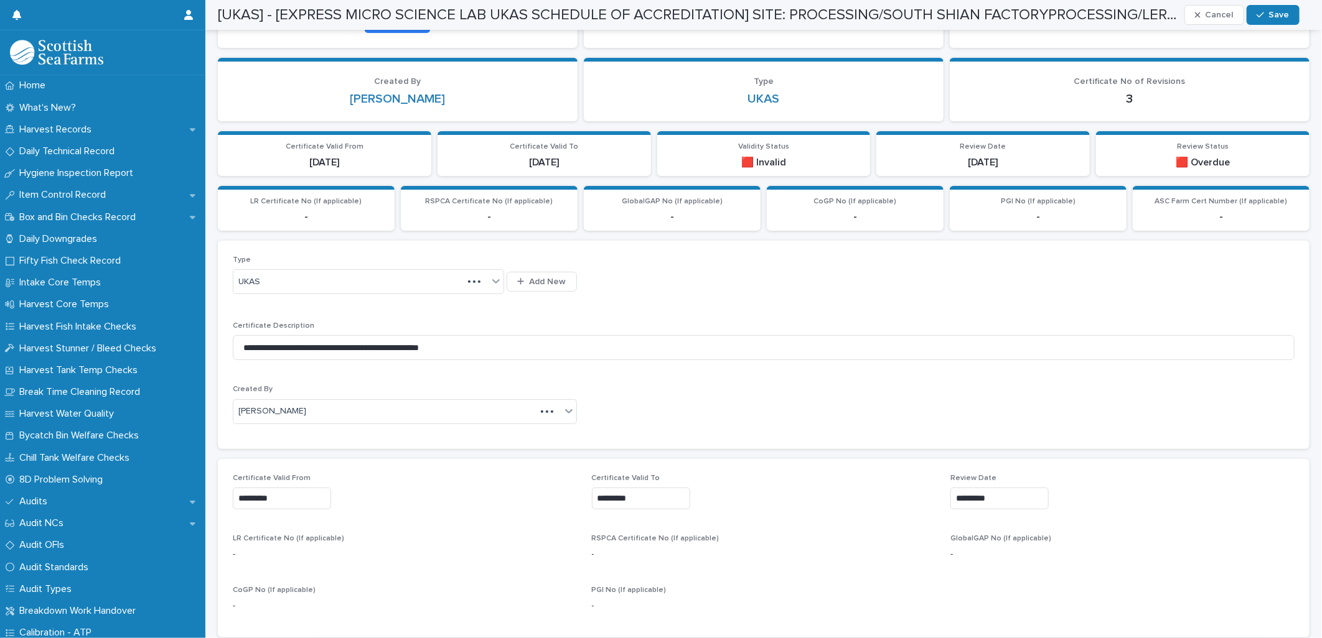
scroll to position [164, 0]
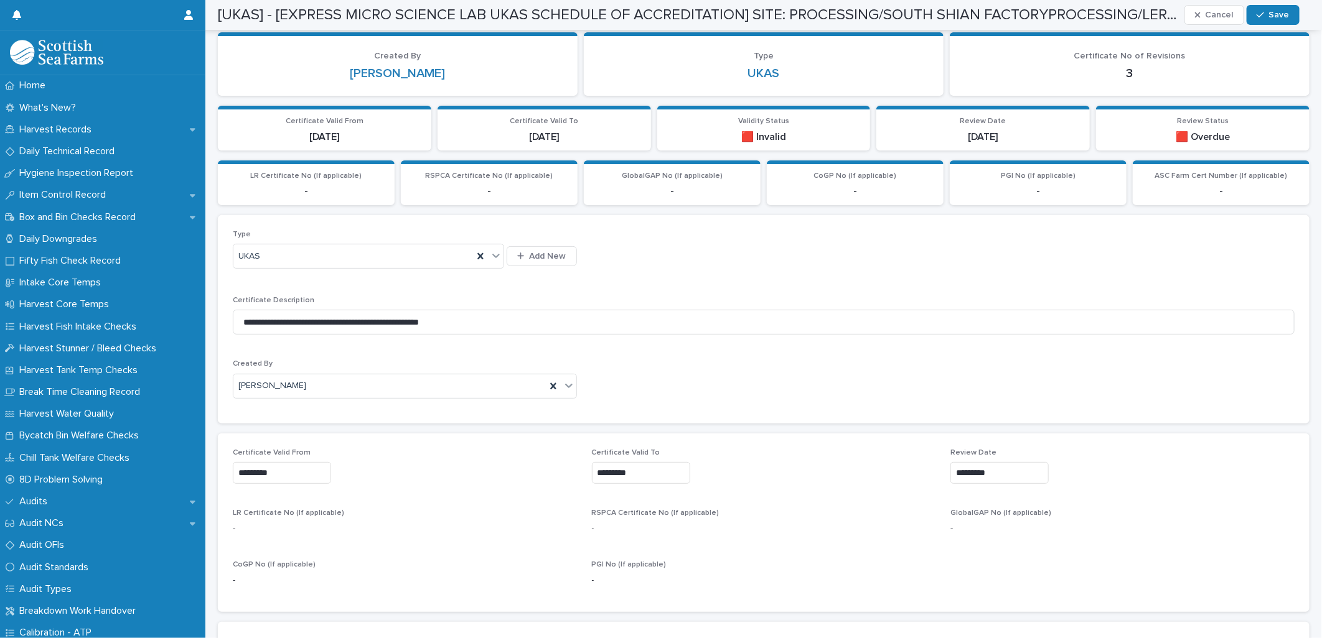
click at [297, 467] on input "*********" at bounding box center [282, 473] width 98 height 22
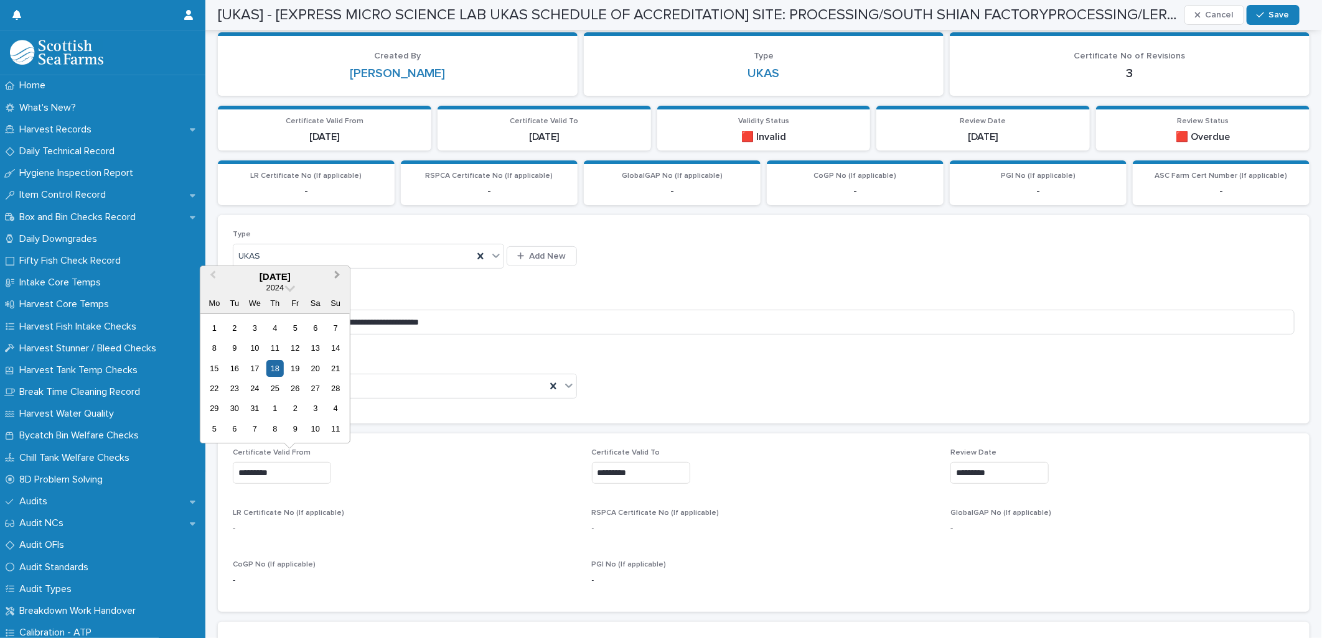
click at [337, 273] on span "Next Month" at bounding box center [337, 276] width 0 height 17
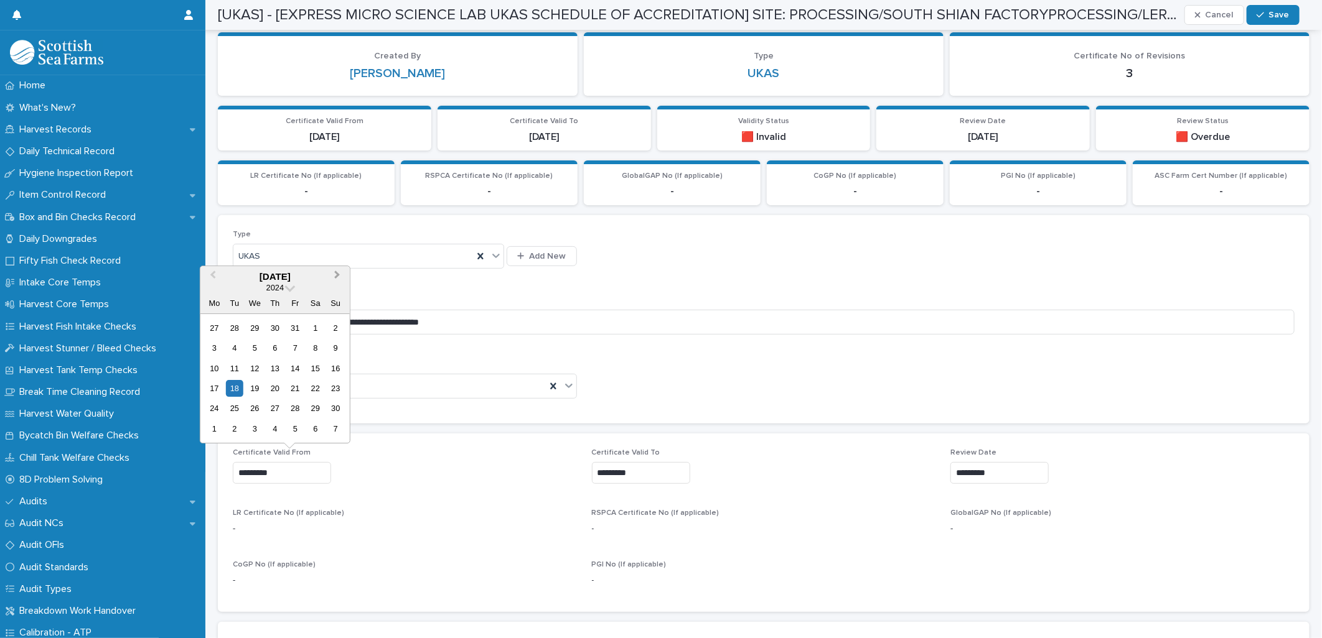
click at [337, 273] on span "Next Month" at bounding box center [337, 276] width 0 height 17
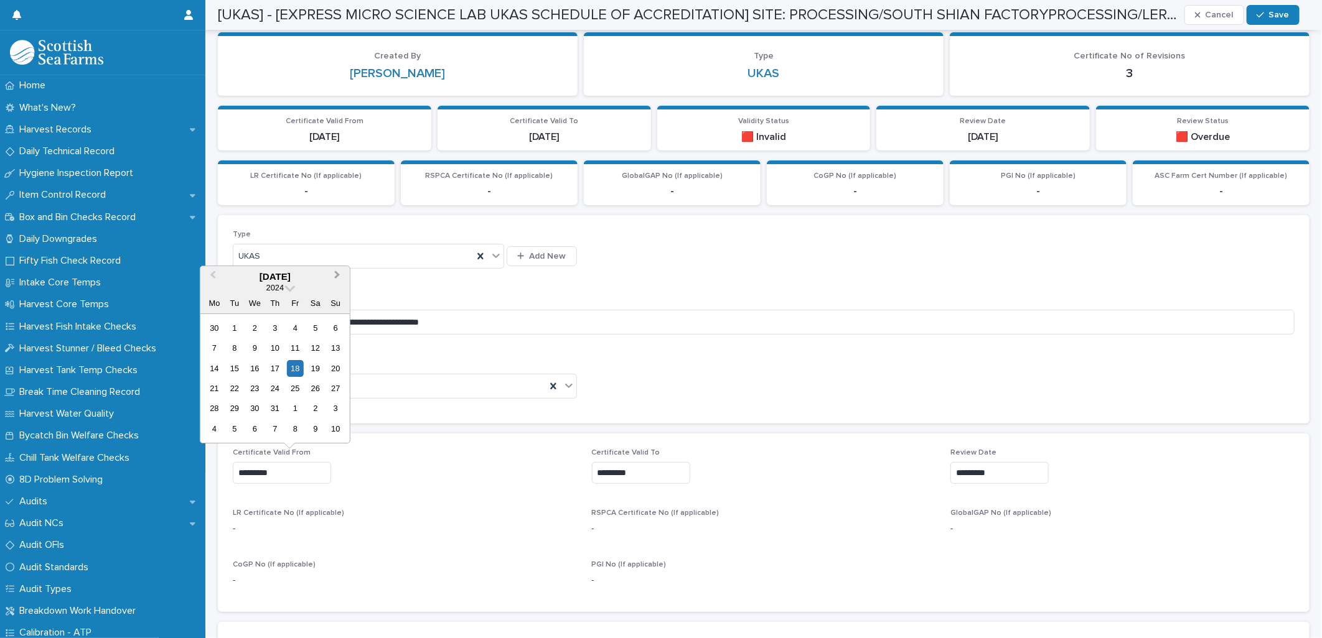
click at [337, 273] on span "Next Month" at bounding box center [337, 276] width 0 height 17
click at [278, 411] on div "27" at bounding box center [274, 409] width 17 height 17
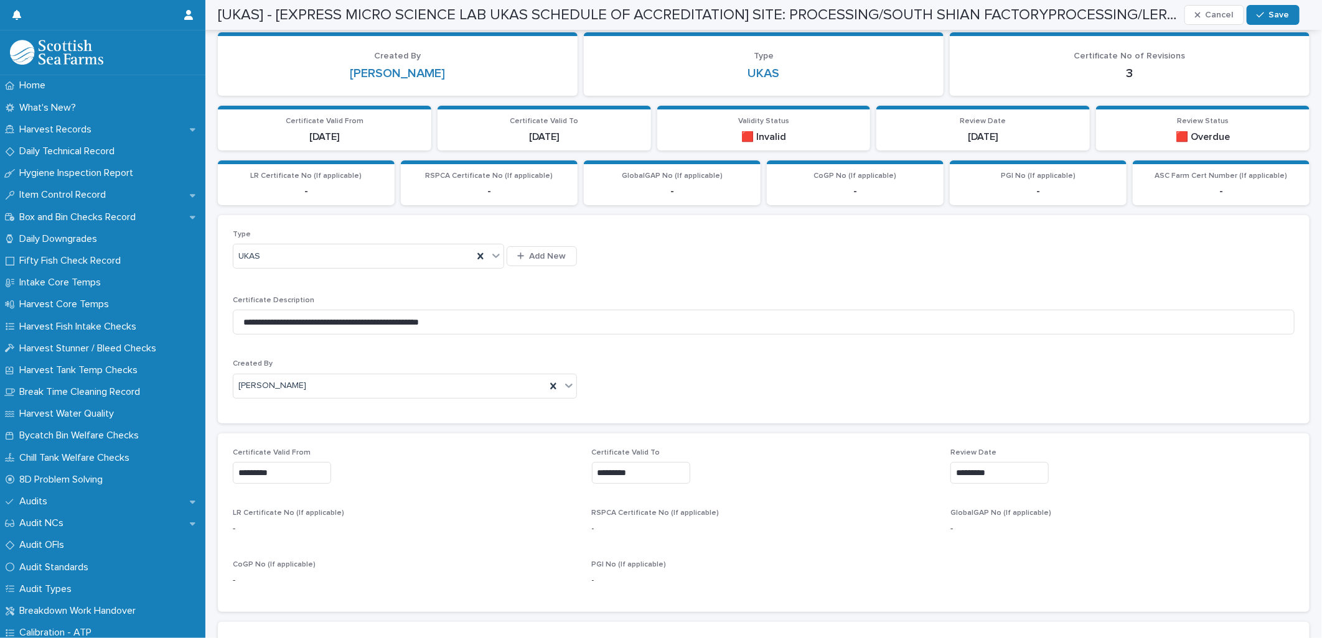
type input "*********"
click at [653, 475] on input "*********" at bounding box center [641, 473] width 98 height 22
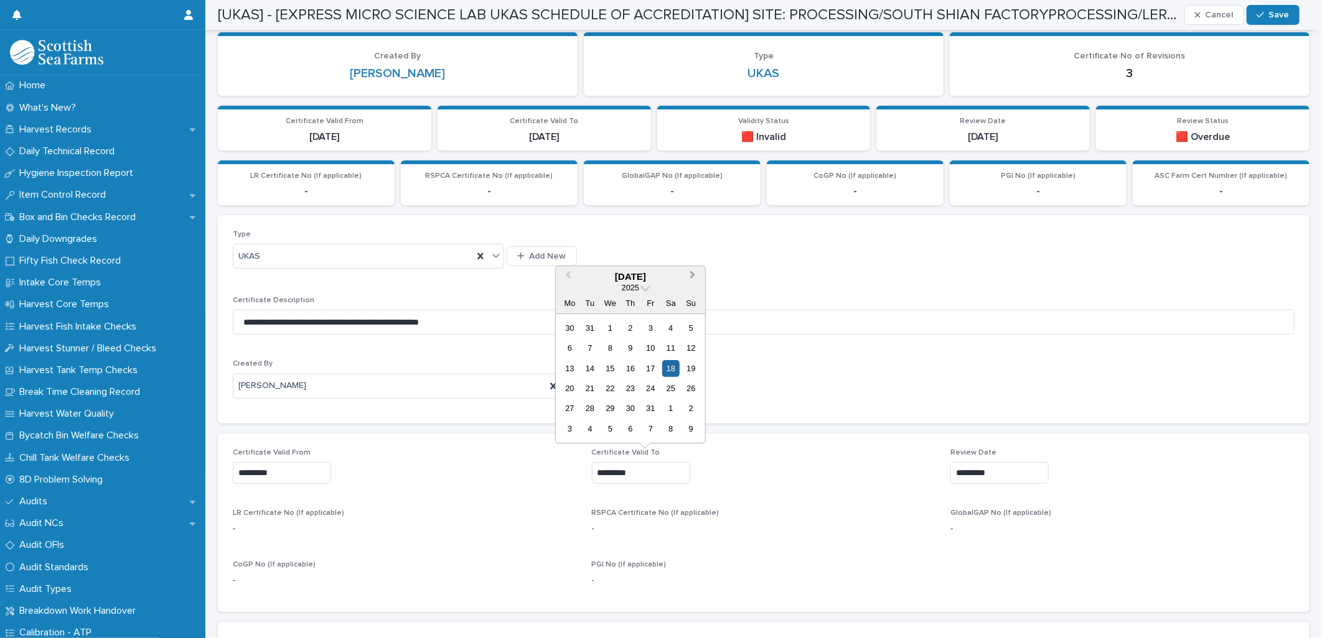
click at [693, 275] on span "Next Month" at bounding box center [693, 276] width 0 height 17
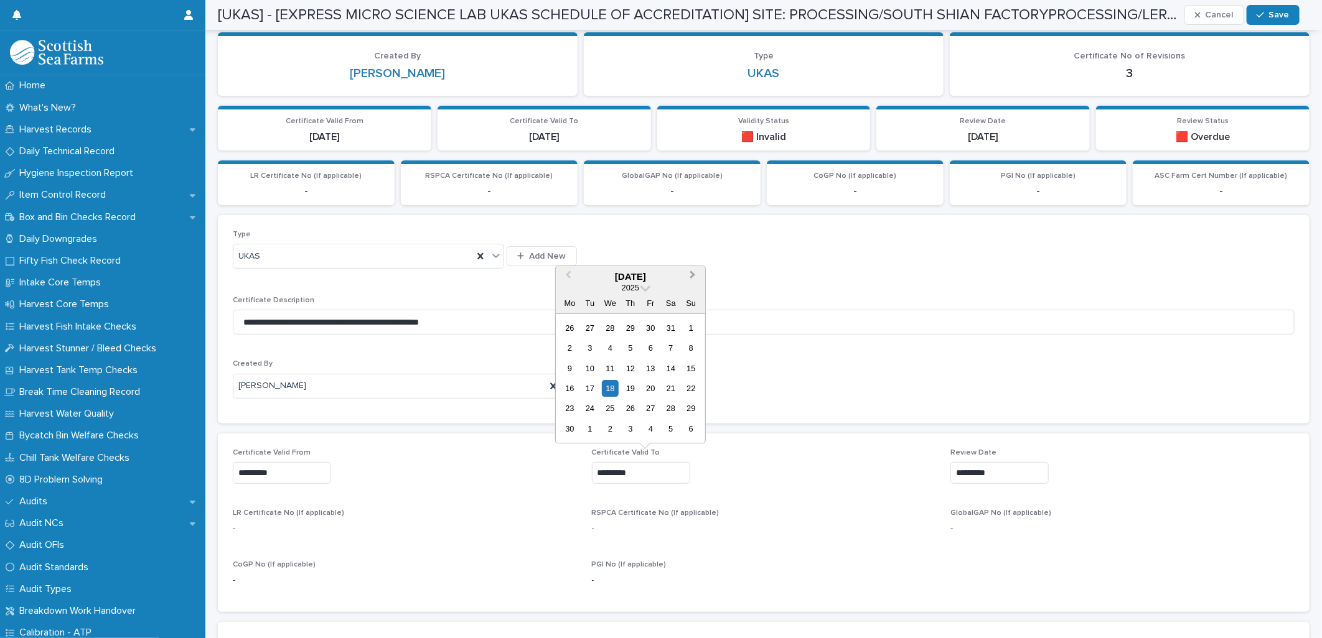
click at [693, 275] on span "Next Month" at bounding box center [693, 276] width 0 height 17
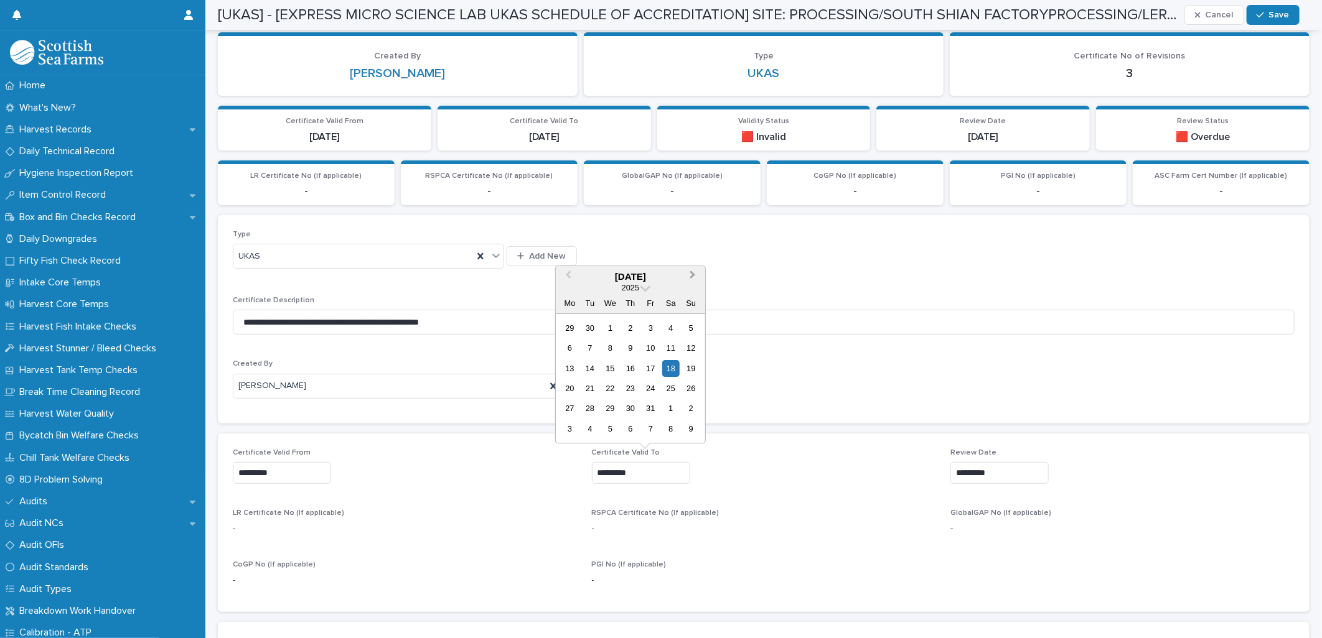
click at [693, 275] on span "Next Month" at bounding box center [693, 276] width 0 height 17
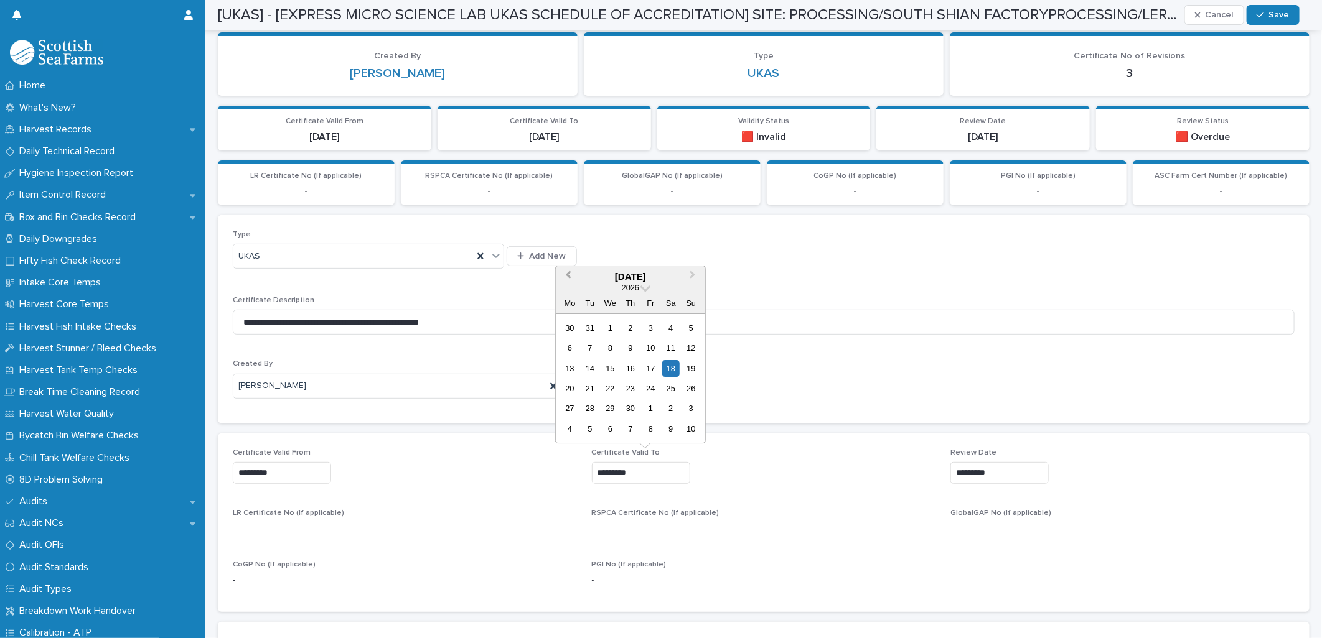
click at [568, 275] on span "Previous Month" at bounding box center [568, 276] width 0 height 17
click at [643, 403] on div "27" at bounding box center [650, 409] width 17 height 17
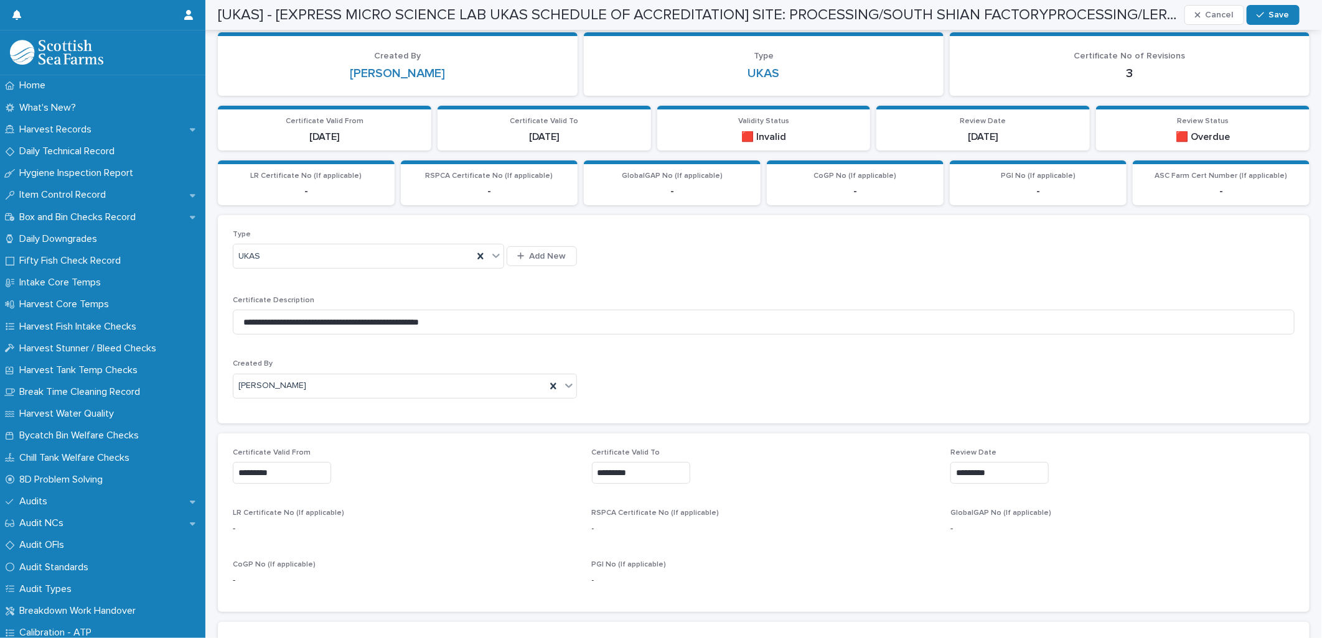
type input "*********"
click at [973, 475] on input "*********" at bounding box center [999, 473] width 98 height 22
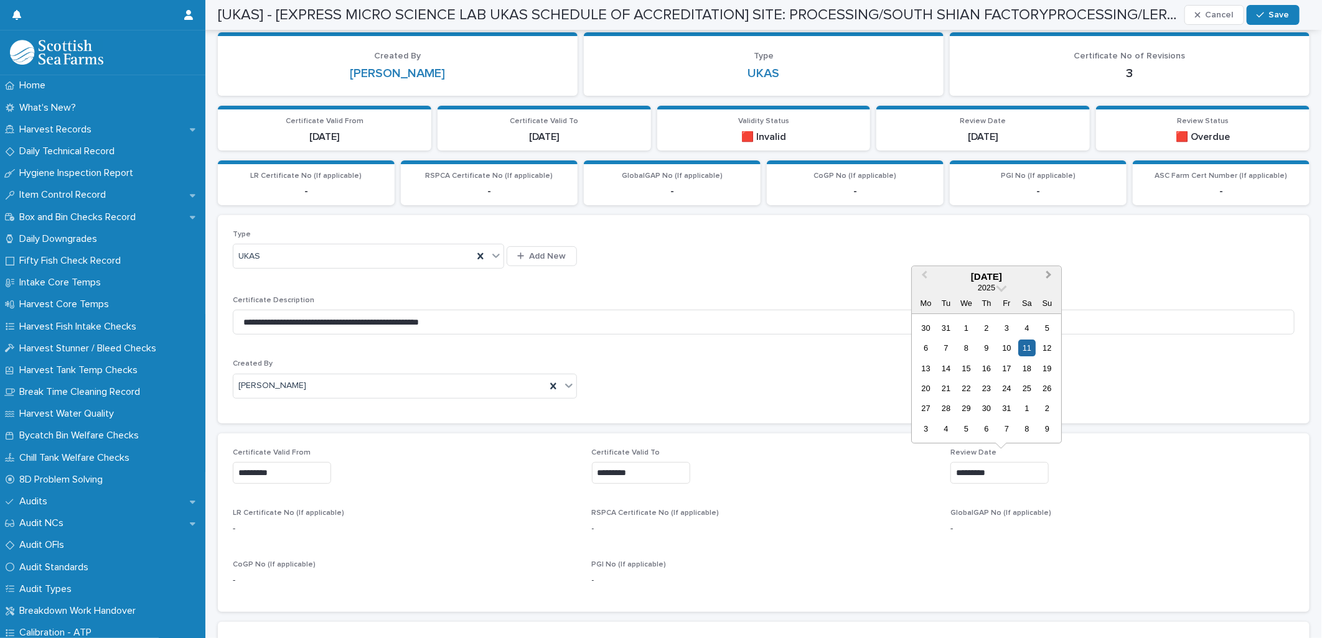
click at [1049, 272] on span "Next Month" at bounding box center [1049, 276] width 0 height 17
click at [1049, 273] on span "Next Month" at bounding box center [1049, 276] width 0 height 17
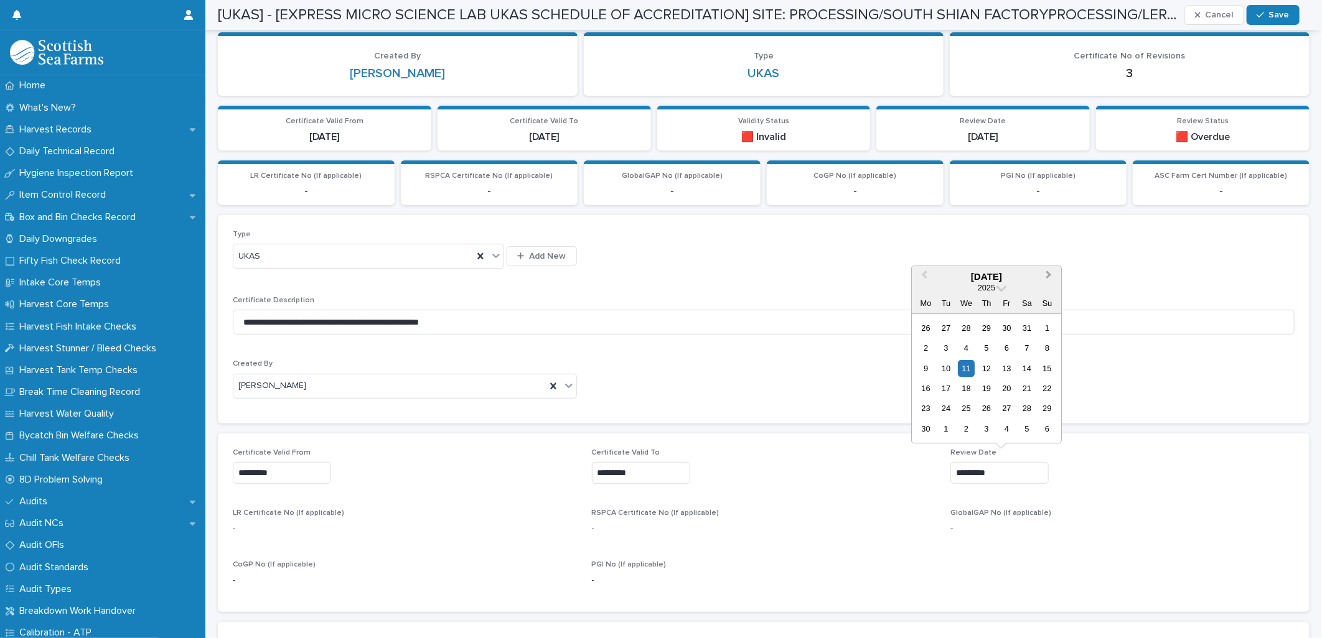
click at [1049, 273] on span "Next Month" at bounding box center [1049, 276] width 0 height 17
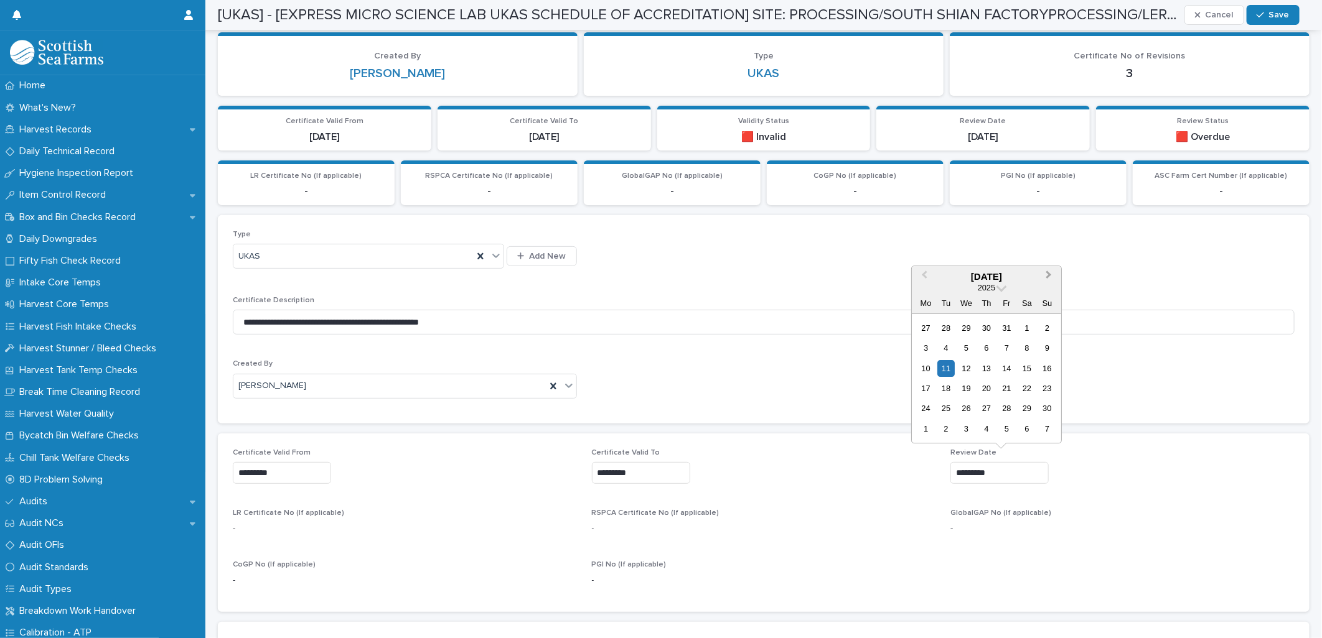
click at [1049, 273] on span "Next Month" at bounding box center [1049, 276] width 0 height 17
click at [1007, 390] on div "20" at bounding box center [1006, 388] width 17 height 17
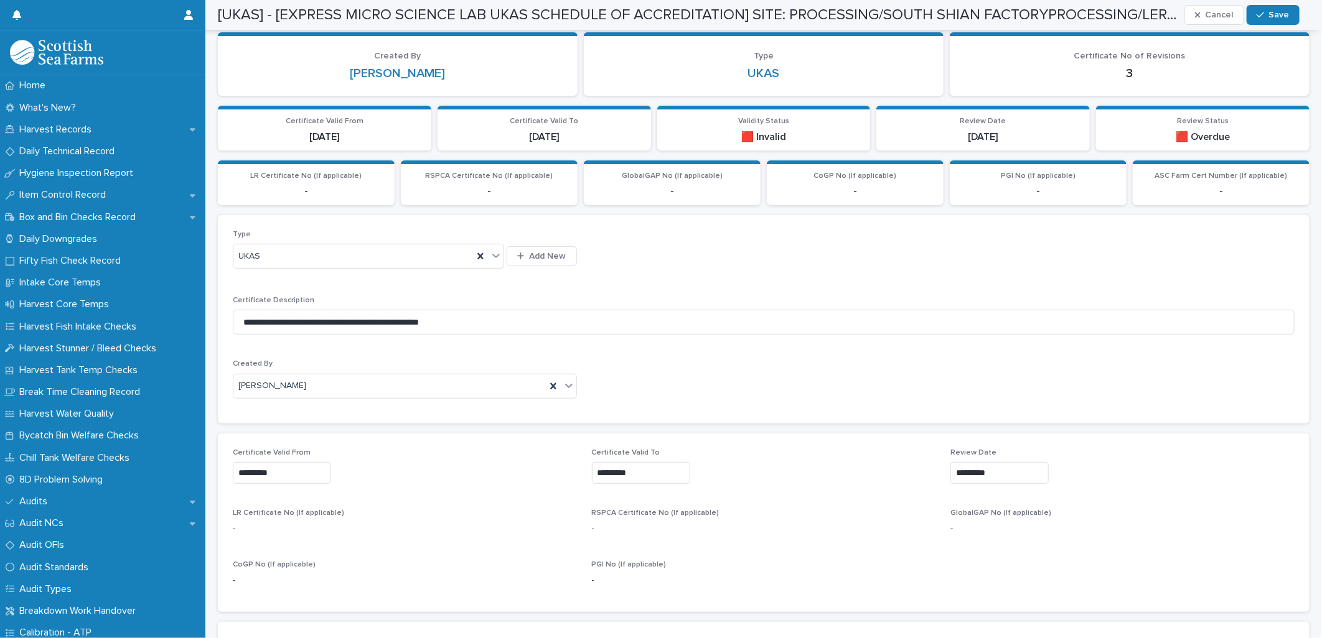
type input "*********"
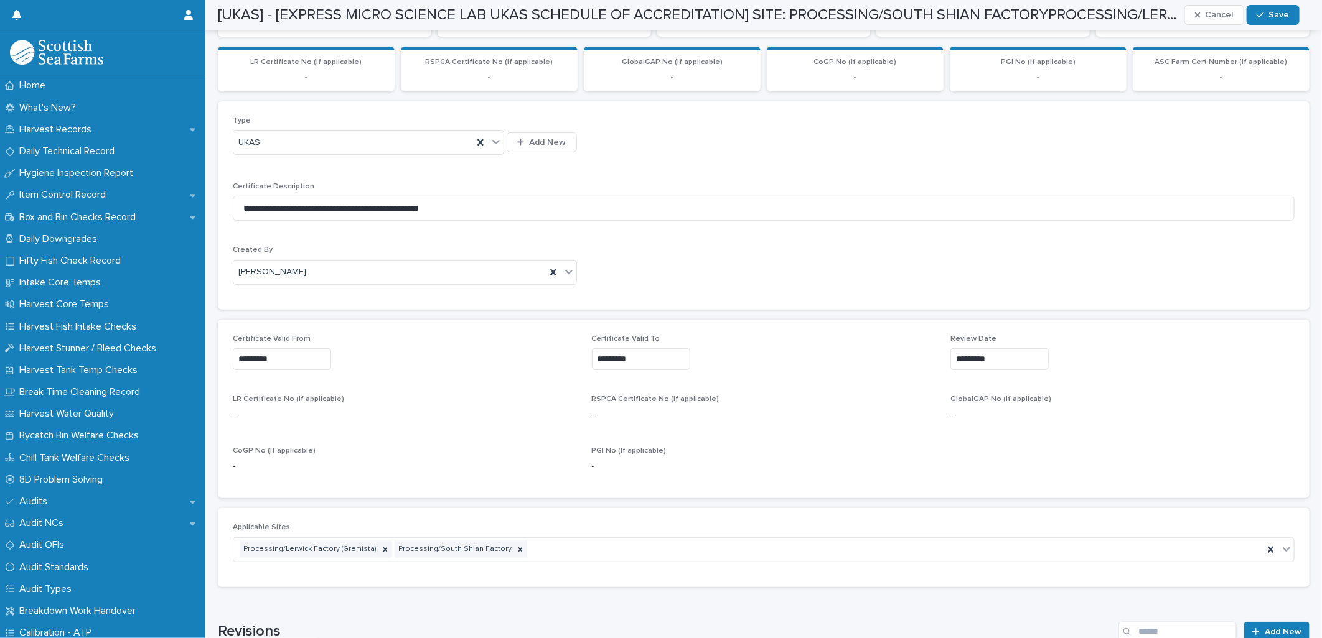
scroll to position [95, 0]
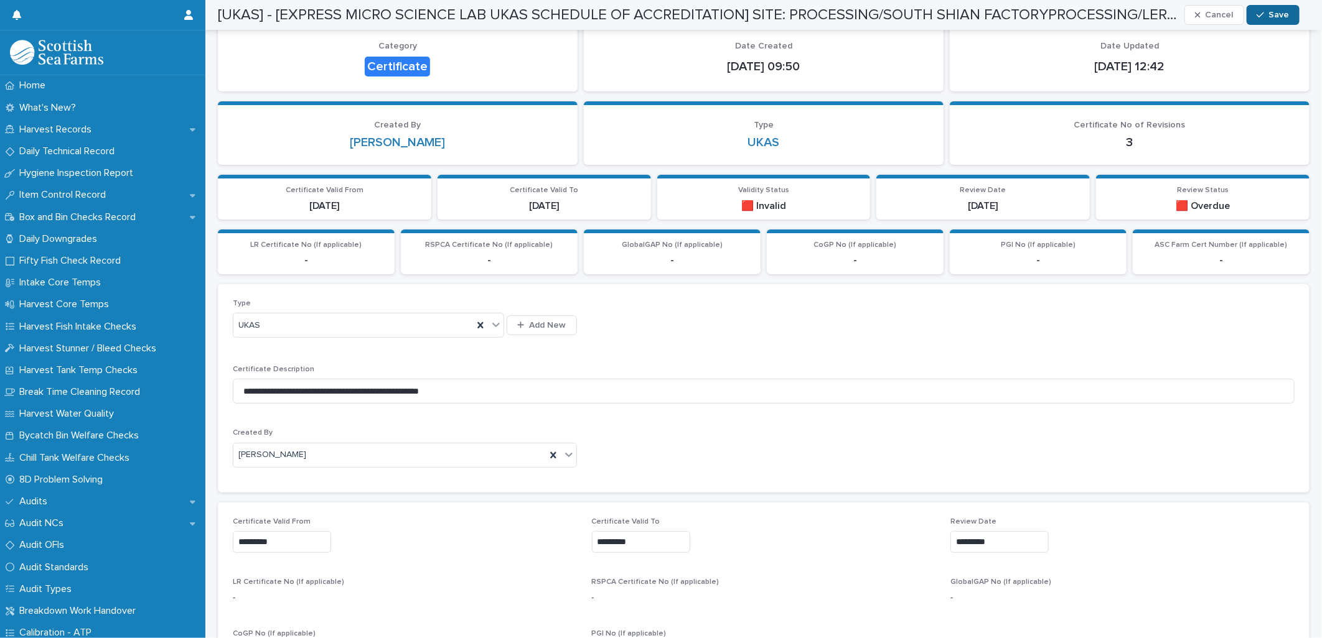
click at [1267, 13] on div "button" at bounding box center [1262, 15] width 12 height 9
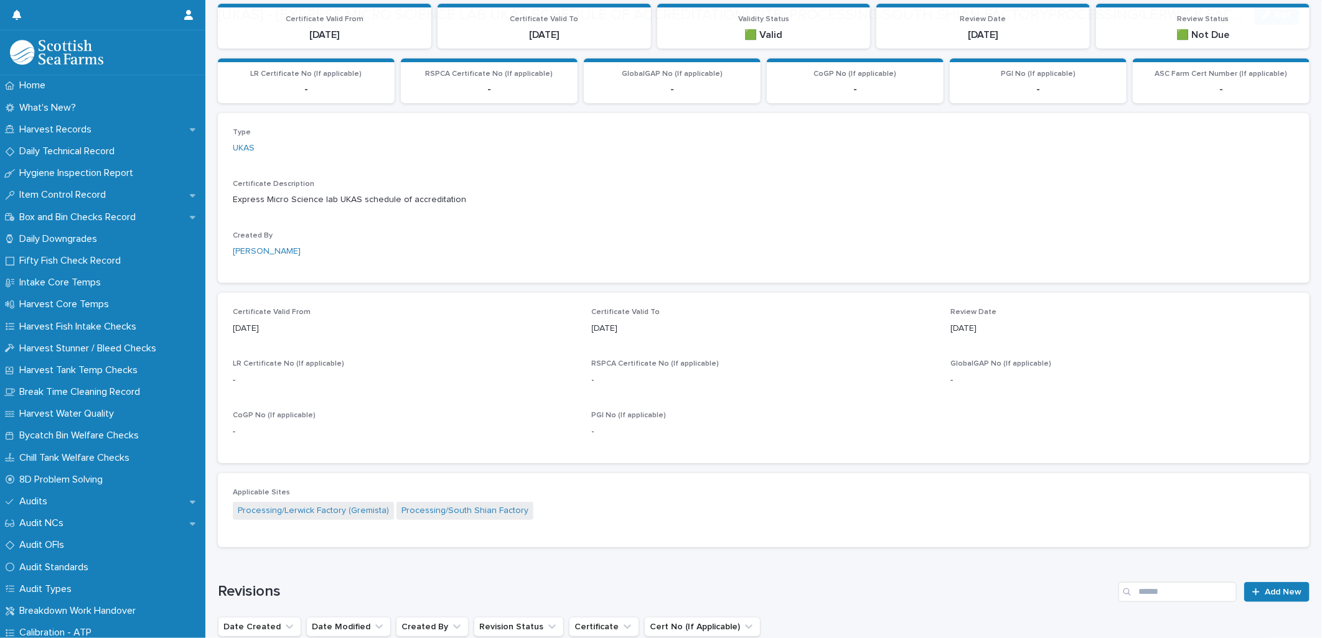
scroll to position [414, 0]
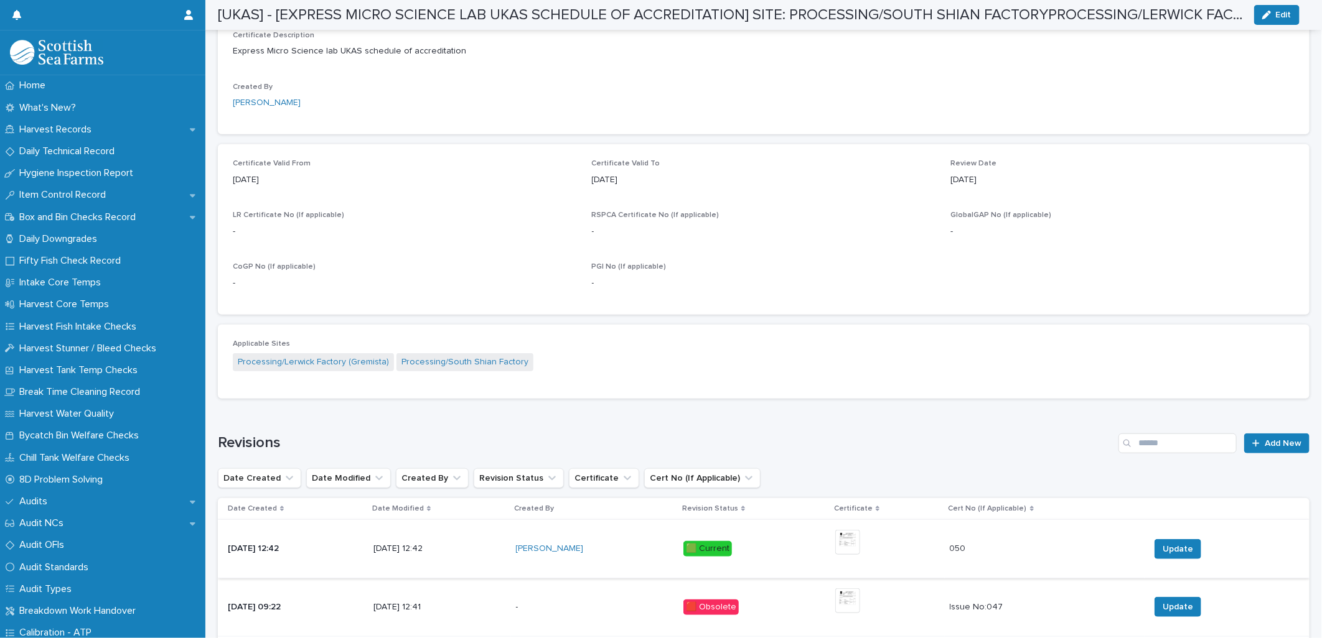
click at [857, 536] on img at bounding box center [847, 542] width 25 height 25
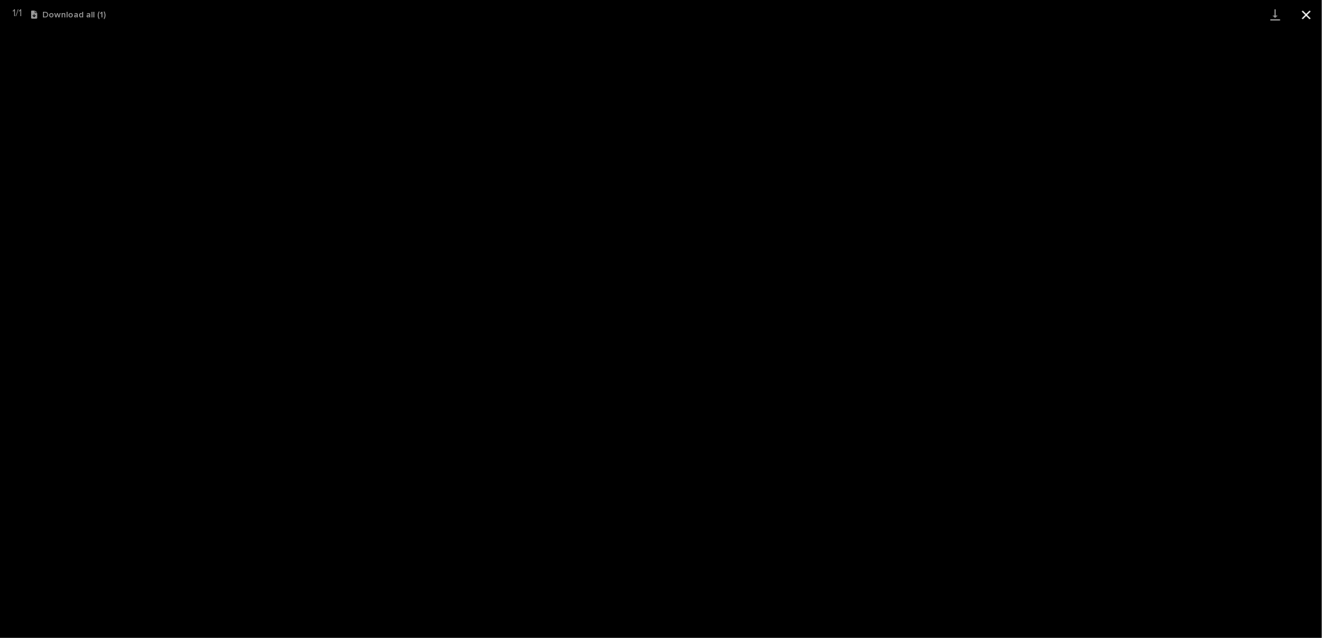
click at [1302, 16] on button "Close gallery" at bounding box center [1306, 14] width 31 height 29
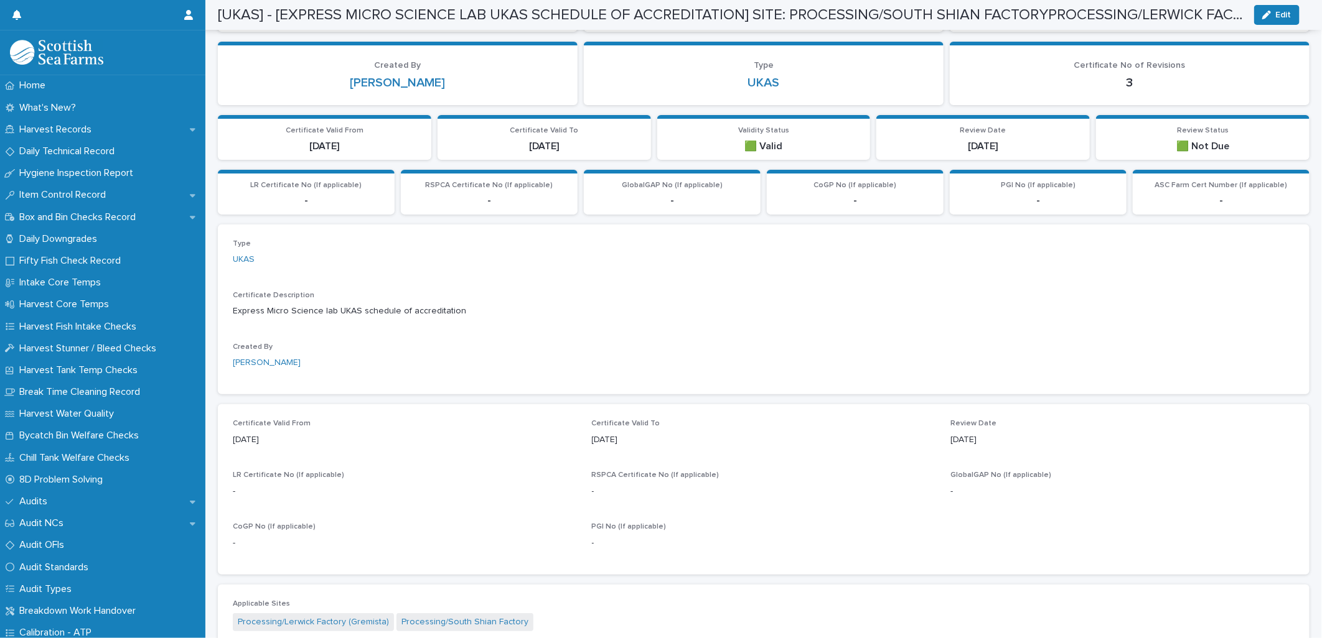
scroll to position [0, 0]
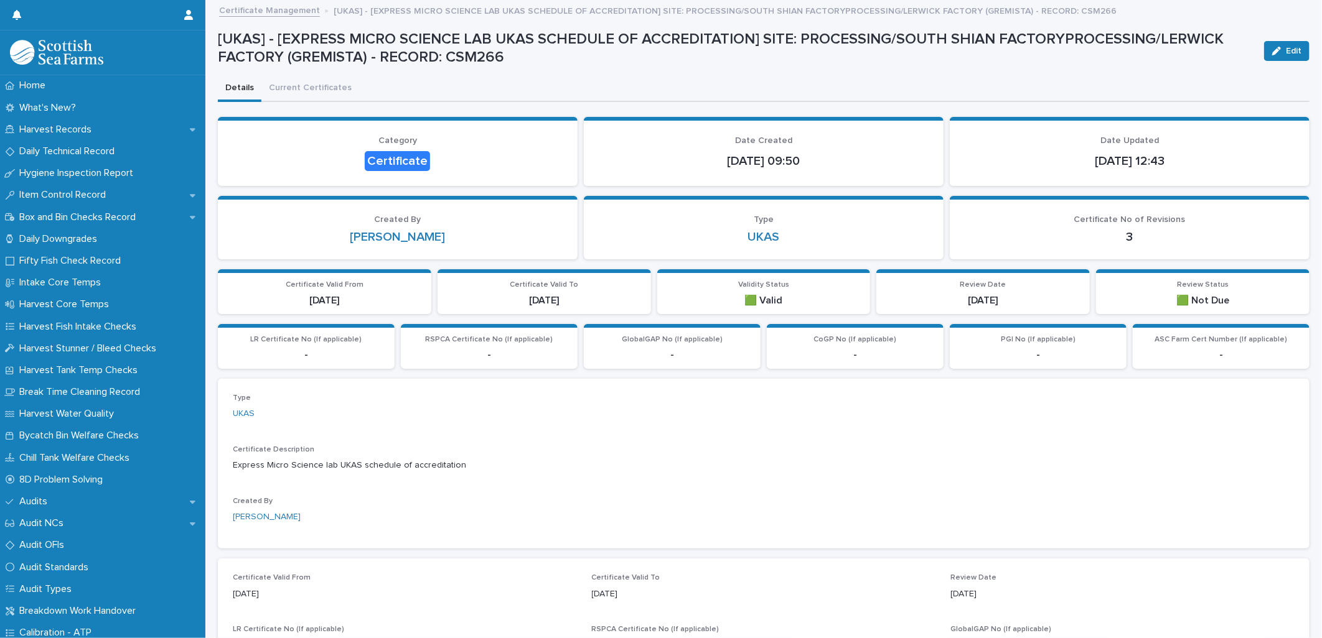
click at [299, 13] on link "Certificate Management" at bounding box center [269, 9] width 101 height 14
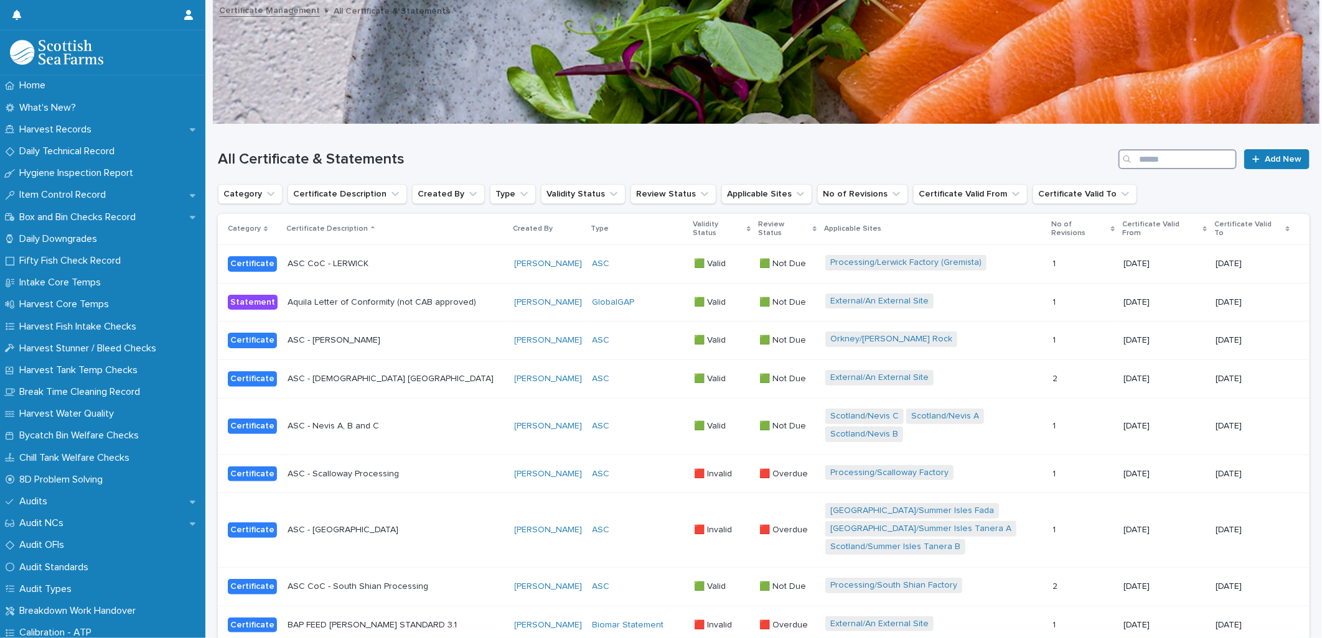
click at [1152, 159] on input "Search" at bounding box center [1177, 159] width 118 height 20
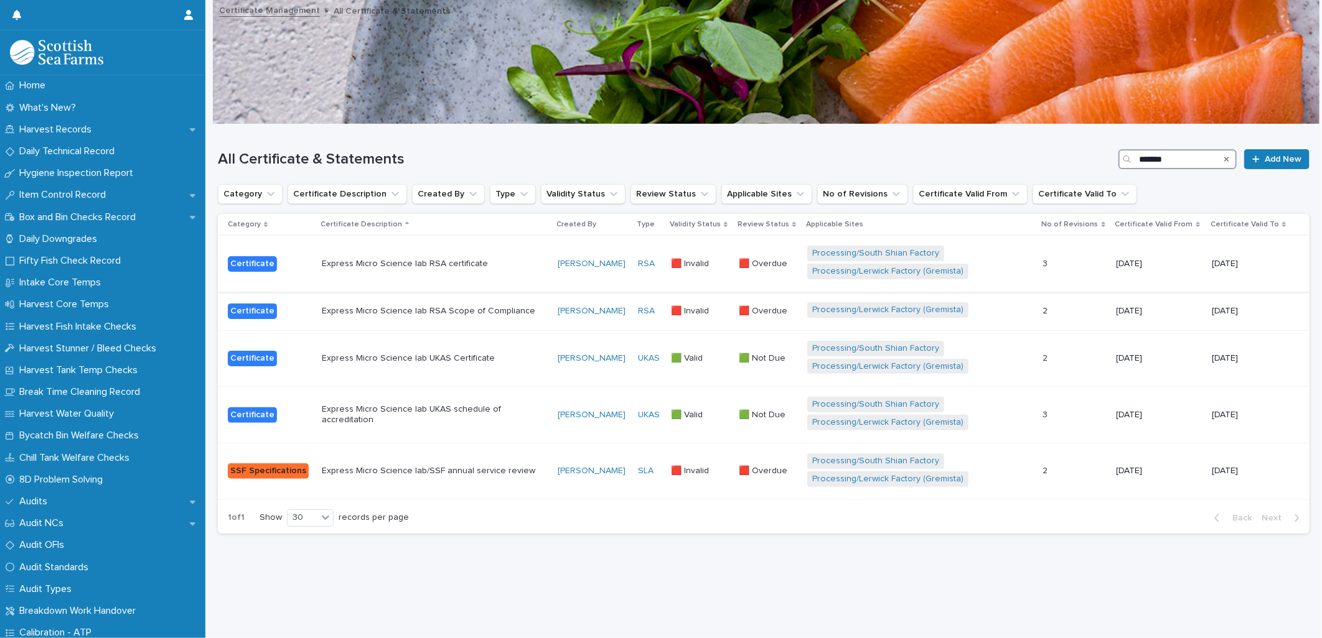
type input "*******"
click at [544, 271] on div "Express Micro Science lab RSA certificate" at bounding box center [435, 264] width 226 height 21
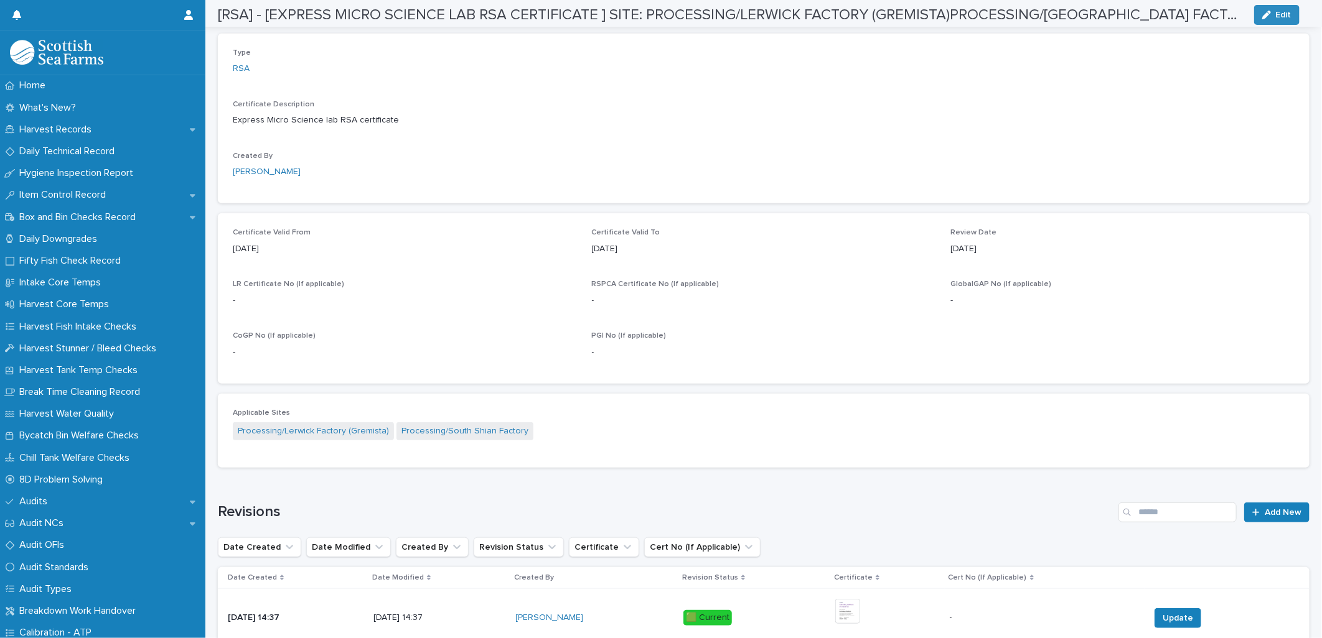
scroll to position [563, 0]
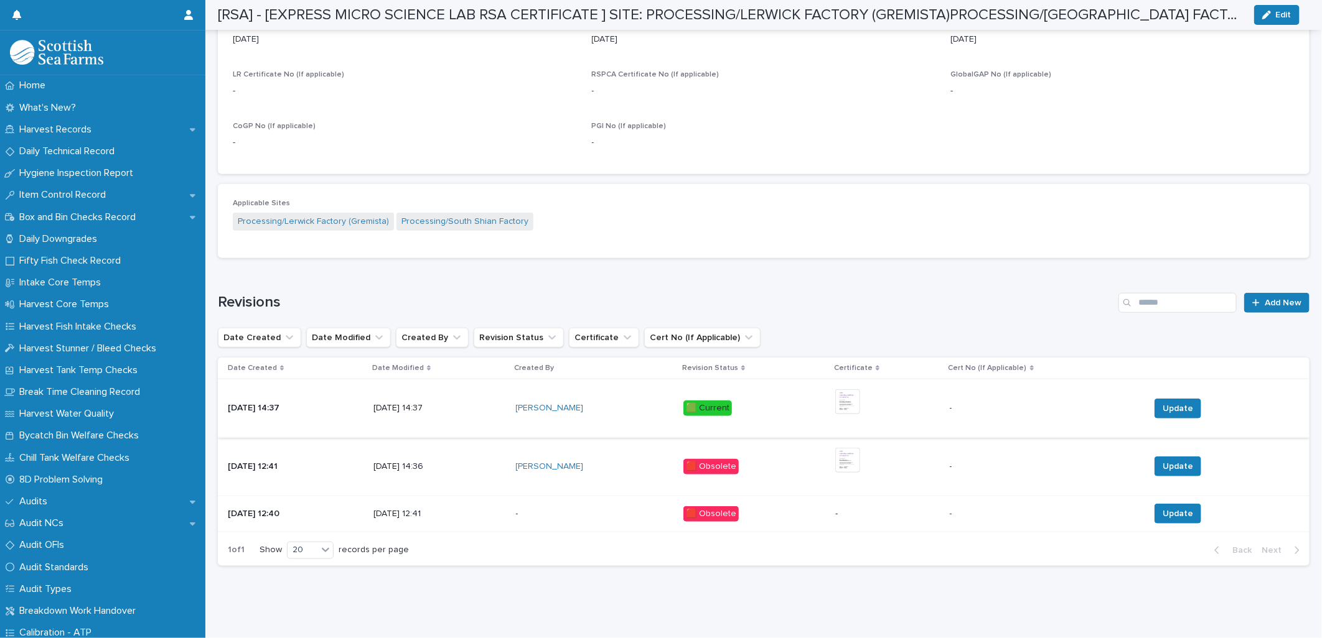
click at [856, 390] on img at bounding box center [847, 402] width 25 height 25
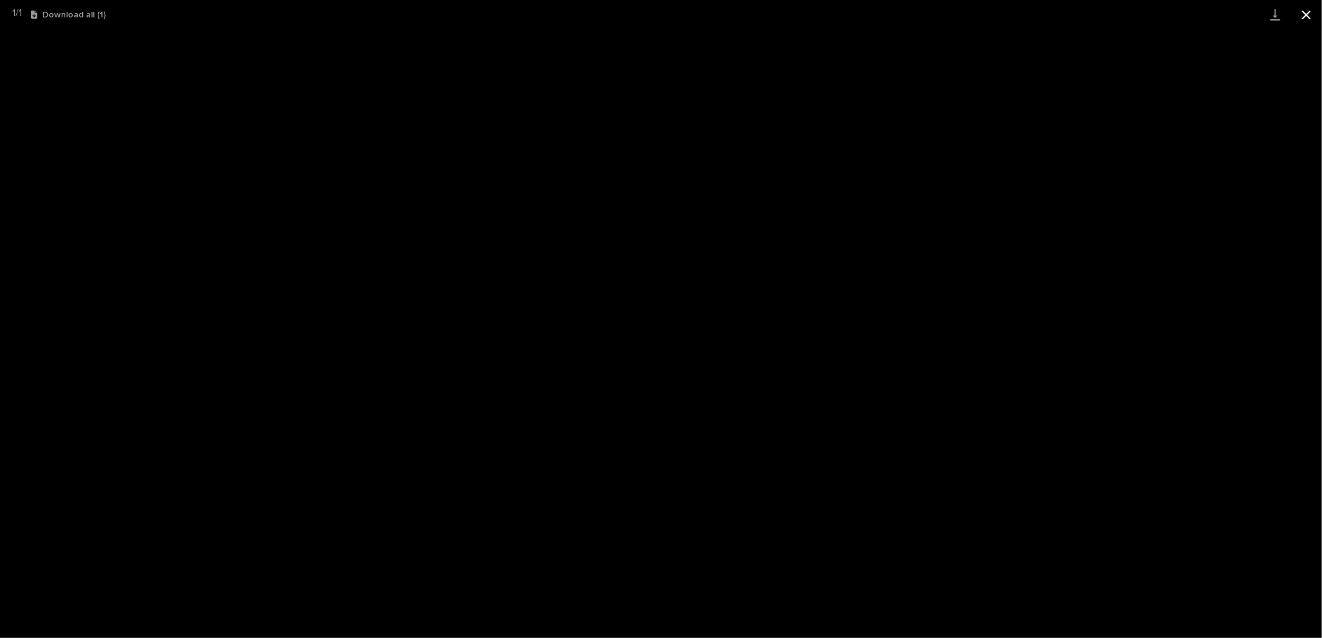
click at [1309, 17] on button "Close gallery" at bounding box center [1306, 14] width 31 height 29
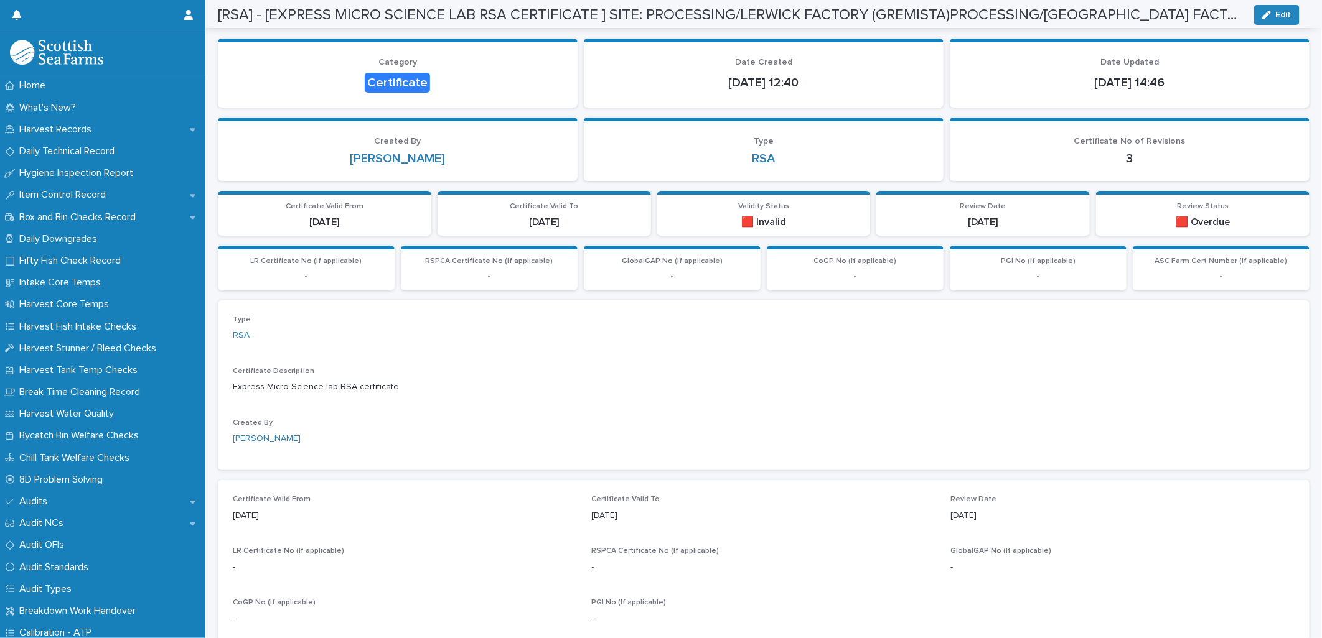
scroll to position [0, 0]
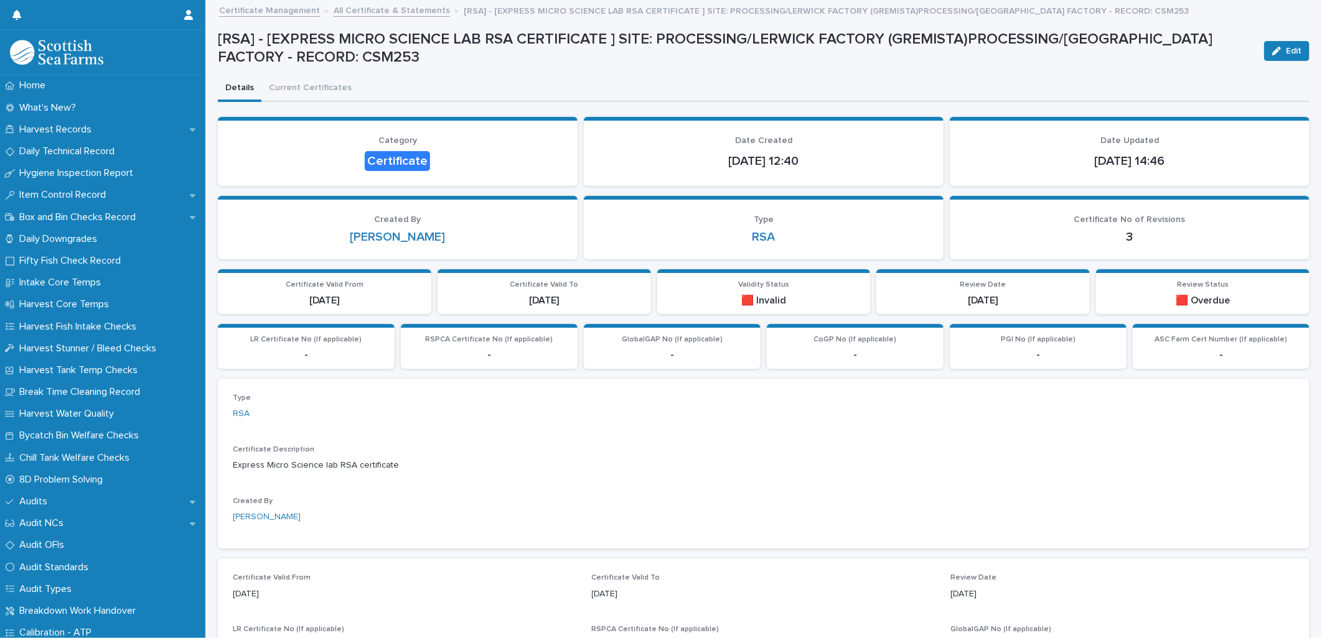
click at [355, 12] on link "All Certificate & Statements" at bounding box center [392, 9] width 116 height 14
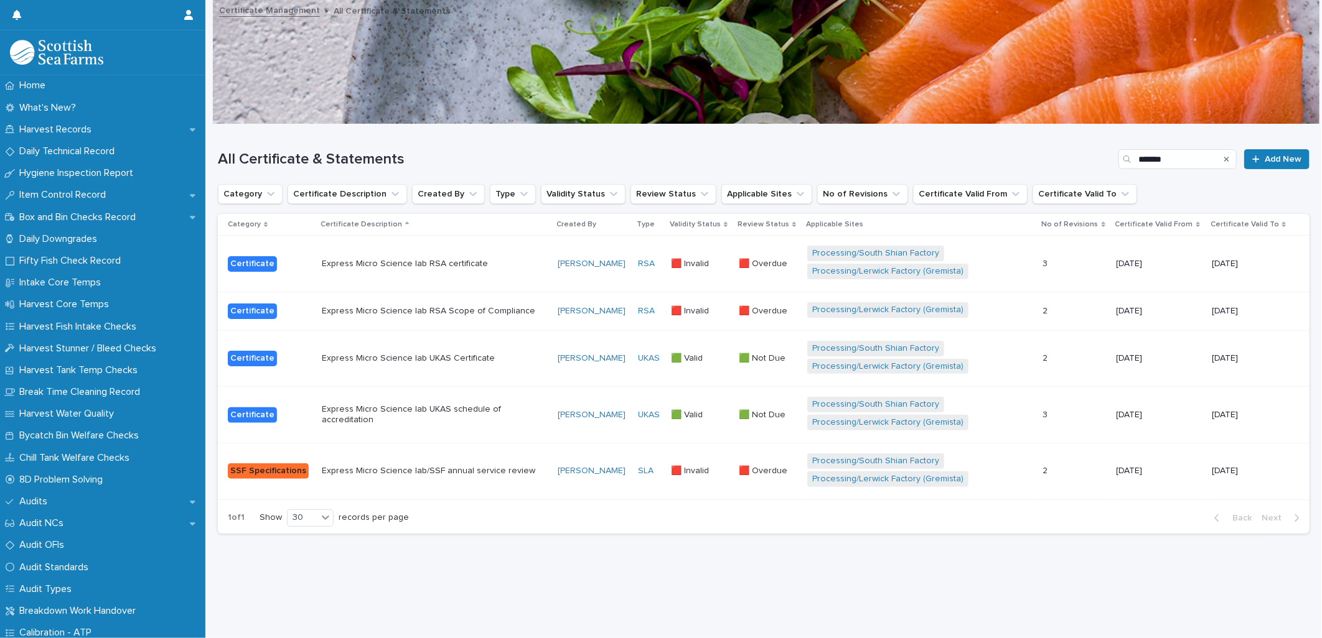
click at [533, 320] on div "Express Micro Science lab RSA Scope of Compliance" at bounding box center [435, 311] width 226 height 21
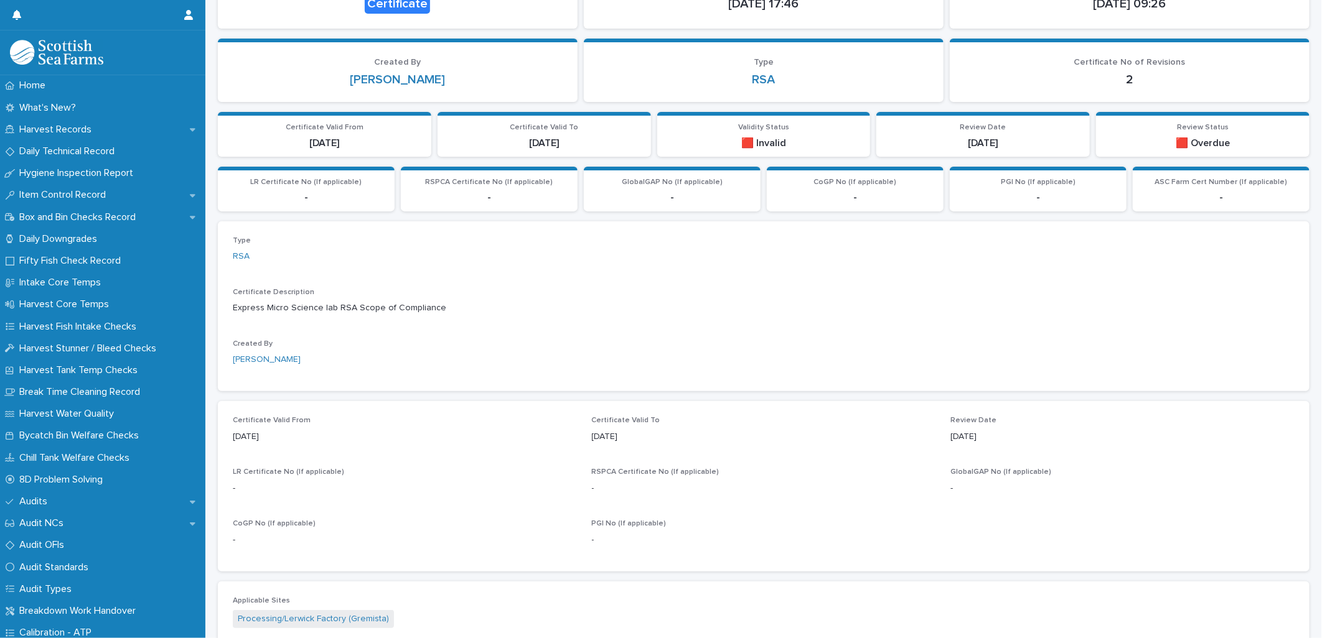
scroll to position [484, 0]
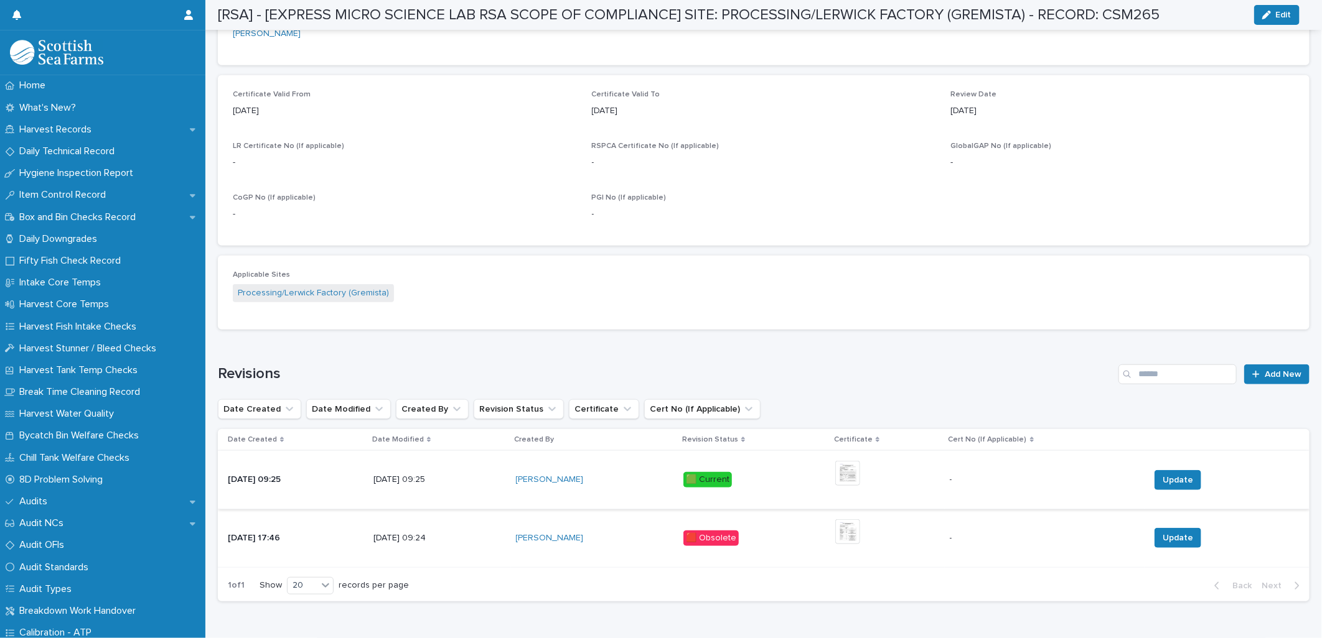
click at [859, 461] on img at bounding box center [847, 473] width 25 height 25
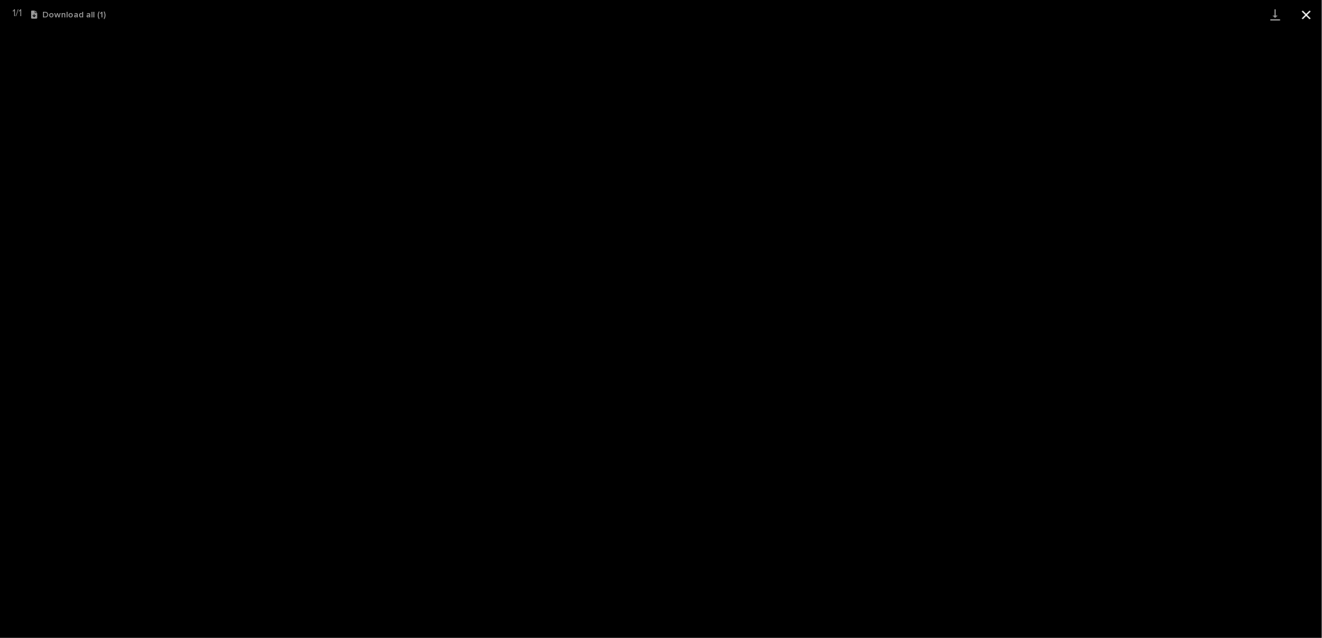
click at [1308, 14] on button "Close gallery" at bounding box center [1306, 14] width 31 height 29
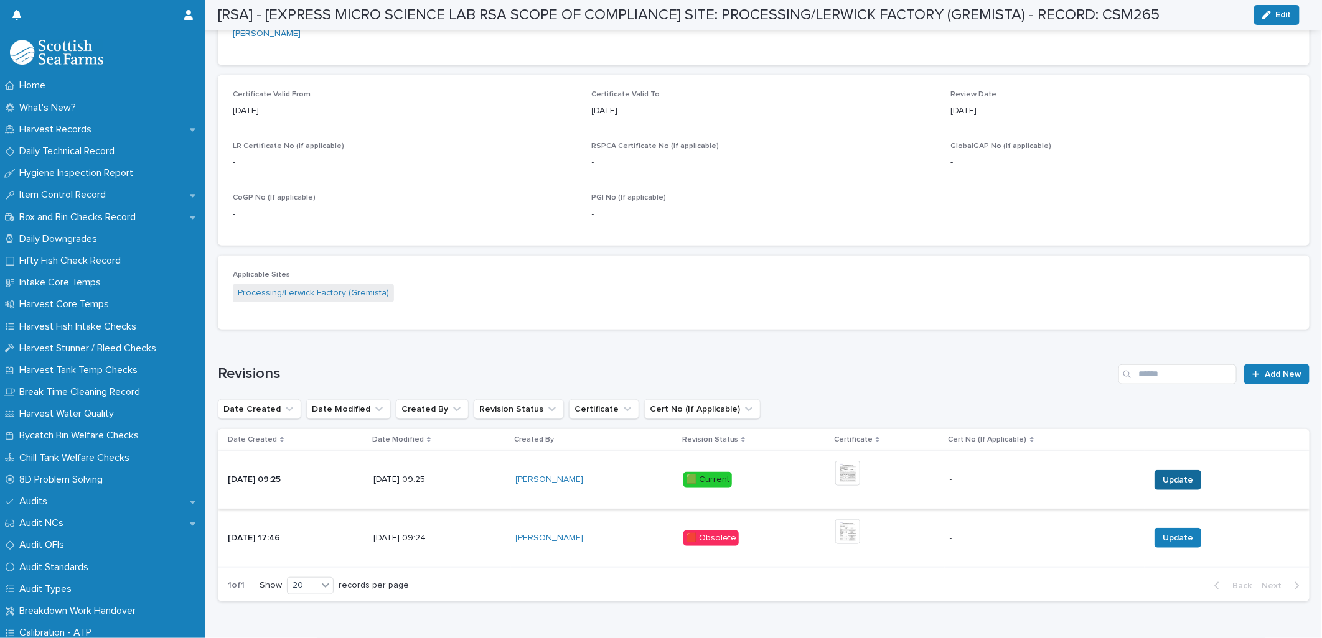
click at [1167, 474] on span "Update" at bounding box center [1177, 480] width 30 height 12
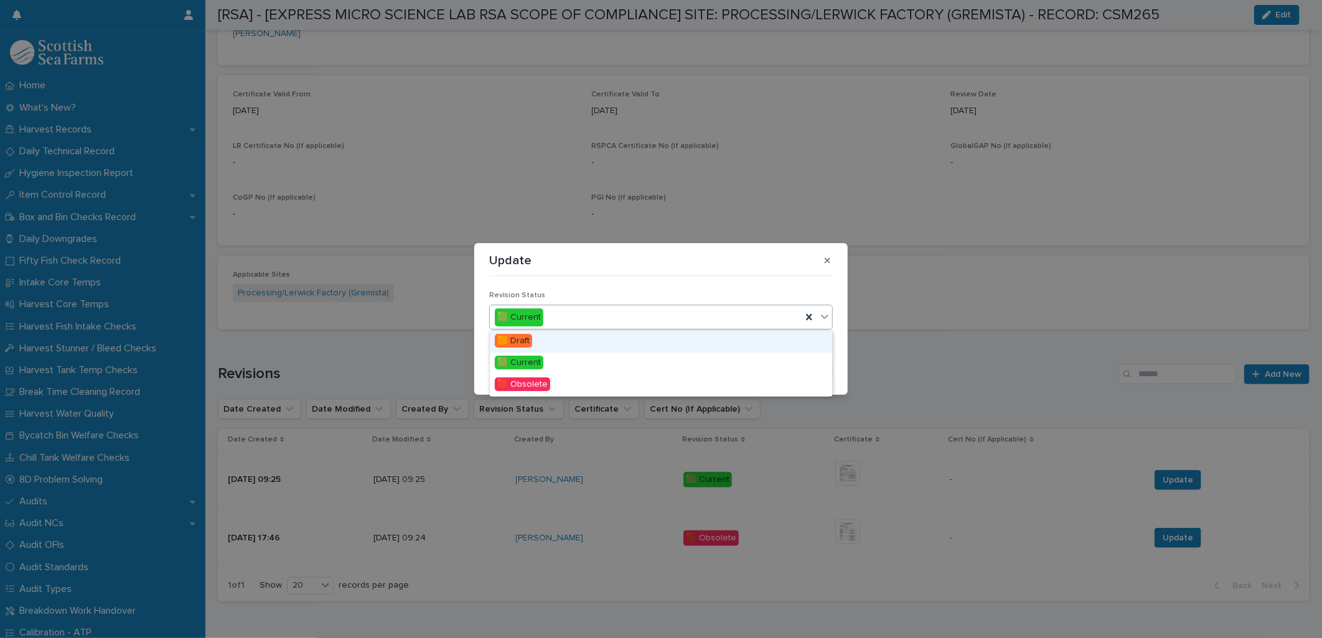
click at [584, 320] on div "🟩 Current" at bounding box center [646, 317] width 312 height 21
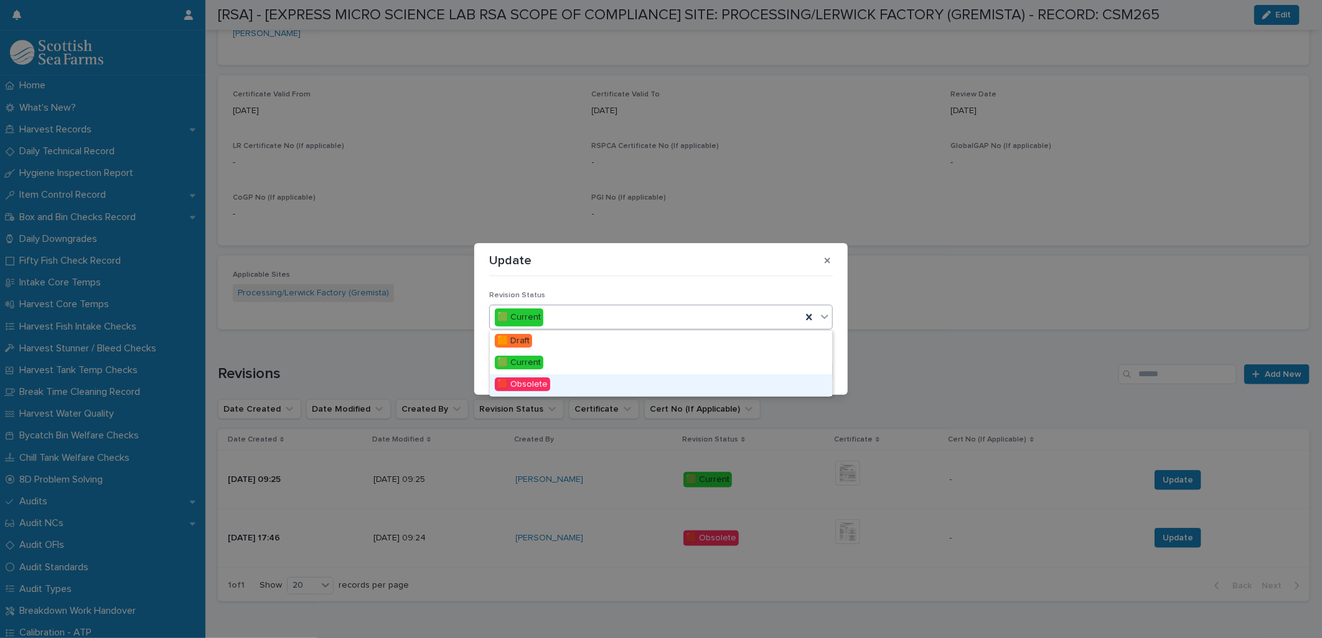
click at [562, 385] on div "🟥 Obsolete" at bounding box center [661, 386] width 342 height 22
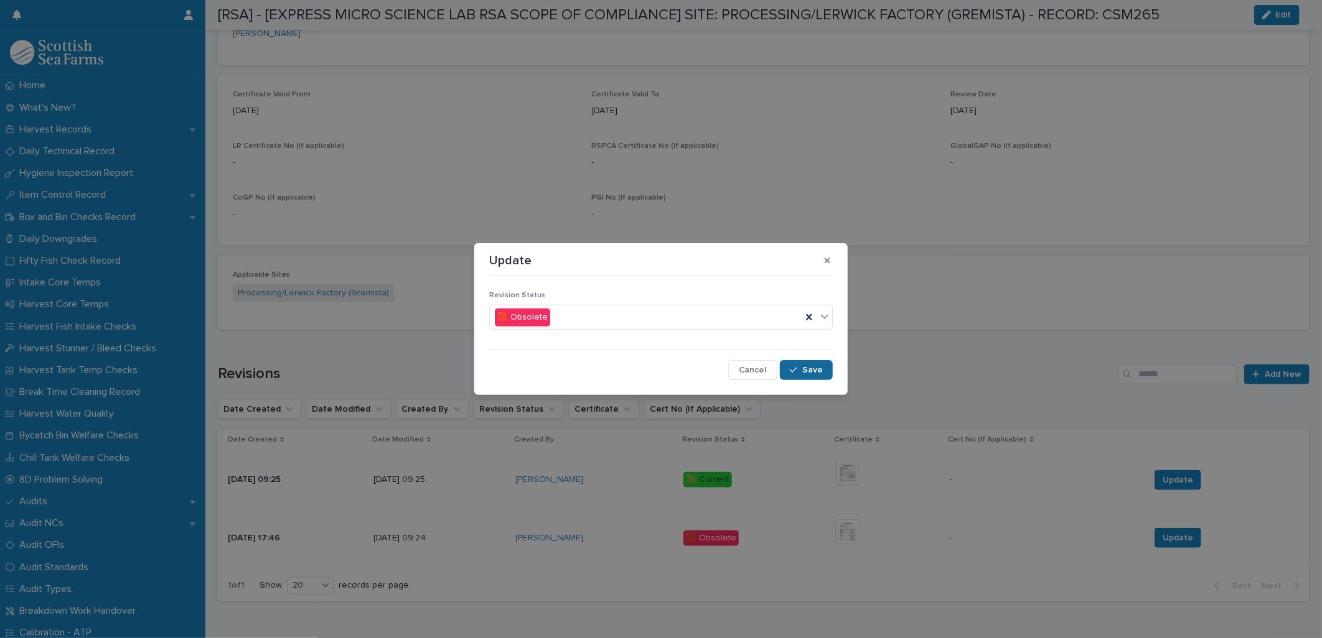
click at [801, 371] on div "button" at bounding box center [796, 370] width 12 height 9
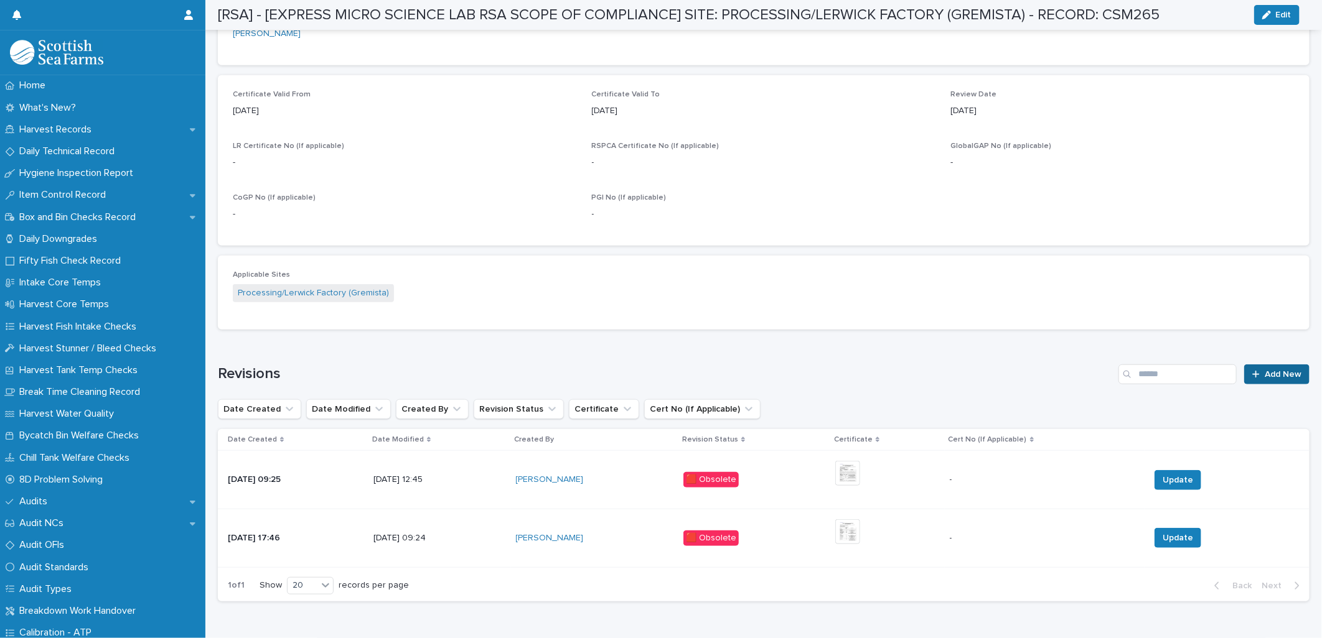
click at [1252, 371] on div at bounding box center [1258, 374] width 12 height 9
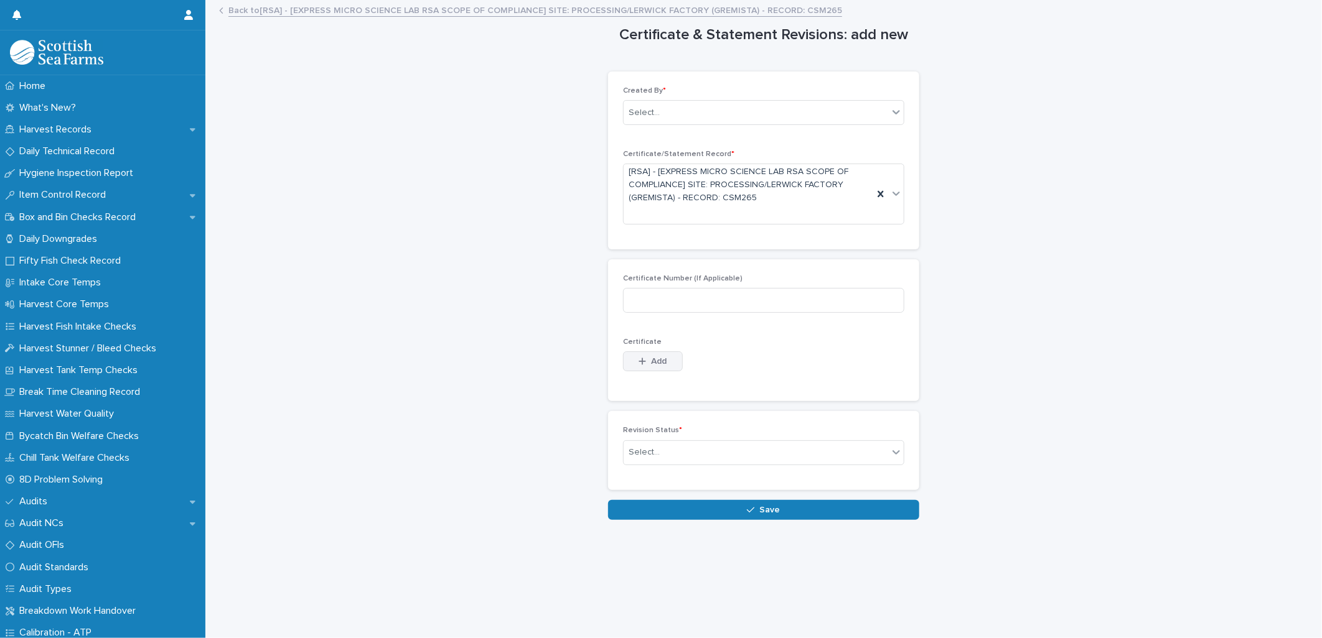
click at [644, 366] on button "Add" at bounding box center [653, 362] width 60 height 20
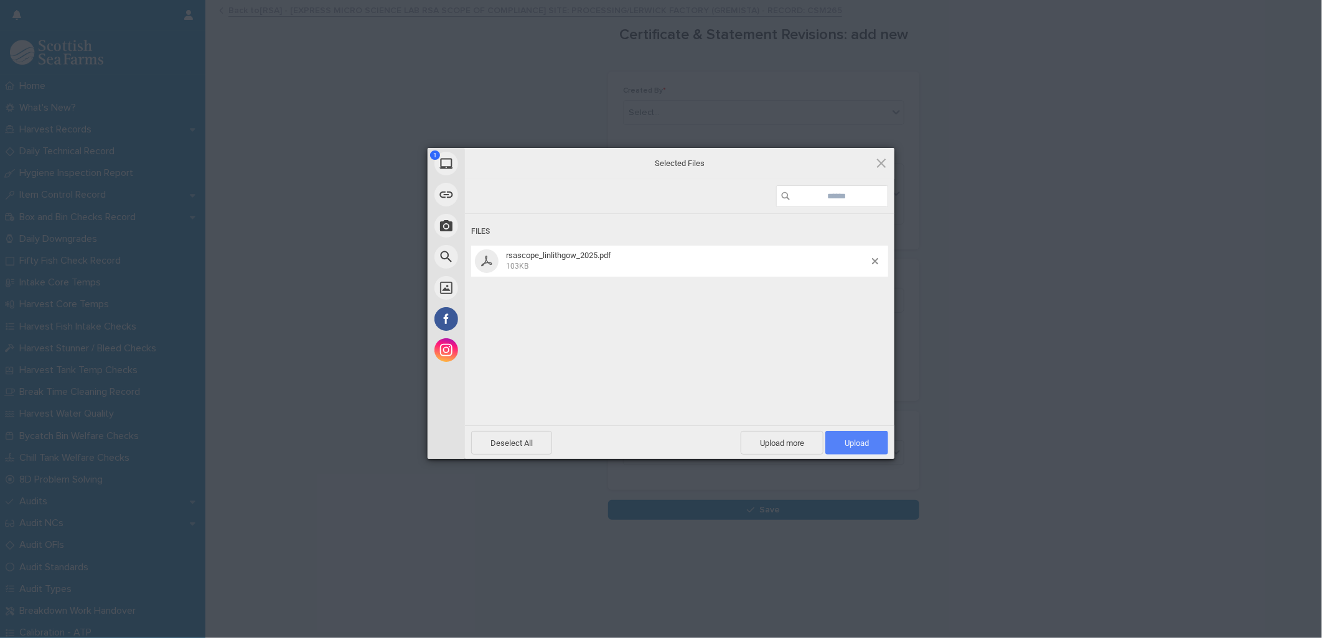
click at [843, 437] on span "Upload 1" at bounding box center [856, 443] width 63 height 24
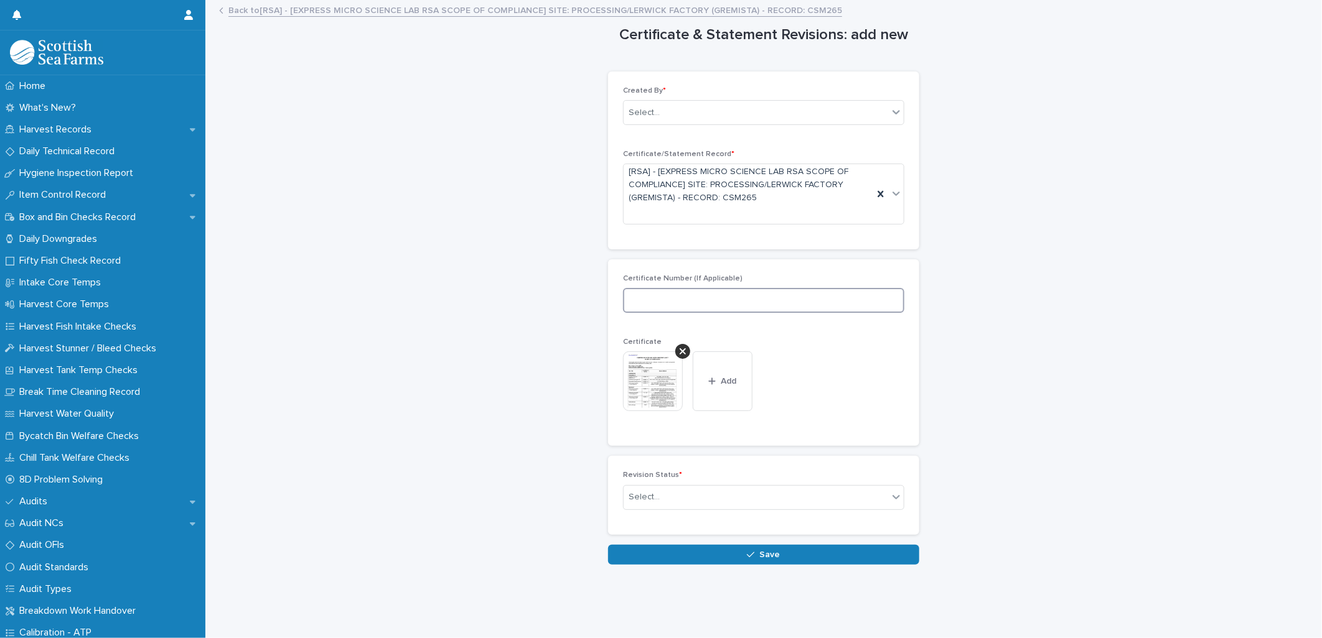
click at [663, 306] on input at bounding box center [763, 300] width 281 height 25
click at [668, 495] on div "Select..." at bounding box center [756, 497] width 264 height 21
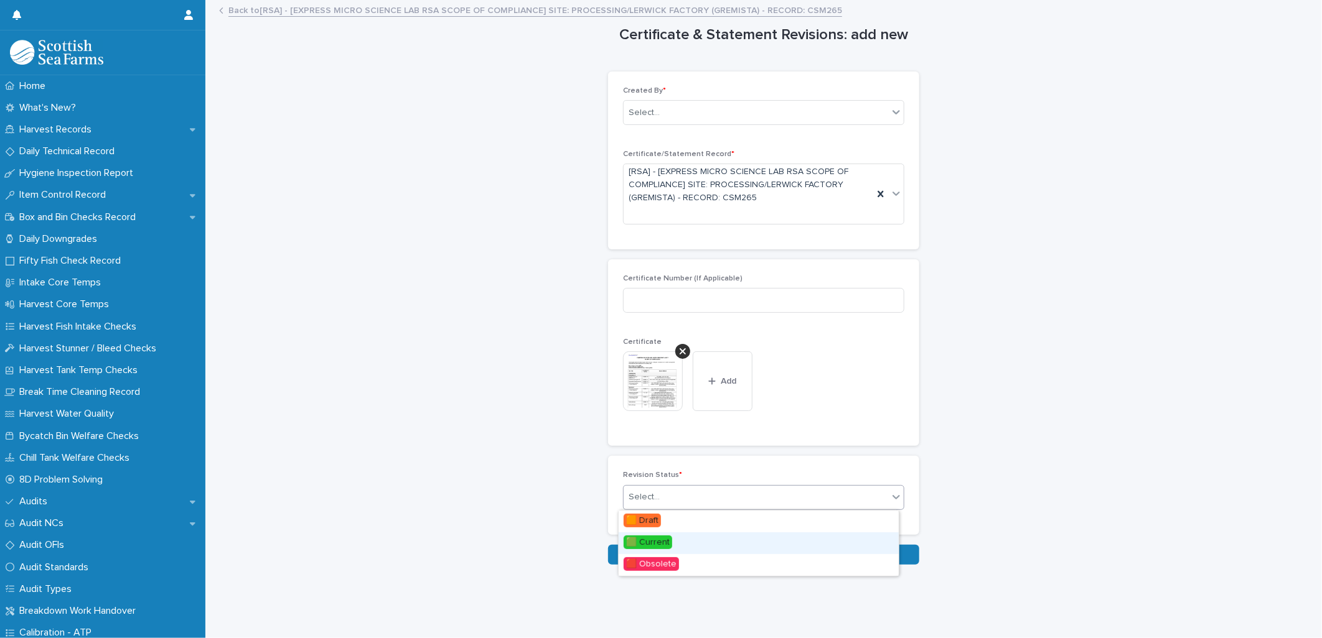
click at [663, 546] on span "🟩 Current" at bounding box center [648, 543] width 49 height 14
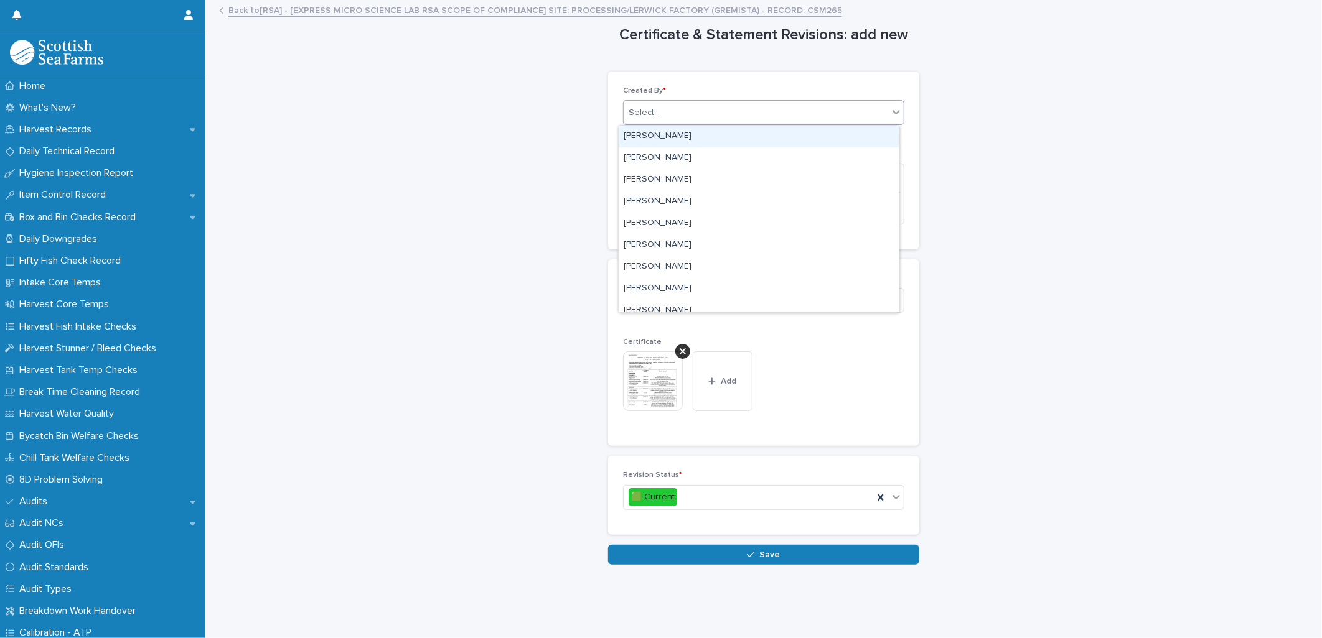
click at [661, 119] on div at bounding box center [661, 112] width 1 height 13
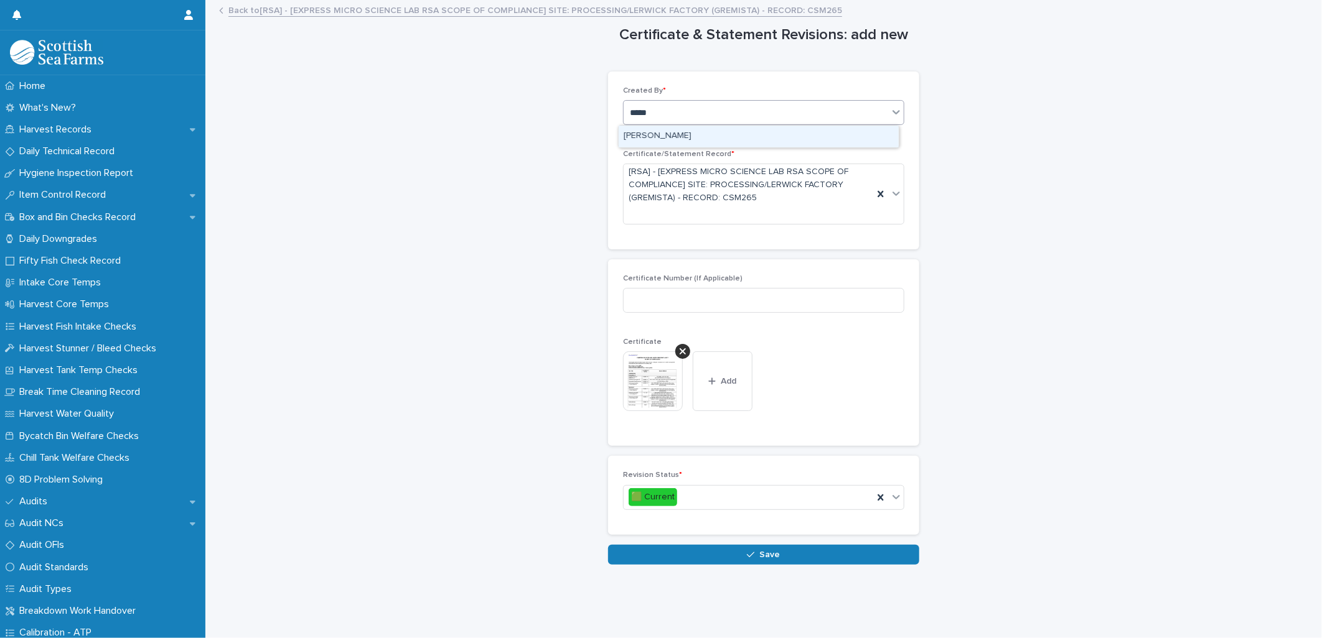
type input "******"
click at [656, 137] on div "[PERSON_NAME]" at bounding box center [759, 137] width 280 height 22
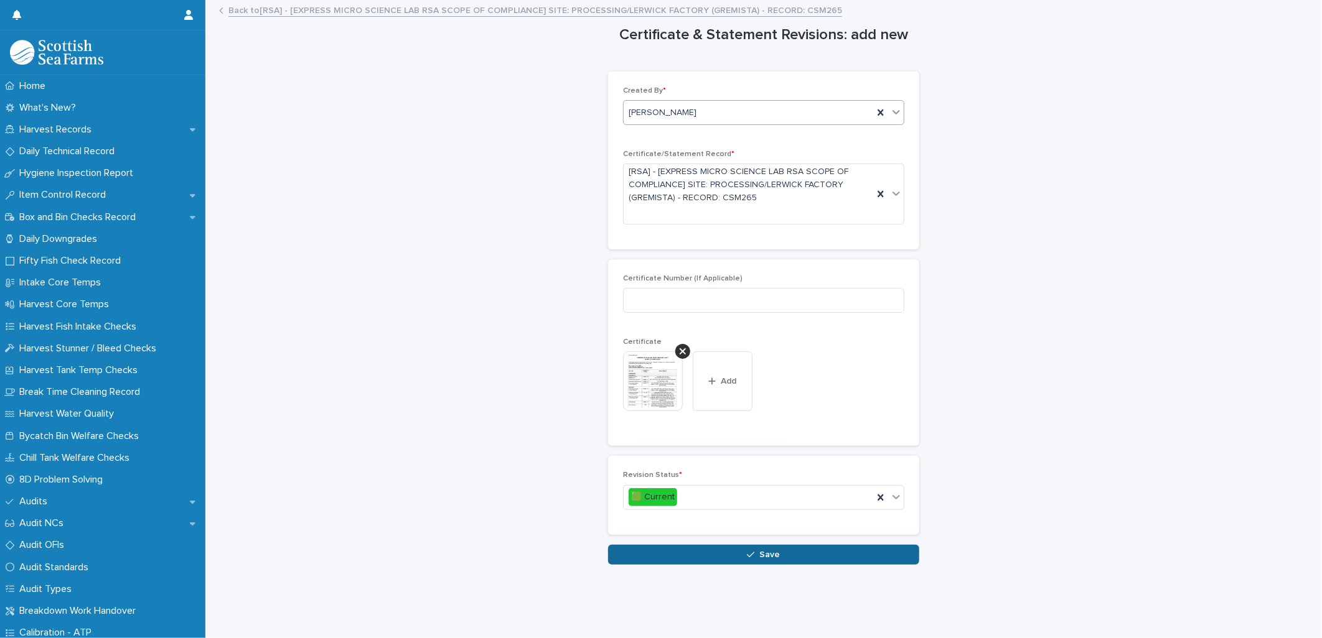
click at [726, 557] on button "Save" at bounding box center [763, 555] width 311 height 20
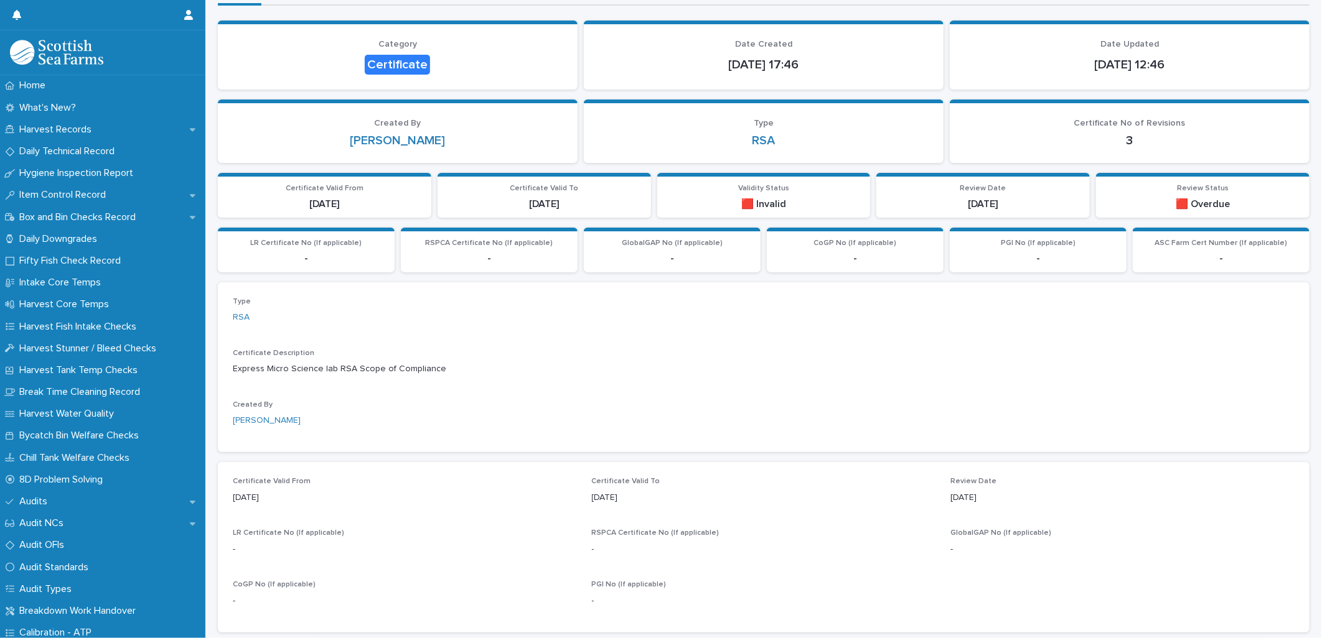
scroll to position [207, 0]
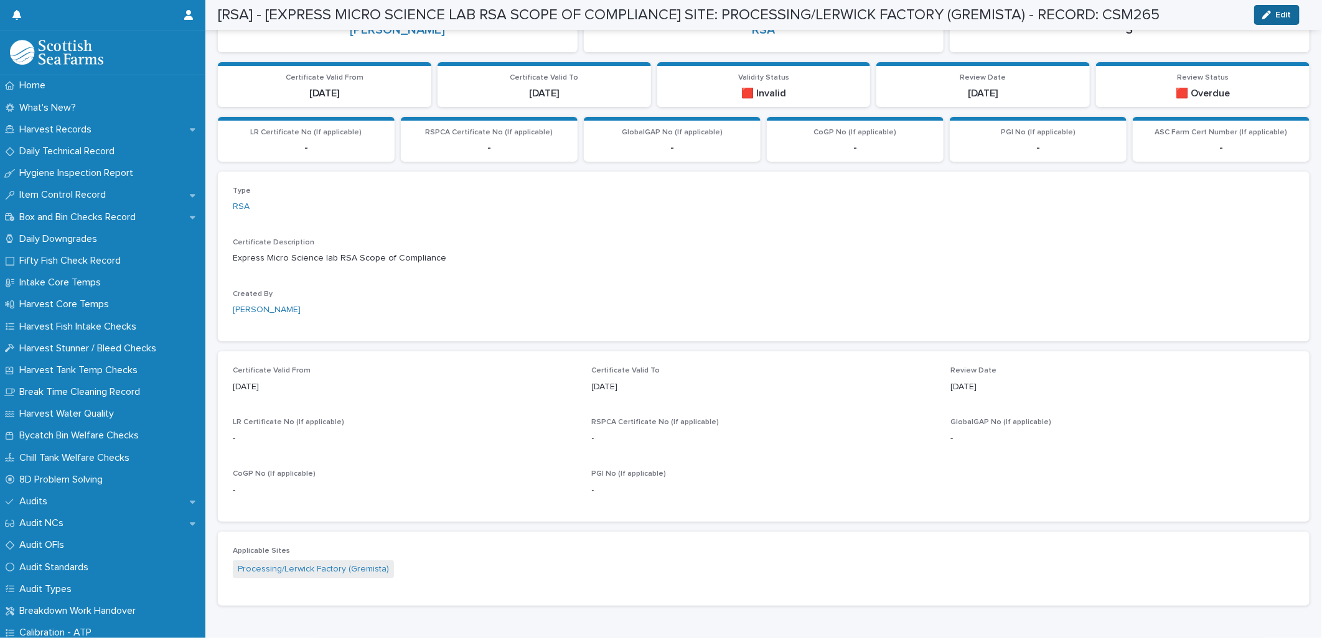
click at [1270, 11] on icon "button" at bounding box center [1266, 15] width 9 height 9
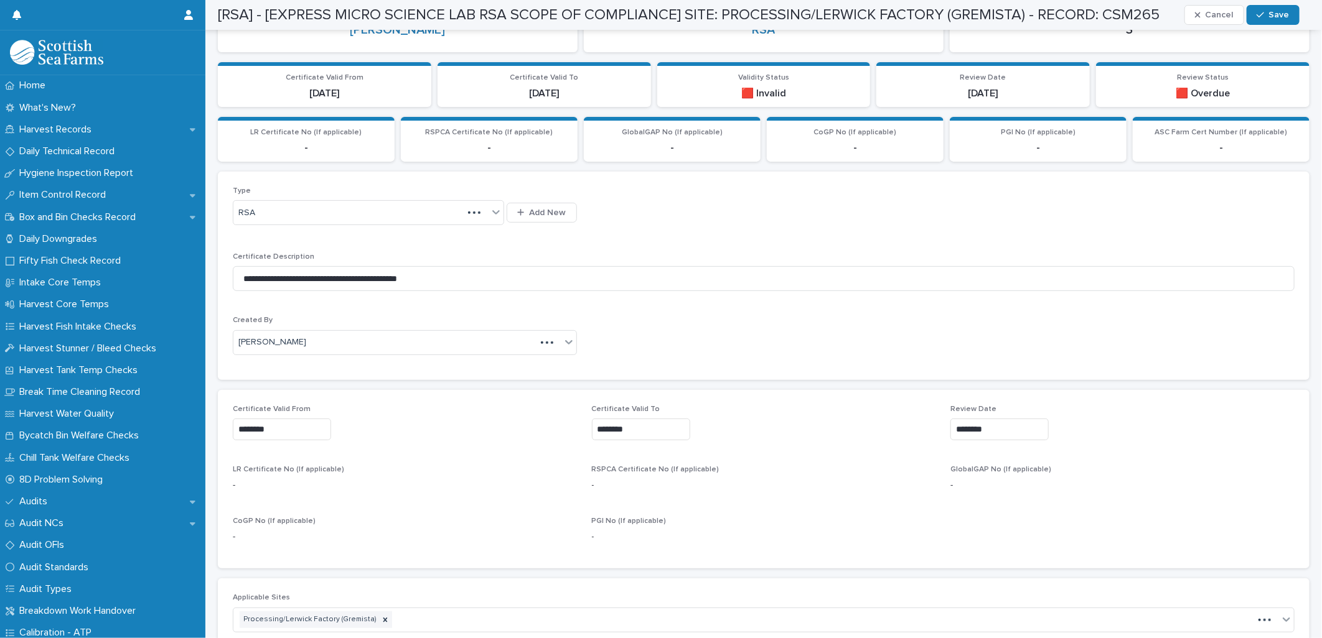
scroll to position [233, 0]
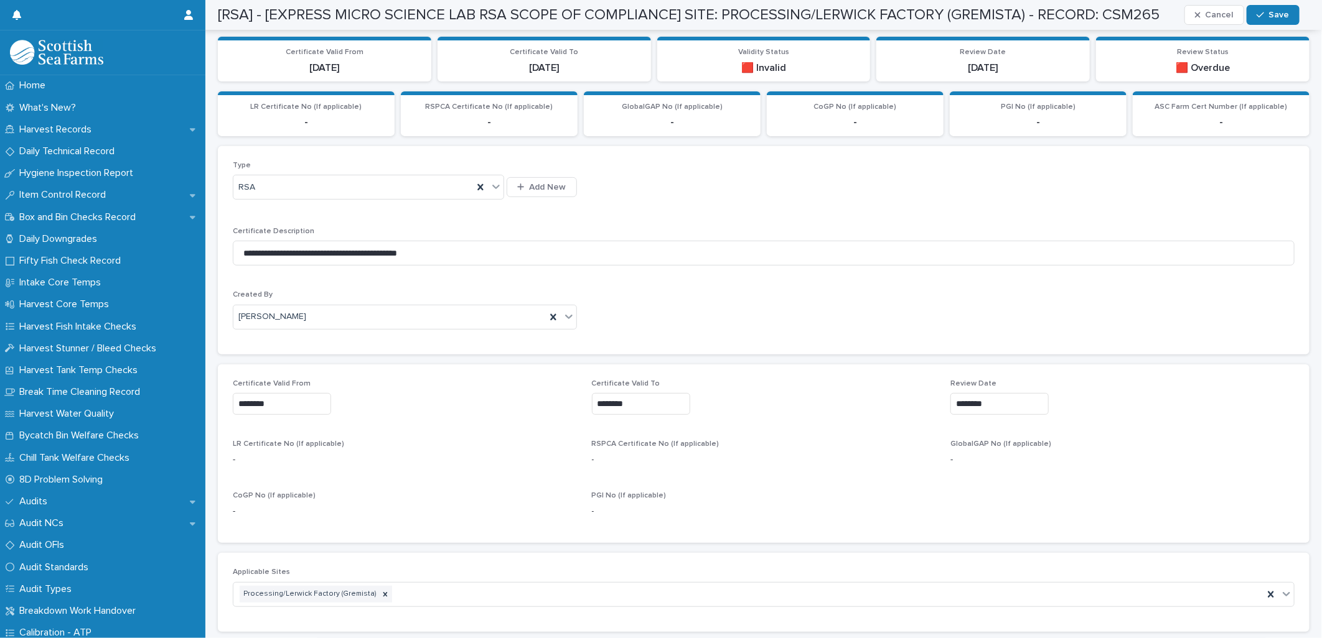
click at [296, 405] on input "********" at bounding box center [282, 404] width 98 height 22
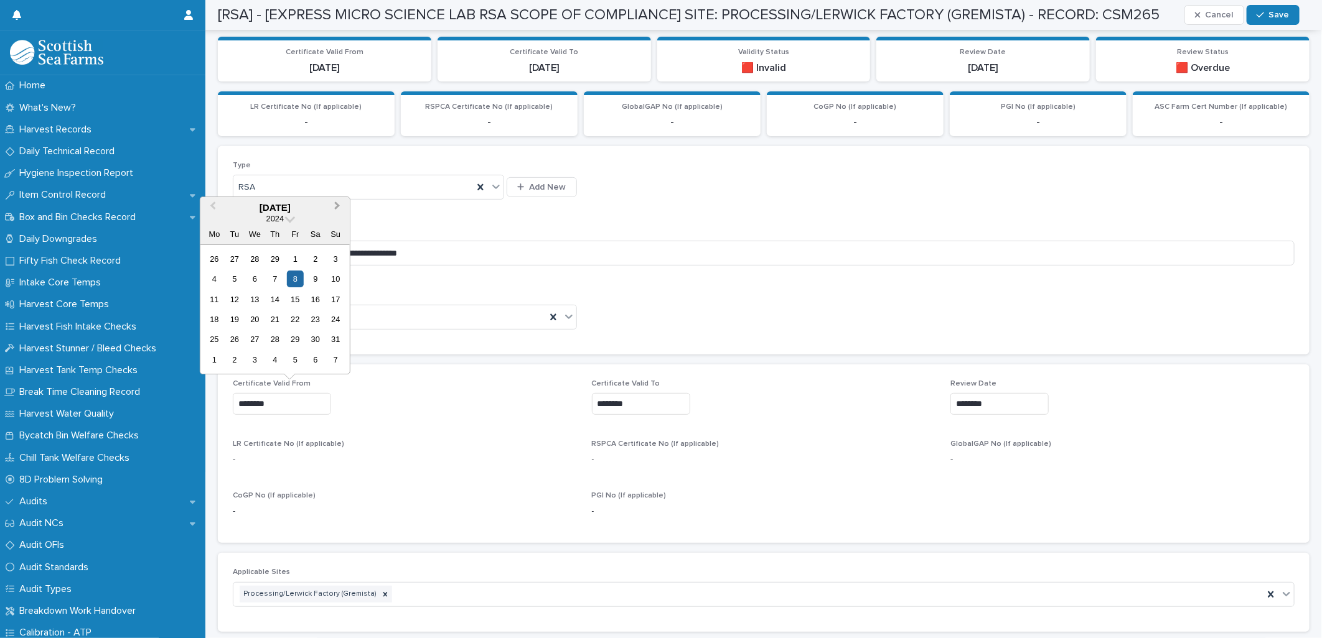
click at [337, 207] on span "Next Month" at bounding box center [337, 207] width 0 height 17
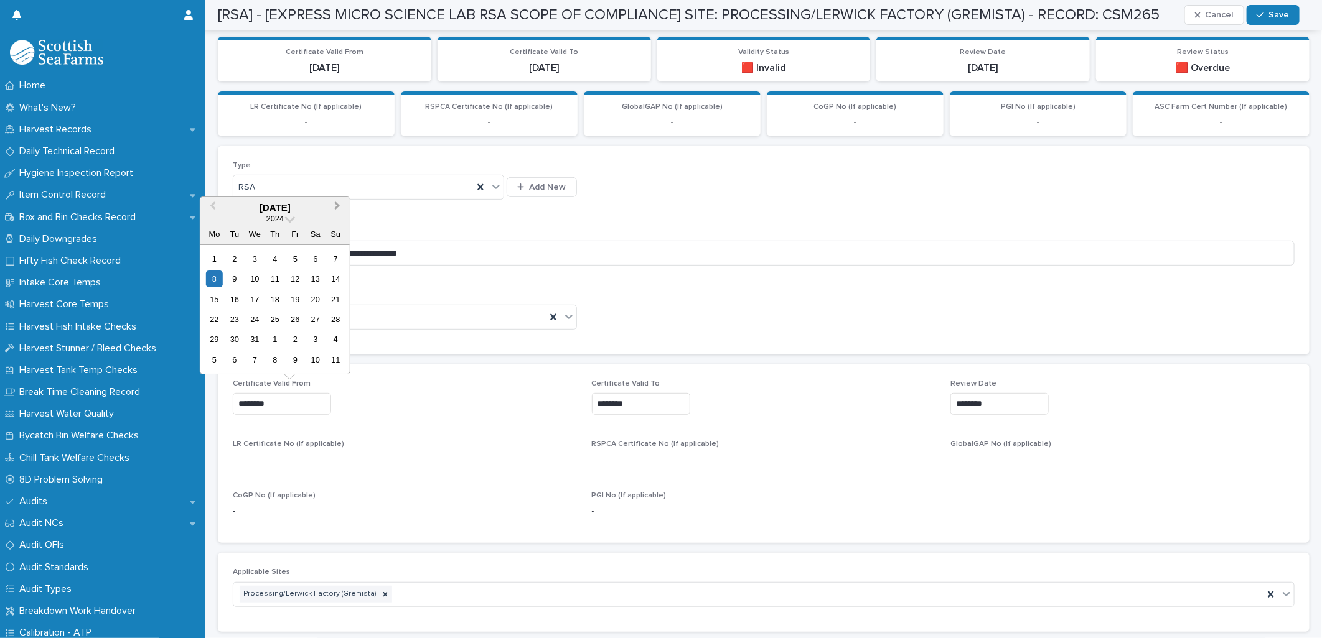
click at [337, 207] on span "Next Month" at bounding box center [337, 207] width 0 height 17
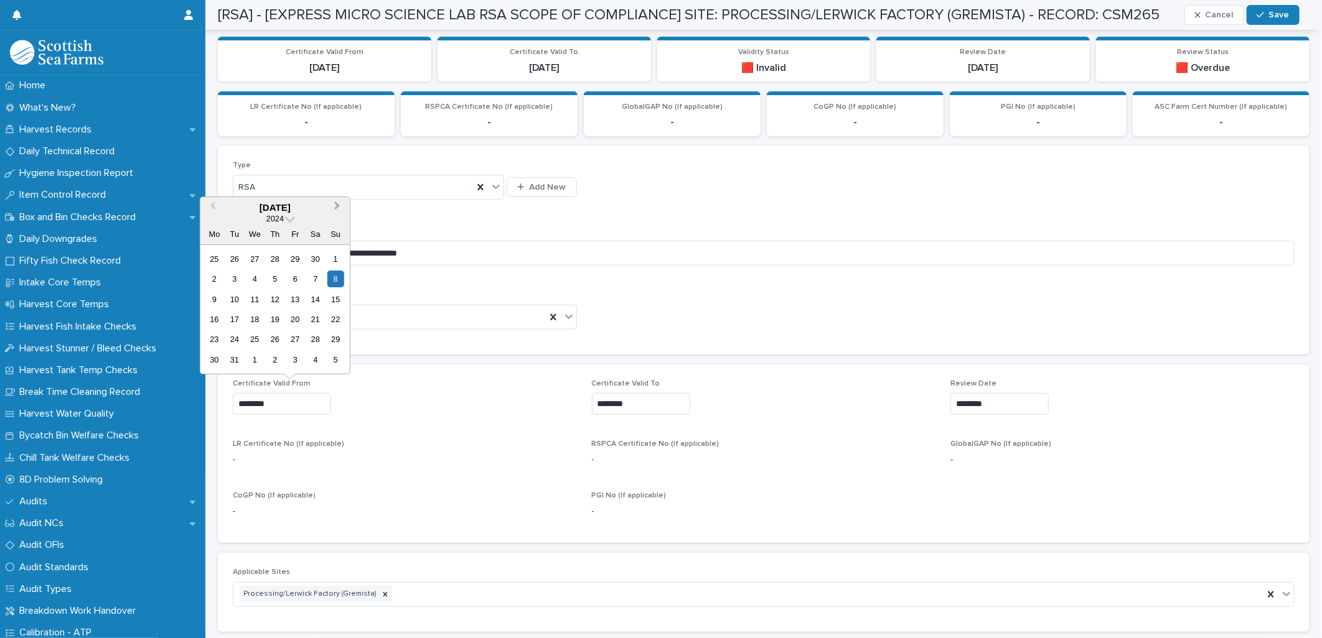
click at [337, 207] on span "Next Month" at bounding box center [337, 207] width 0 height 17
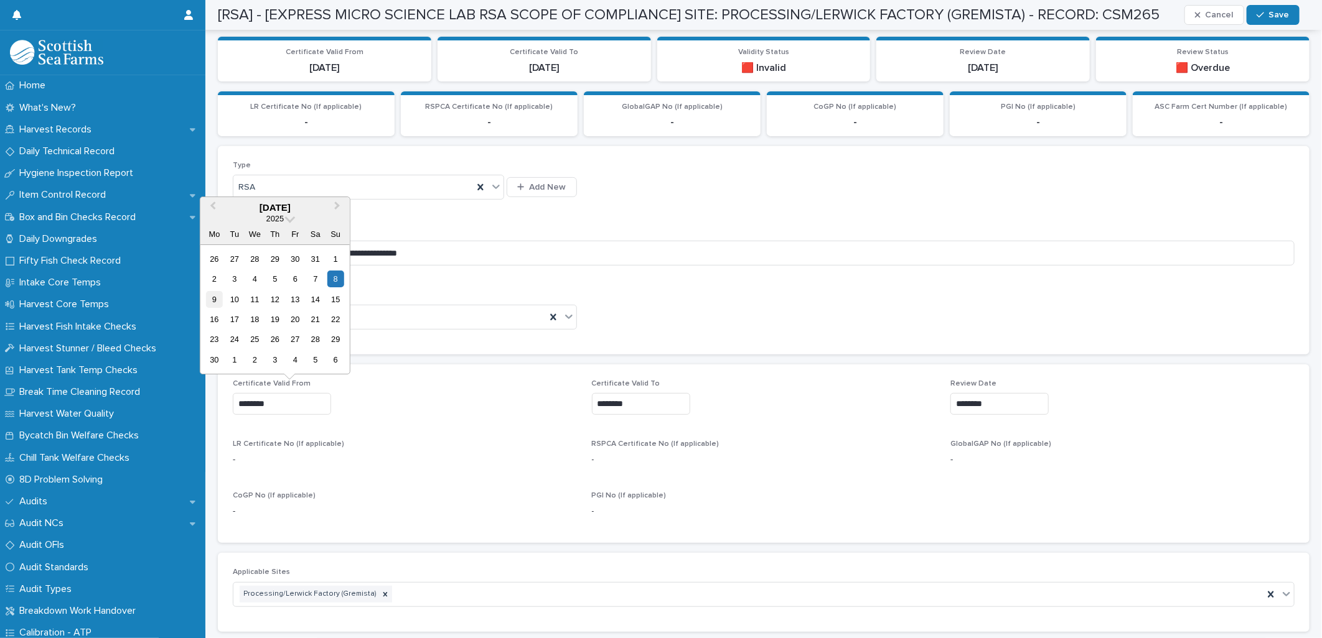
click at [215, 297] on div "9" at bounding box center [214, 299] width 17 height 17
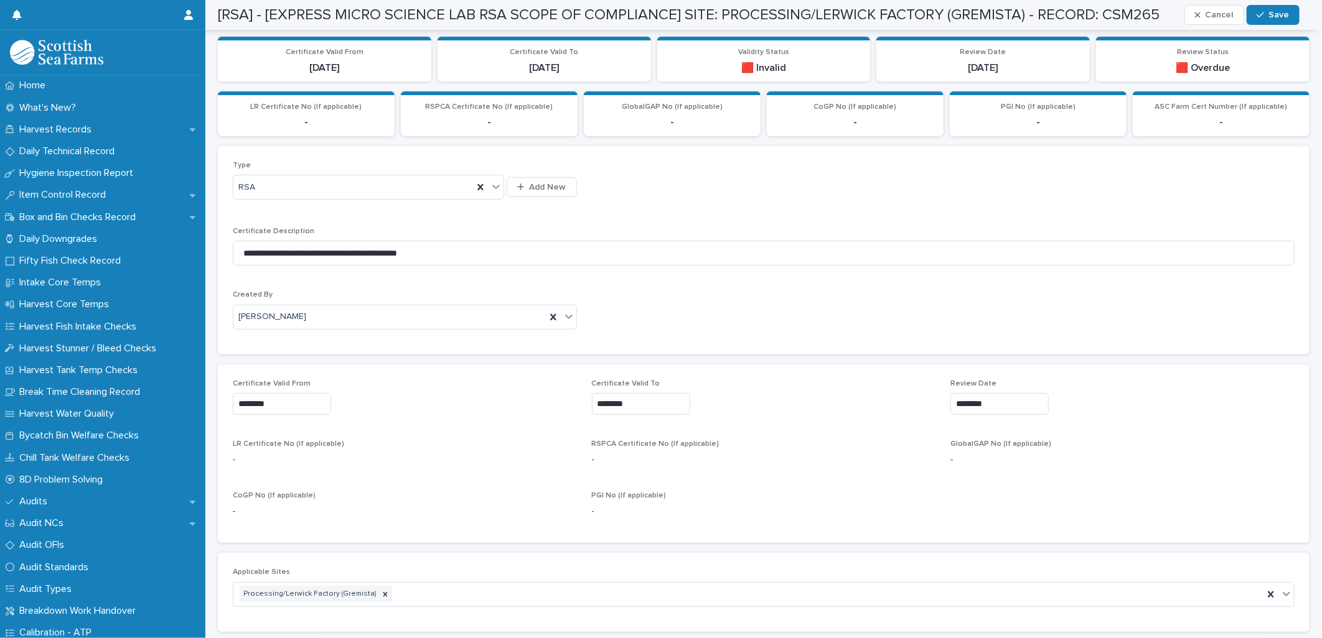
type input "********"
click at [608, 406] on input "********" at bounding box center [641, 404] width 98 height 22
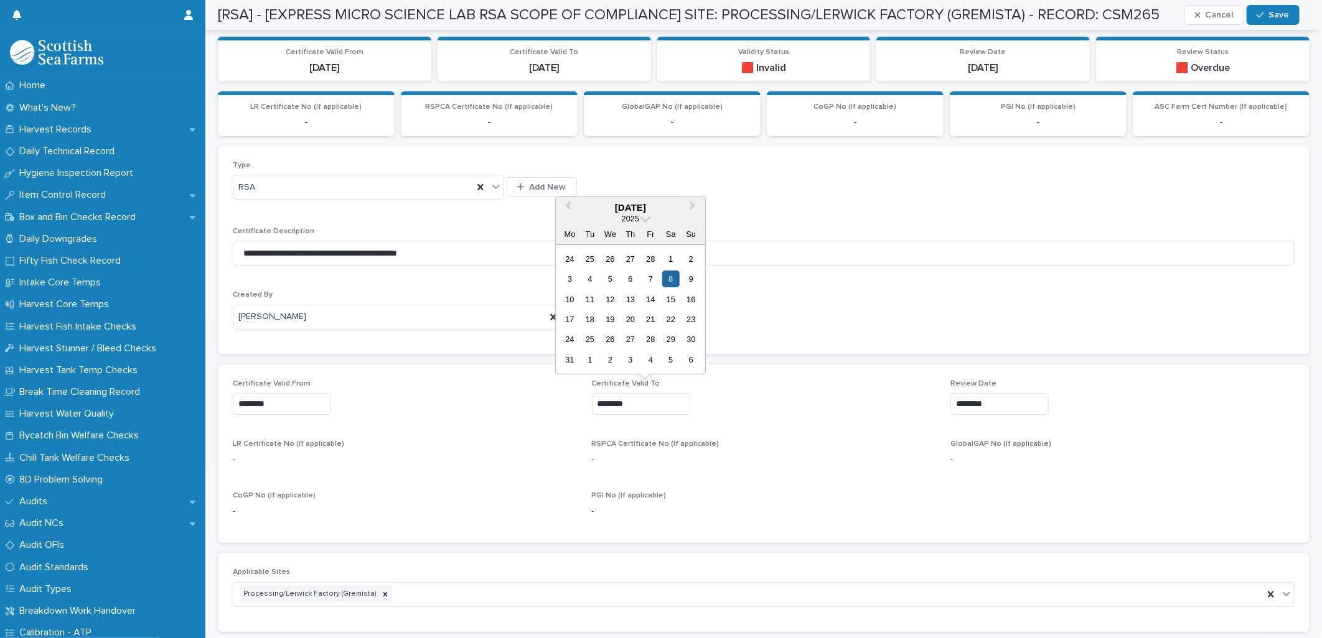
click at [650, 223] on div "2025" at bounding box center [630, 218] width 149 height 11
click at [693, 207] on span "Next Month" at bounding box center [693, 207] width 0 height 17
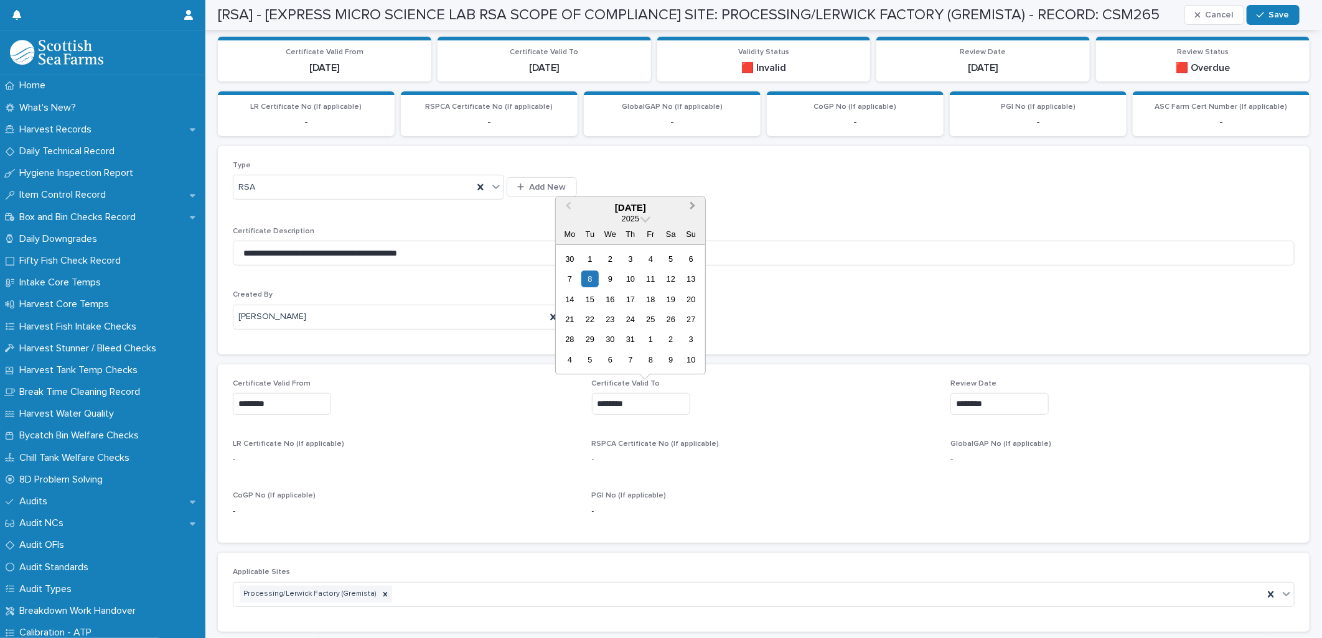
click at [693, 207] on span "Next Month" at bounding box center [693, 207] width 0 height 17
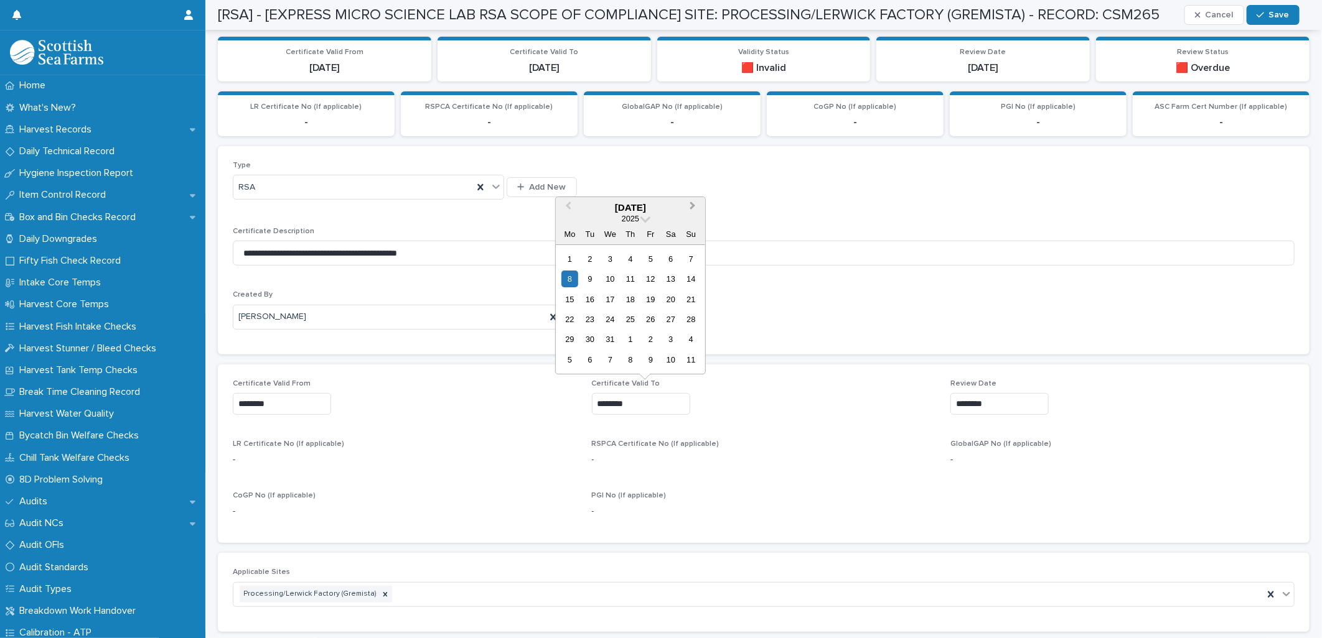
click at [693, 207] on span "Next Month" at bounding box center [693, 207] width 0 height 17
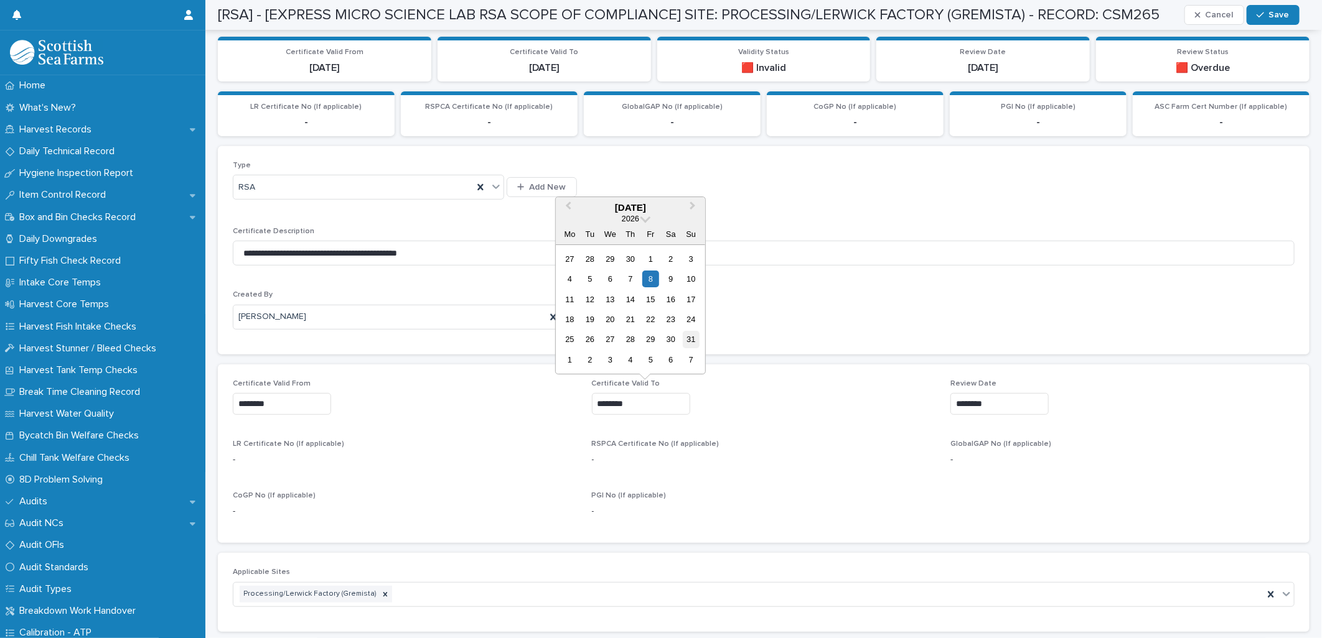
click at [686, 345] on div "31" at bounding box center [691, 340] width 17 height 17
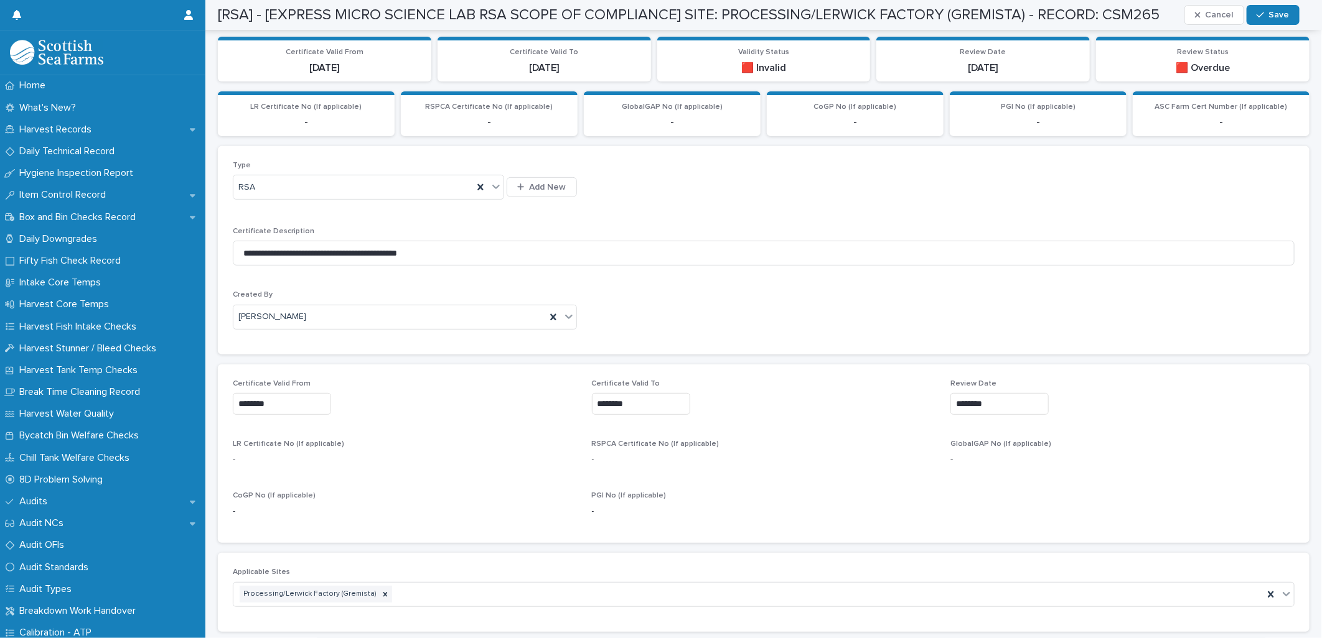
type input "*********"
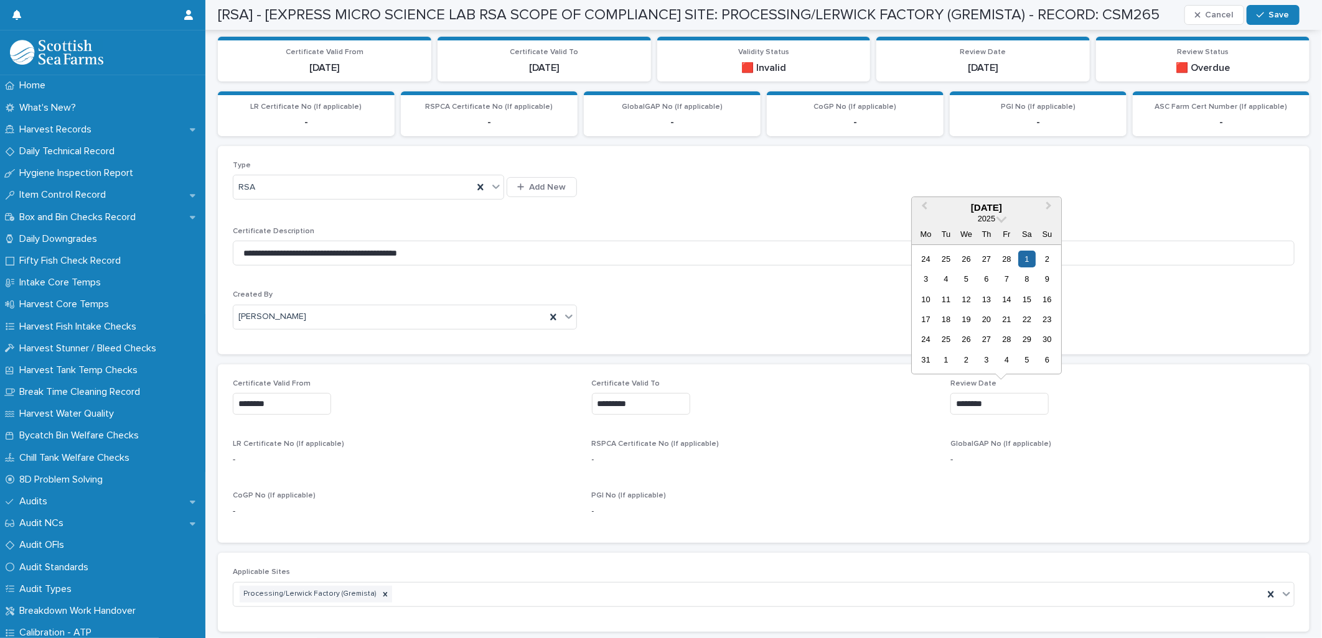
click at [993, 402] on input "********" at bounding box center [999, 404] width 98 height 22
click at [1043, 203] on button "Next Month" at bounding box center [1050, 209] width 20 height 20
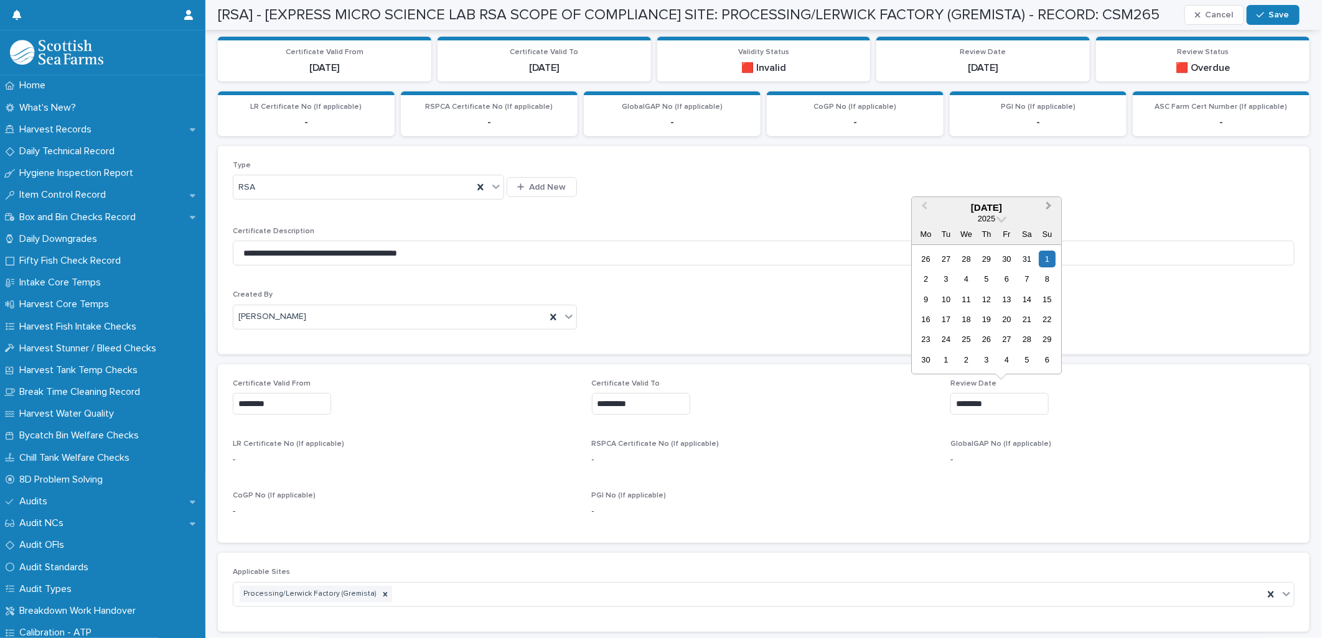
click at [1043, 203] on button "Next Month" at bounding box center [1050, 209] width 20 height 20
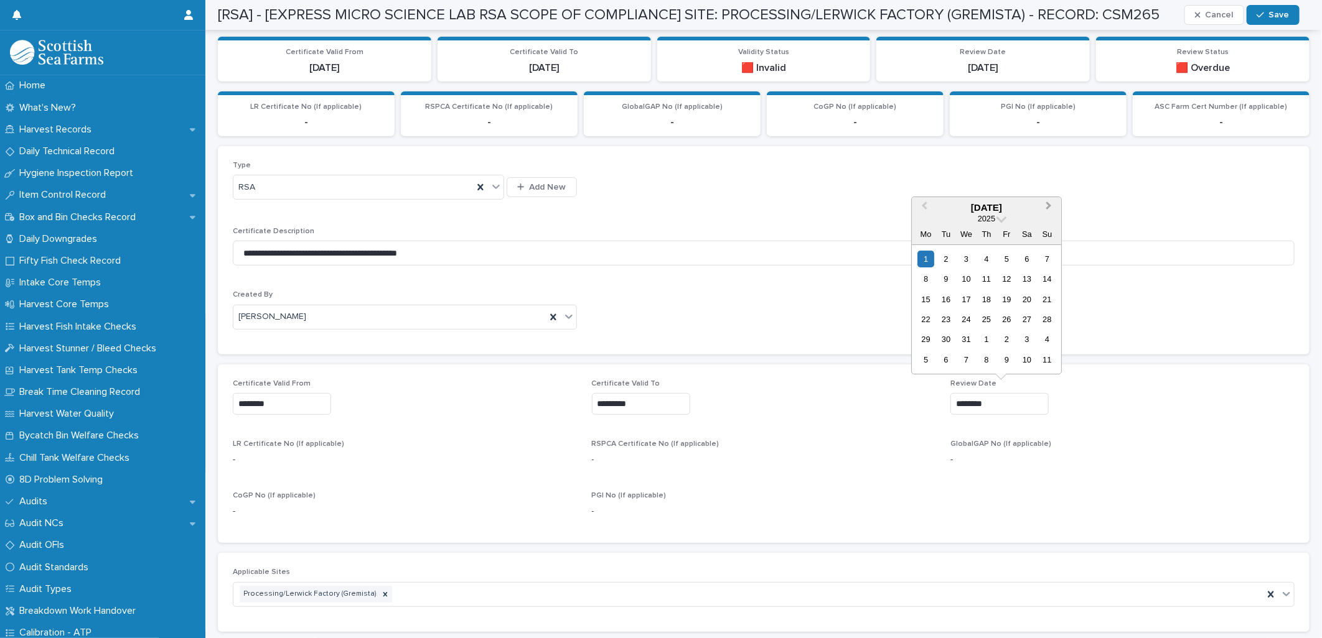
click at [1043, 203] on button "Next Month" at bounding box center [1050, 209] width 20 height 20
click at [1049, 204] on span "Next Month" at bounding box center [1049, 207] width 0 height 17
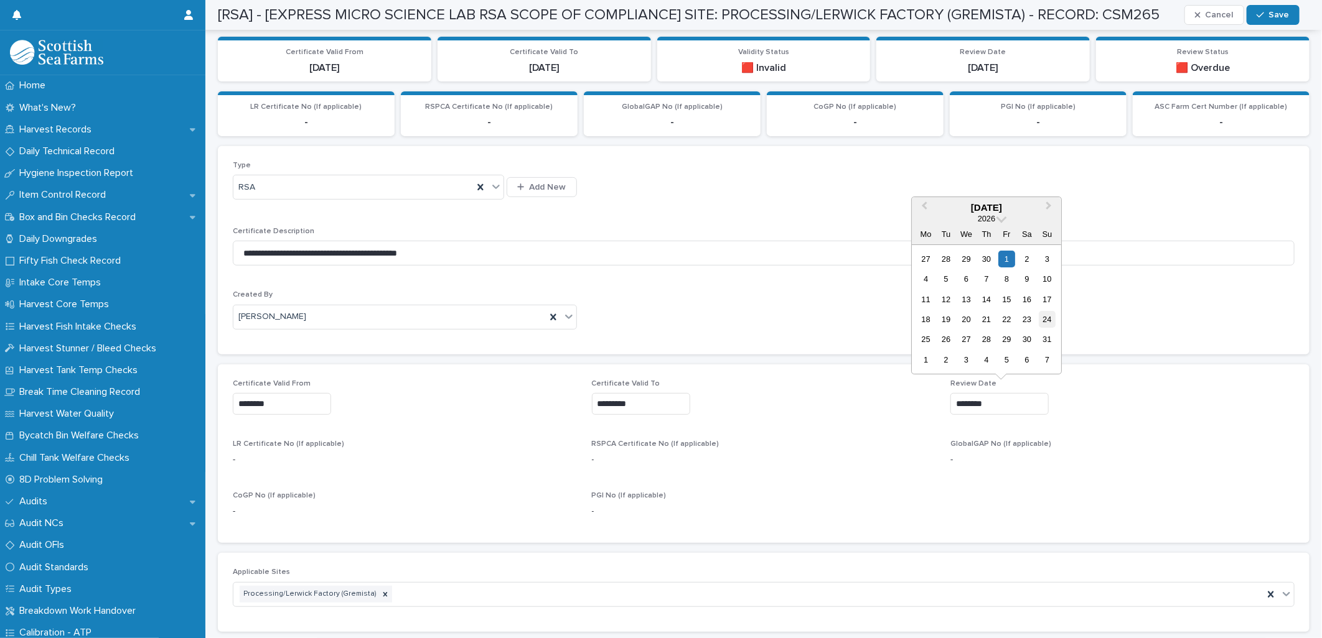
click at [1047, 324] on div "24" at bounding box center [1047, 319] width 17 height 17
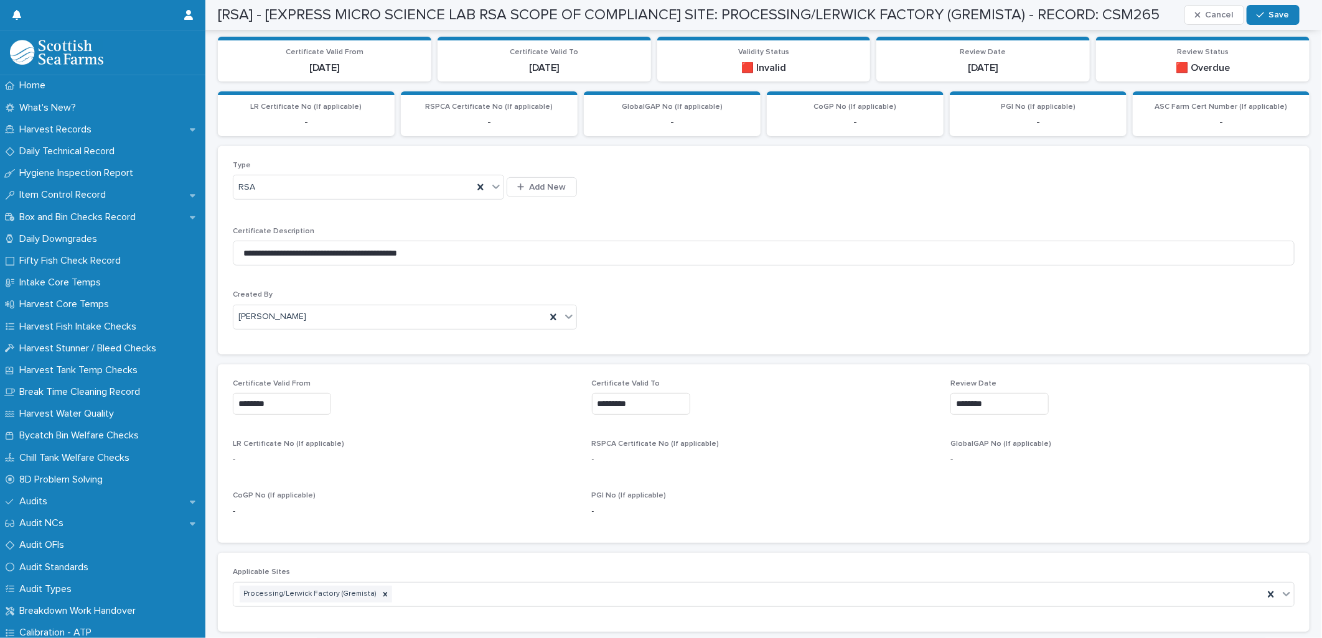
type input "*********"
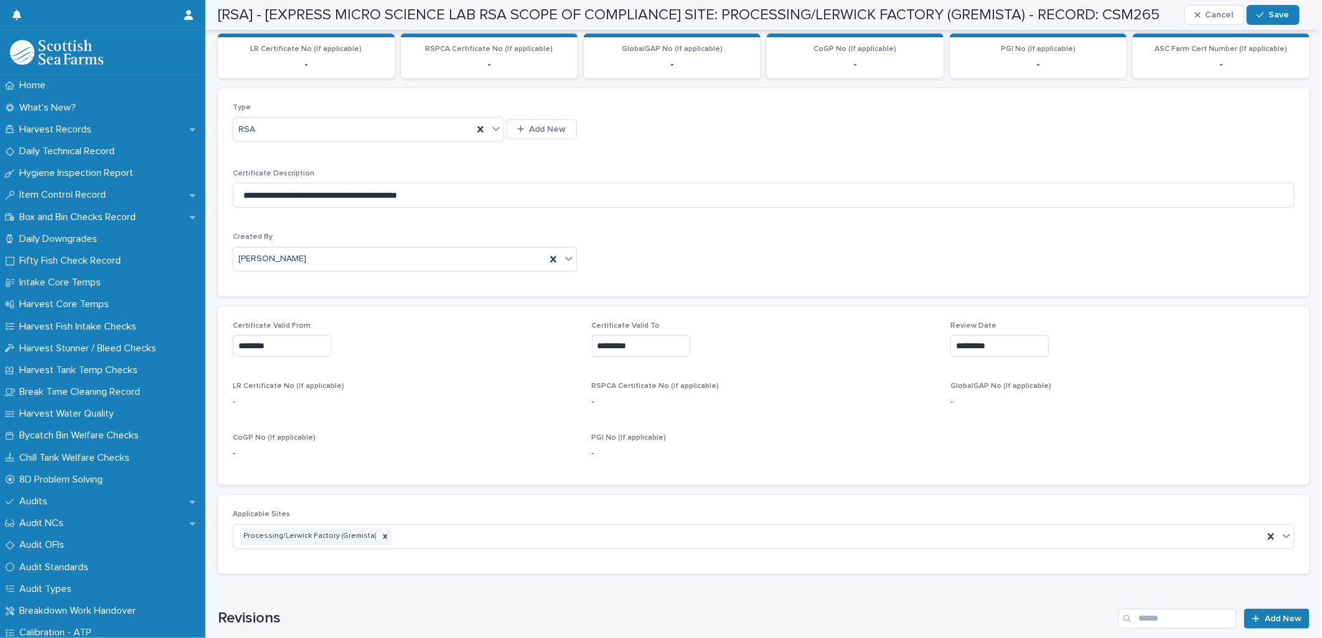
scroll to position [0, 0]
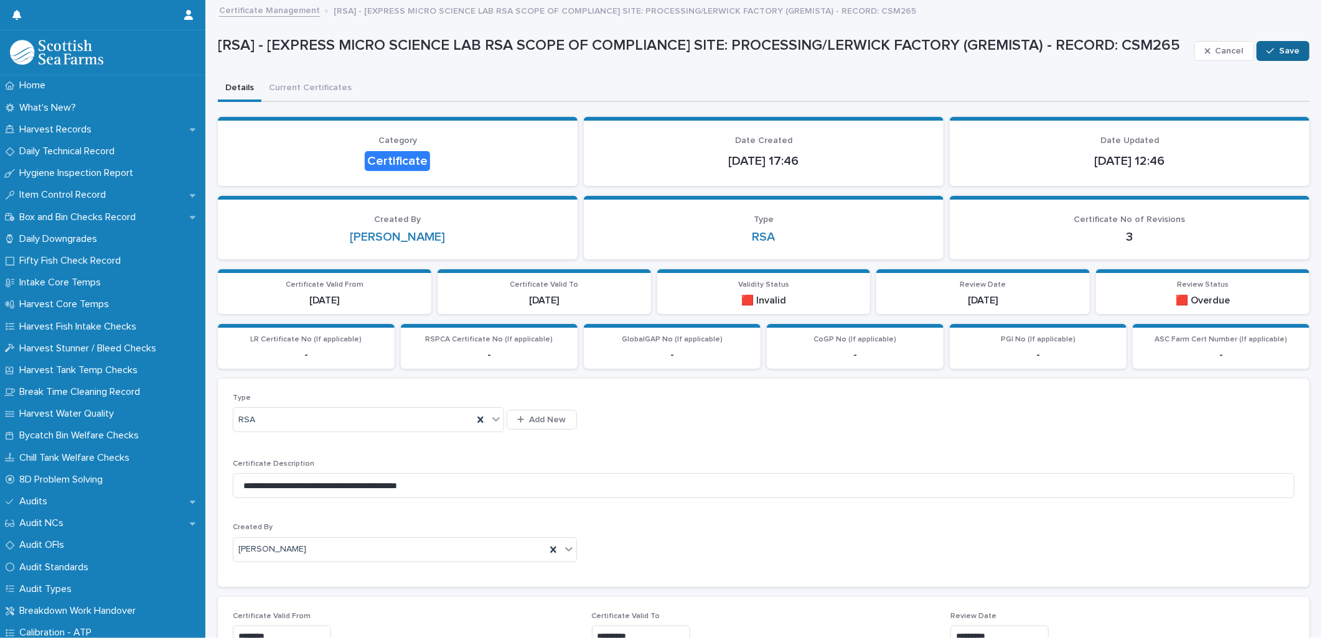
click at [1264, 44] on button "Save" at bounding box center [1282, 51] width 53 height 20
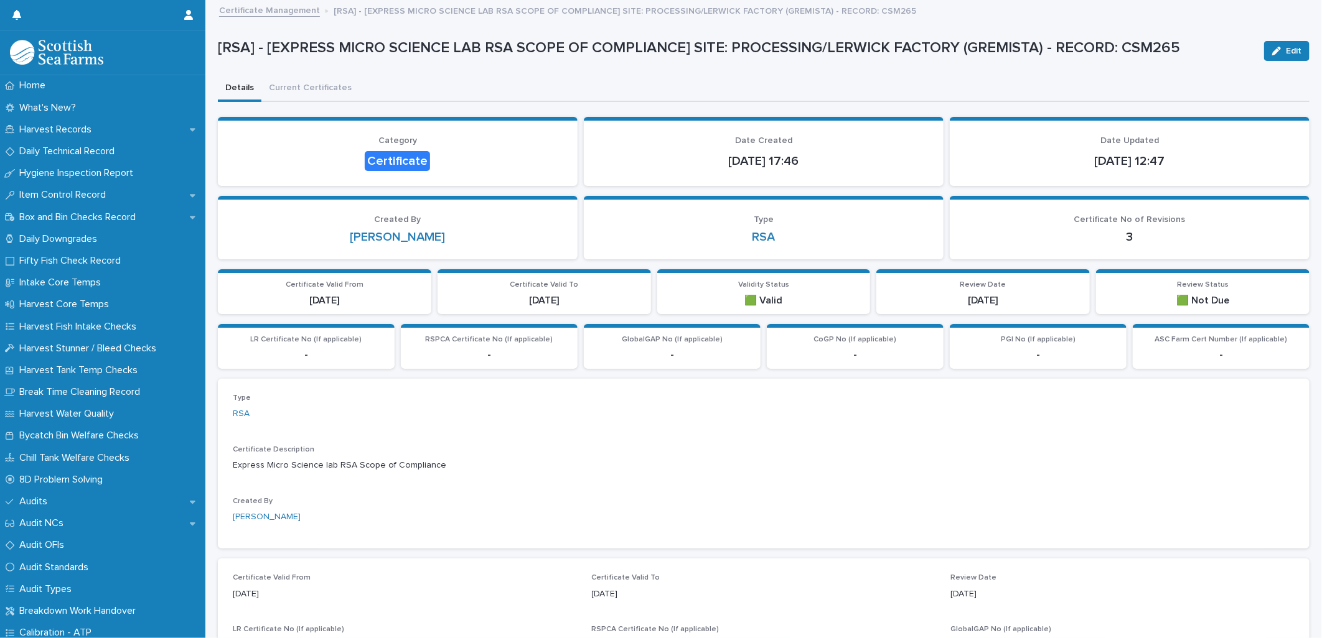
click at [276, 11] on link "Certificate Management" at bounding box center [269, 9] width 101 height 14
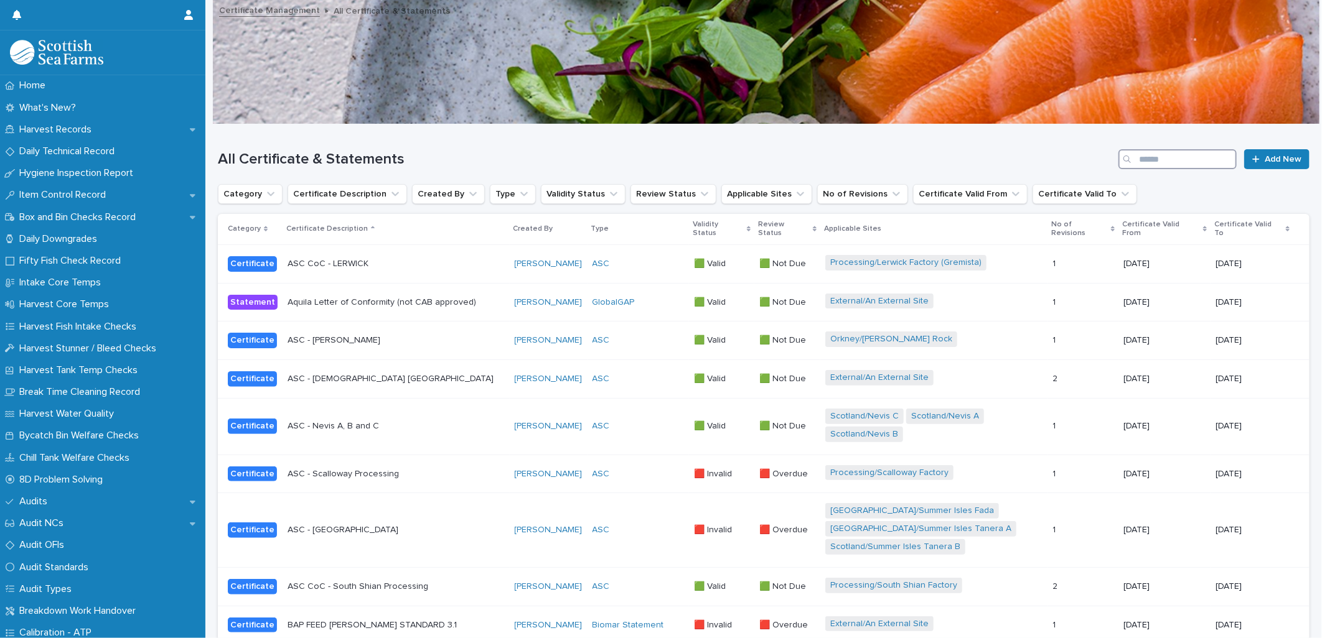
click at [1150, 160] on input "Search" at bounding box center [1177, 159] width 118 height 20
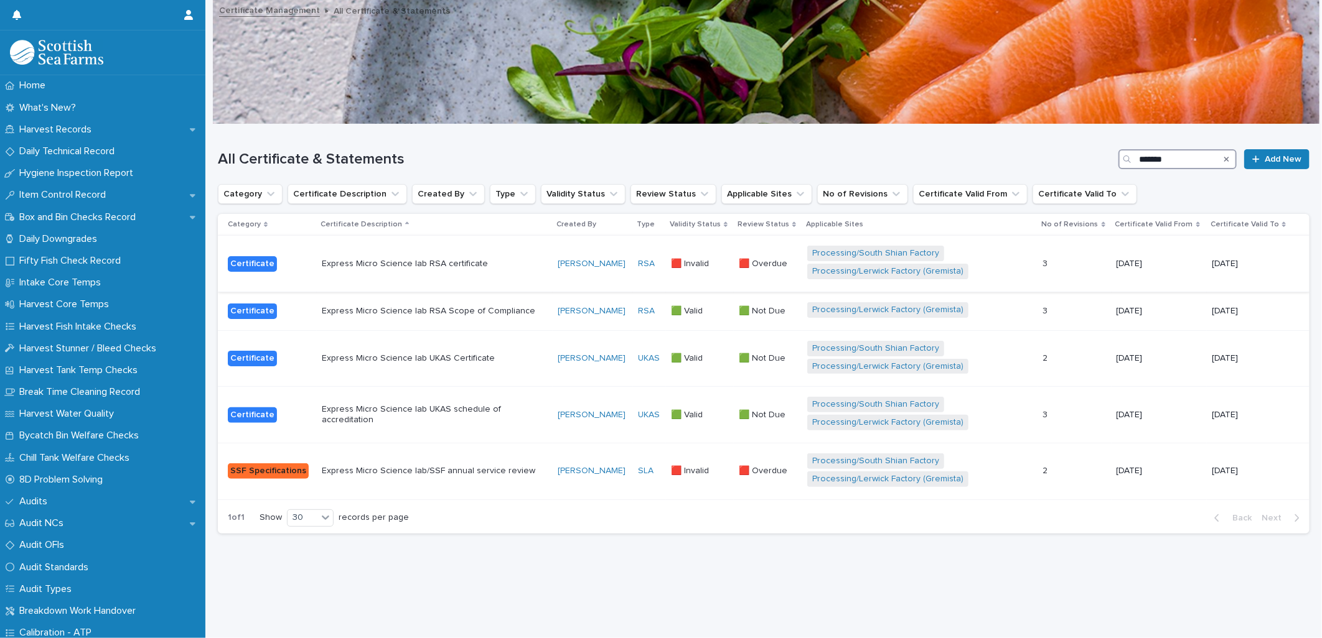
type input "*******"
click at [511, 254] on div "Express Micro Science lab RSA certificate" at bounding box center [435, 264] width 226 height 21
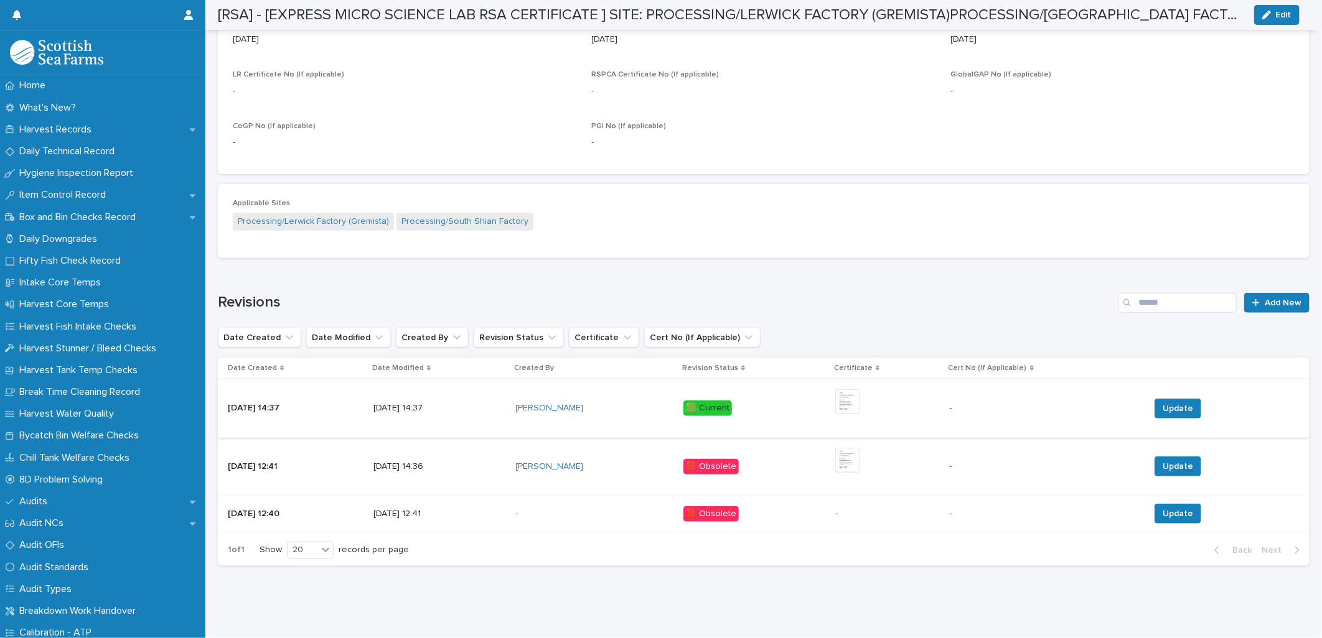
scroll to position [563, 0]
click at [853, 391] on img at bounding box center [847, 402] width 25 height 25
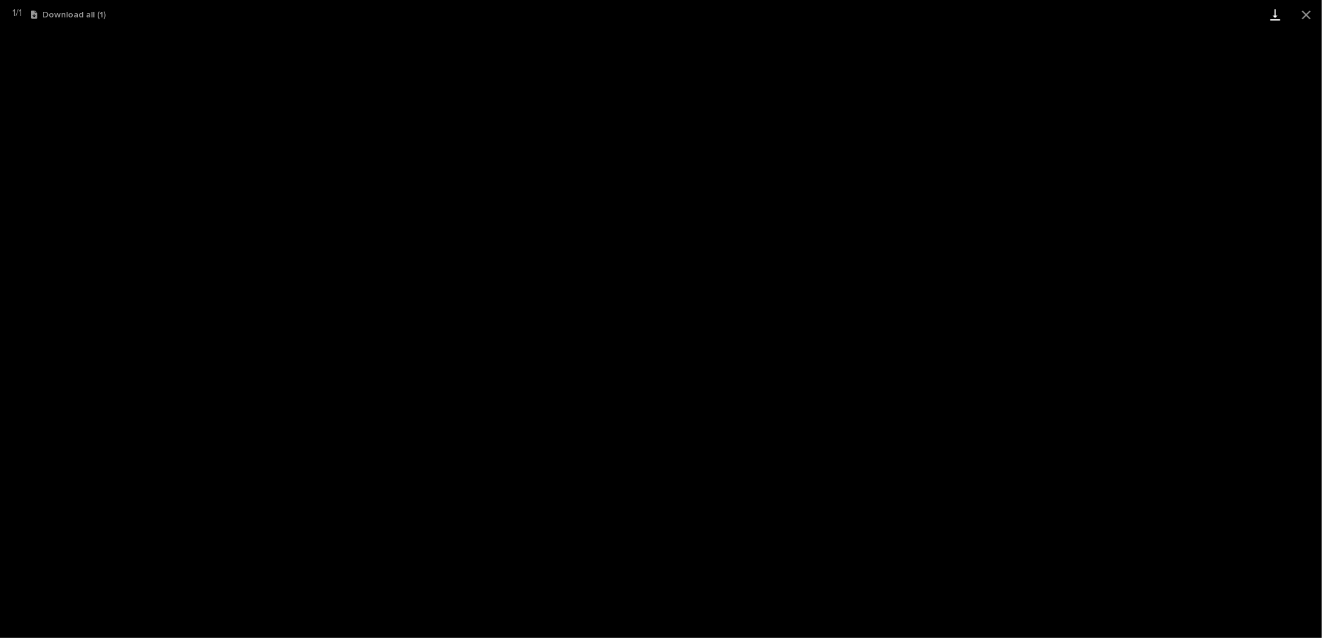
click at [1274, 17] on link "Download" at bounding box center [1274, 14] width 31 height 29
click at [1292, 15] on button "Close gallery" at bounding box center [1306, 14] width 31 height 29
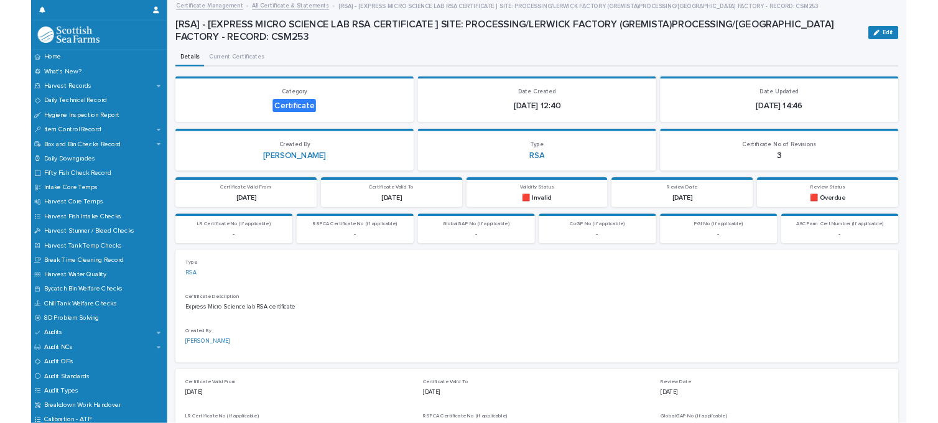
scroll to position [0, 0]
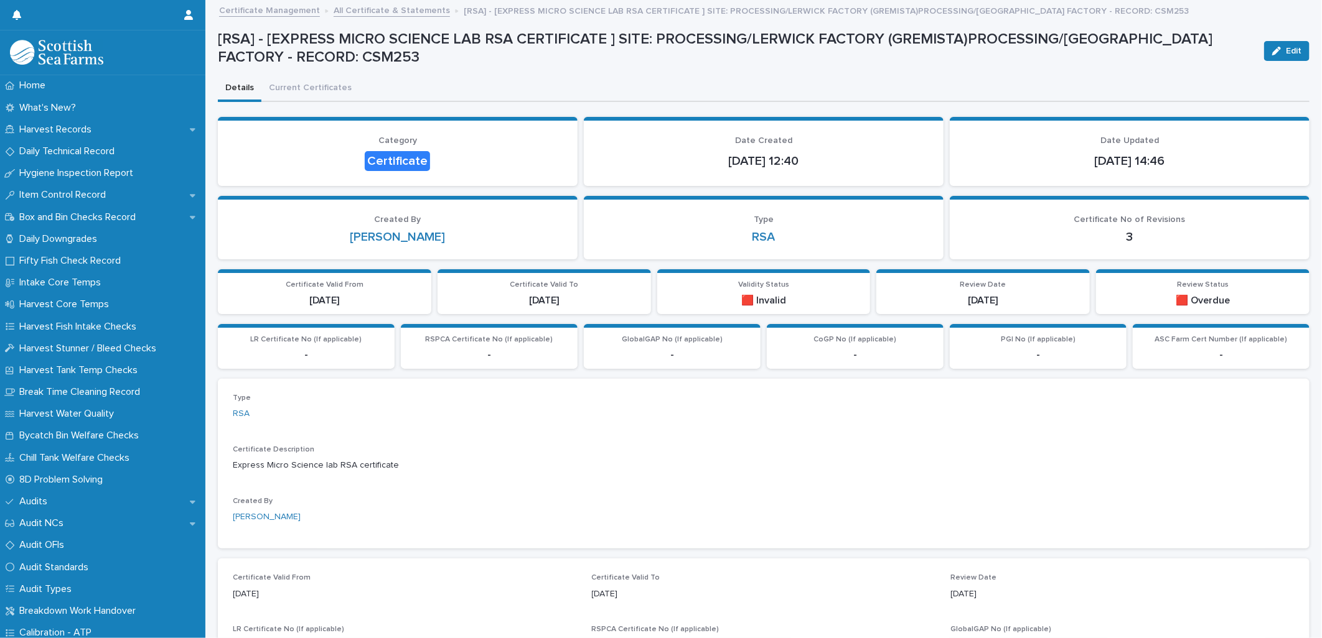
click at [375, 17] on div "Certificate Management All Certificate & Statements [RSA] - [EXPRESS MICRO SCIE…" at bounding box center [769, 10] width 1113 height 17
click at [378, 14] on link "All Certificate & Statements" at bounding box center [392, 9] width 116 height 14
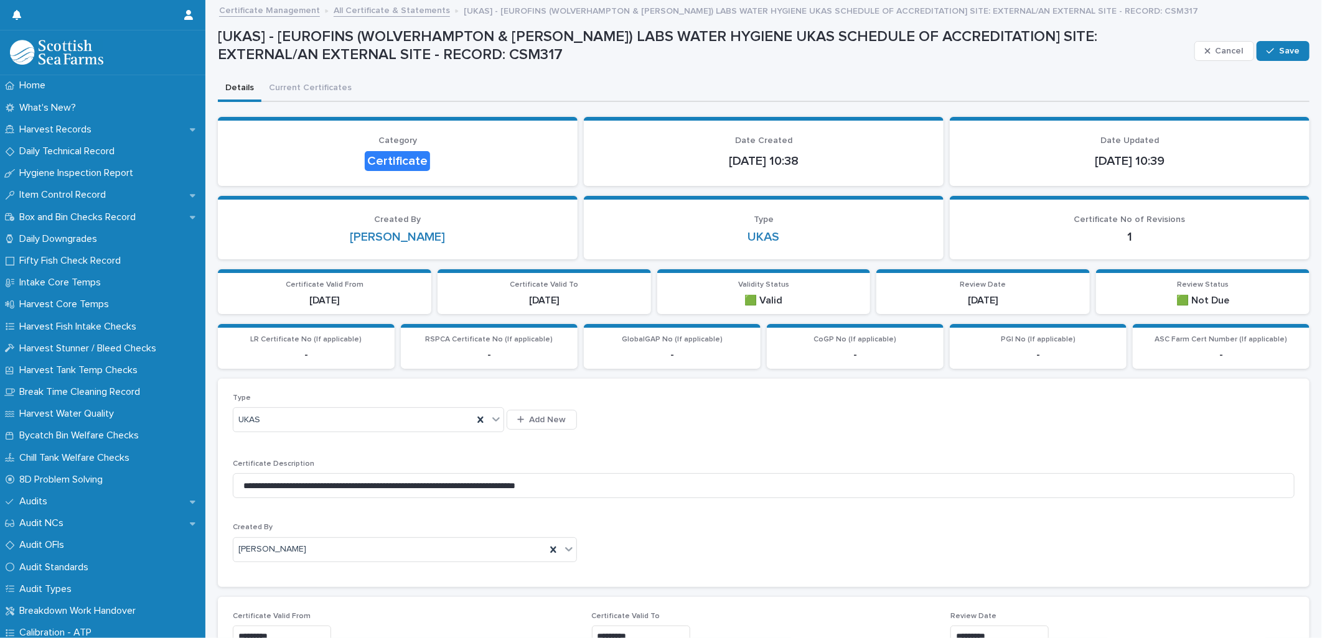
click at [378, 12] on link "All Certificate & Statements" at bounding box center [392, 9] width 116 height 14
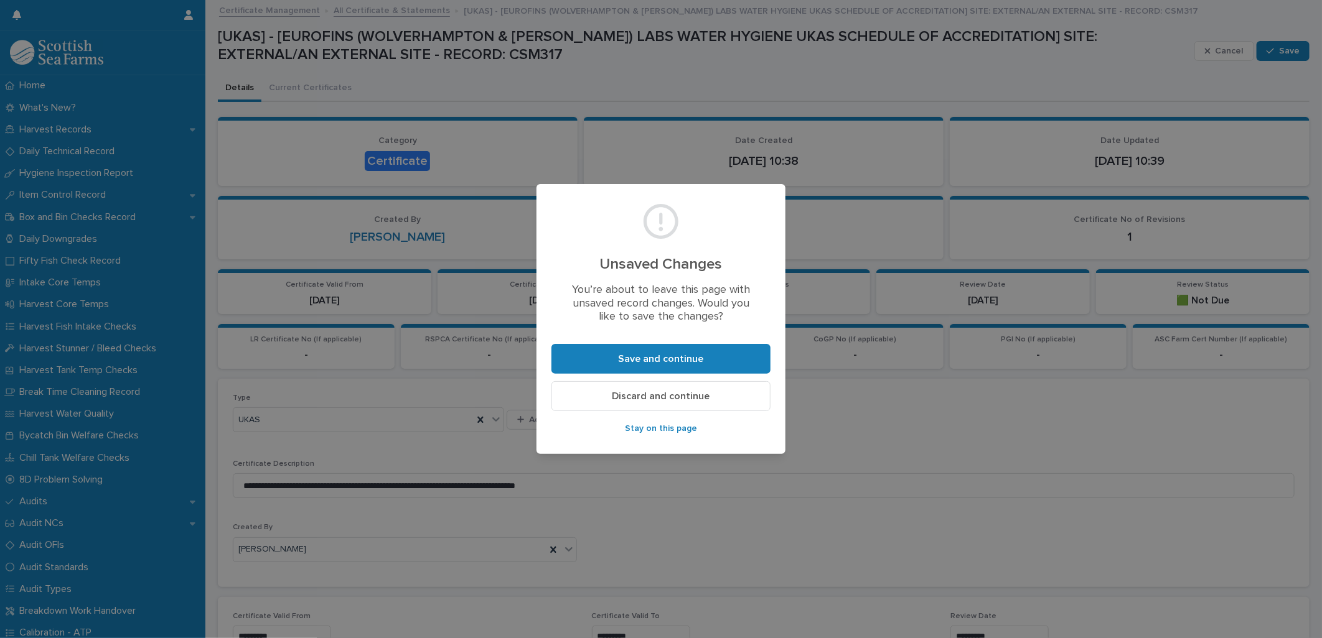
click at [635, 388] on button "Discard and continue" at bounding box center [660, 396] width 219 height 30
